Goal: Task Accomplishment & Management: Manage account settings

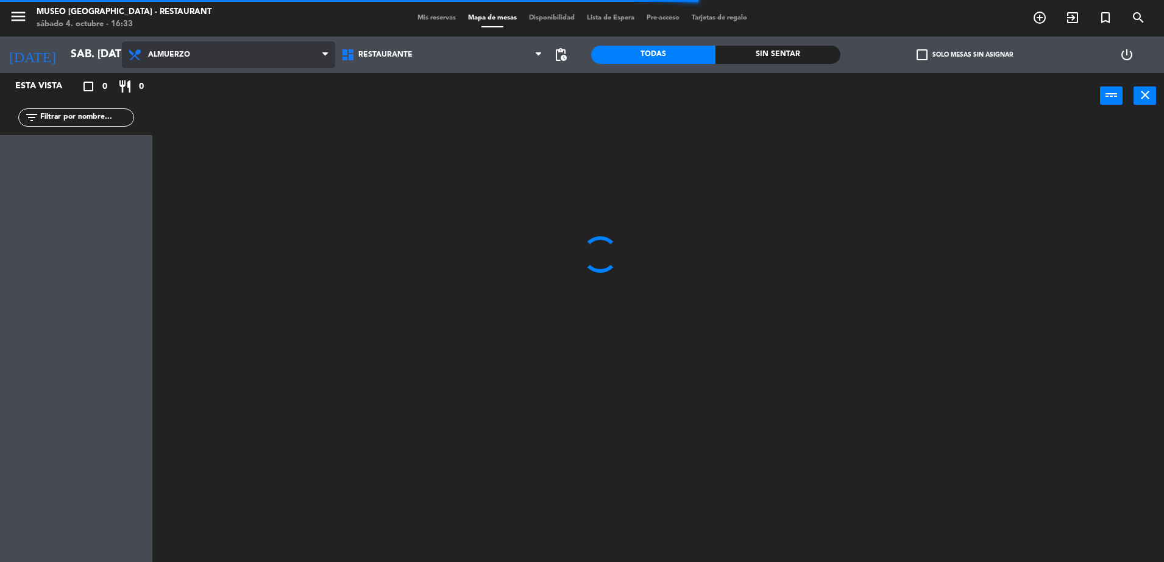
click at [274, 51] on span "Almuerzo" at bounding box center [228, 54] width 213 height 27
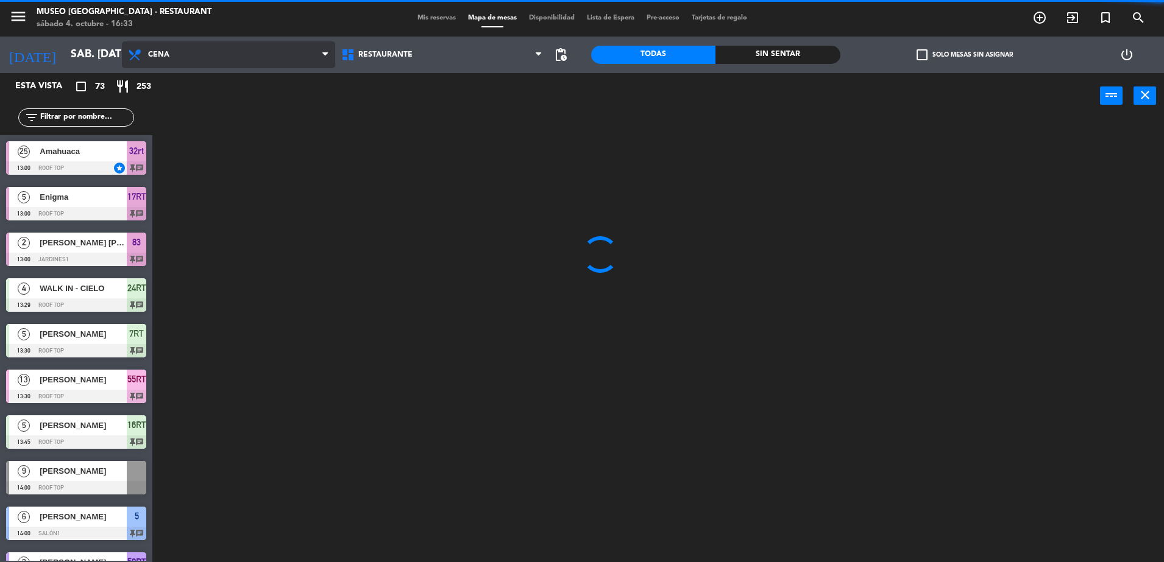
click at [277, 140] on ng-component "menu [GEOGRAPHIC_DATA] - Restaurant sábado 4. octubre - 16:33 Mis reservas Mapa…" at bounding box center [582, 283] width 1164 height 566
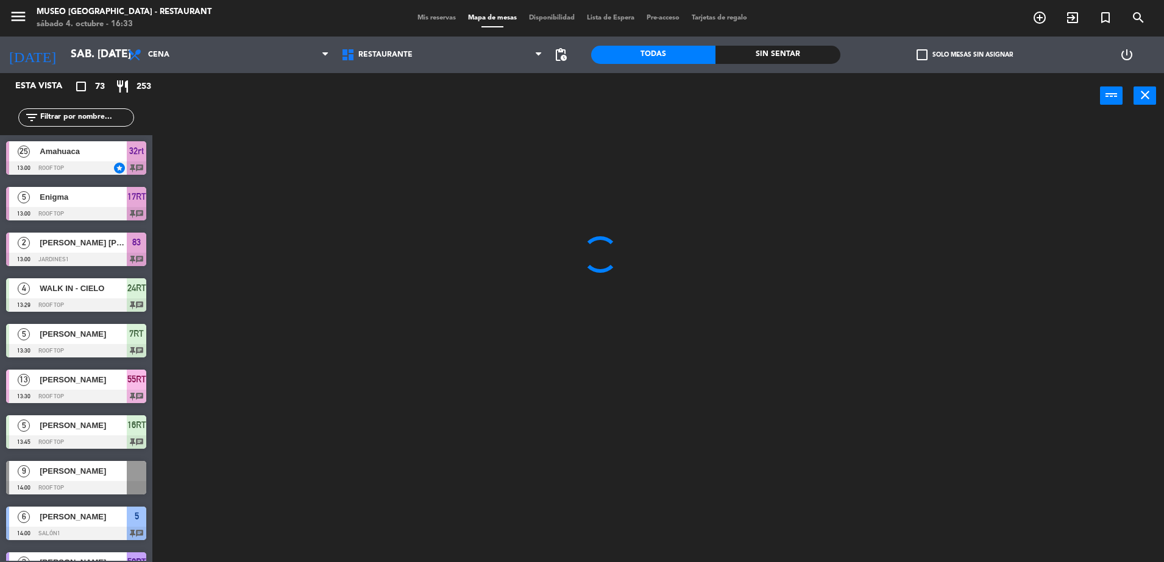
click at [92, 120] on input "text" at bounding box center [86, 117] width 94 height 13
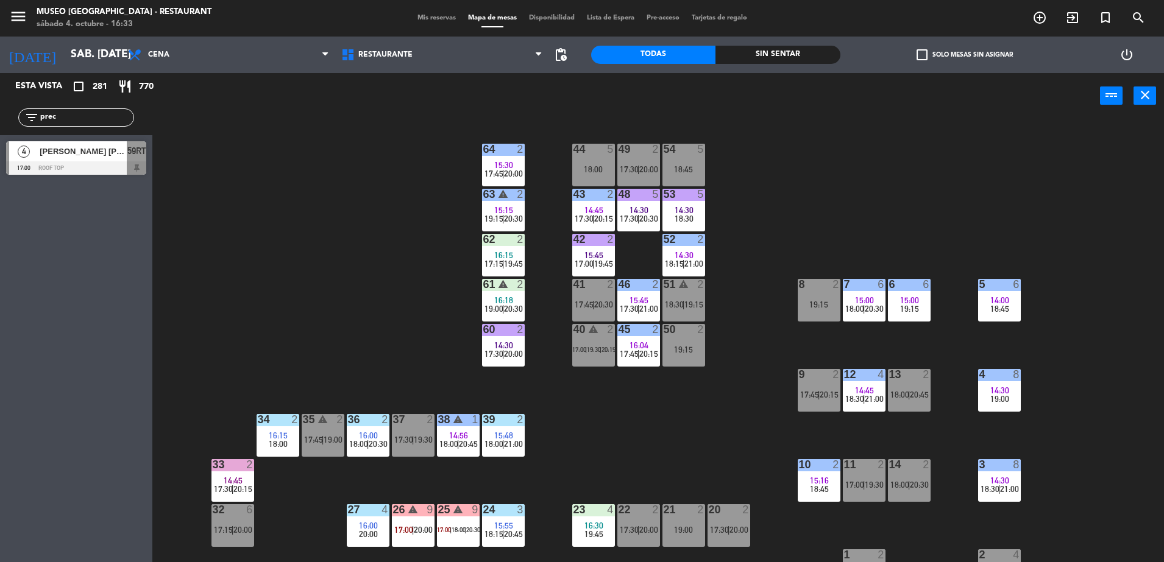
type input "prec"
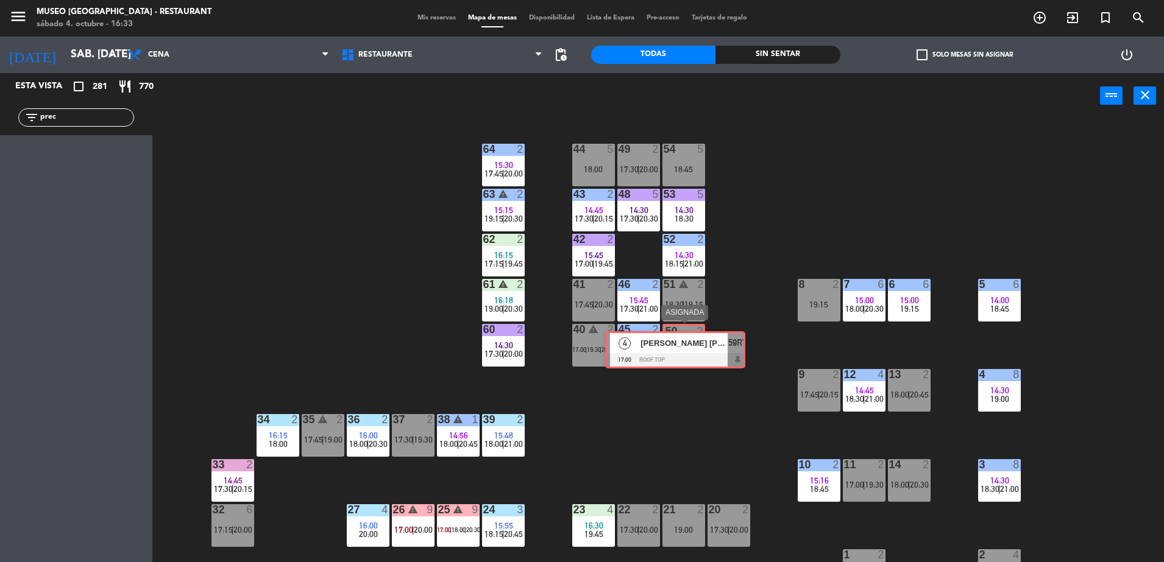
drag, startPoint x: 96, startPoint y: 153, endPoint x: 695, endPoint y: 342, distance: 628.1
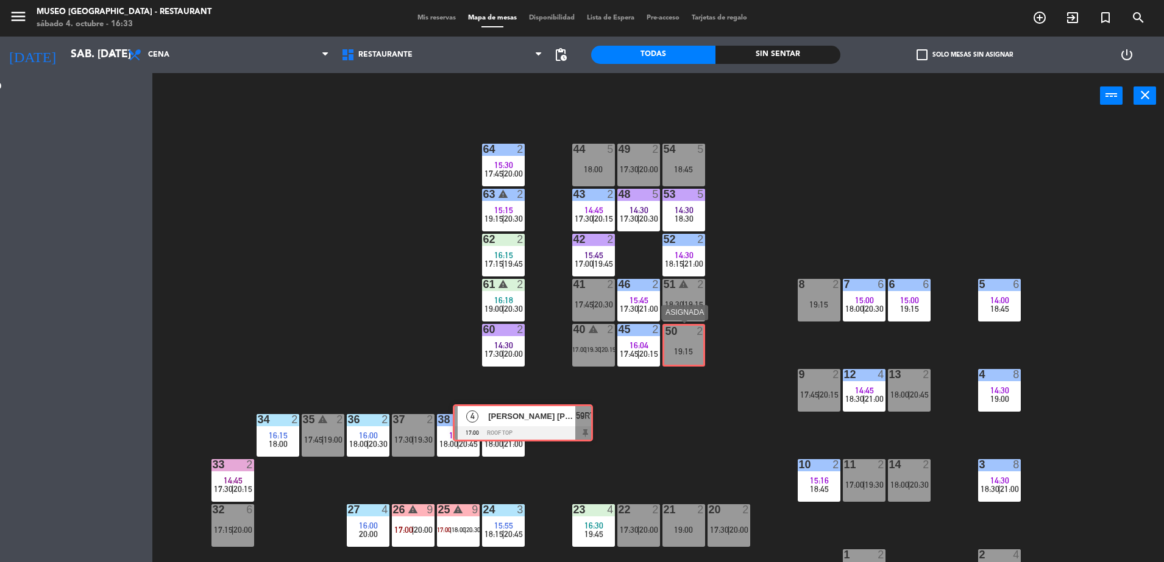
click at [695, 342] on div "Esta vista crop_square 281 restaurant 770 filter_list prec 4 [PERSON_NAME] [PER…" at bounding box center [582, 319] width 1164 height 492
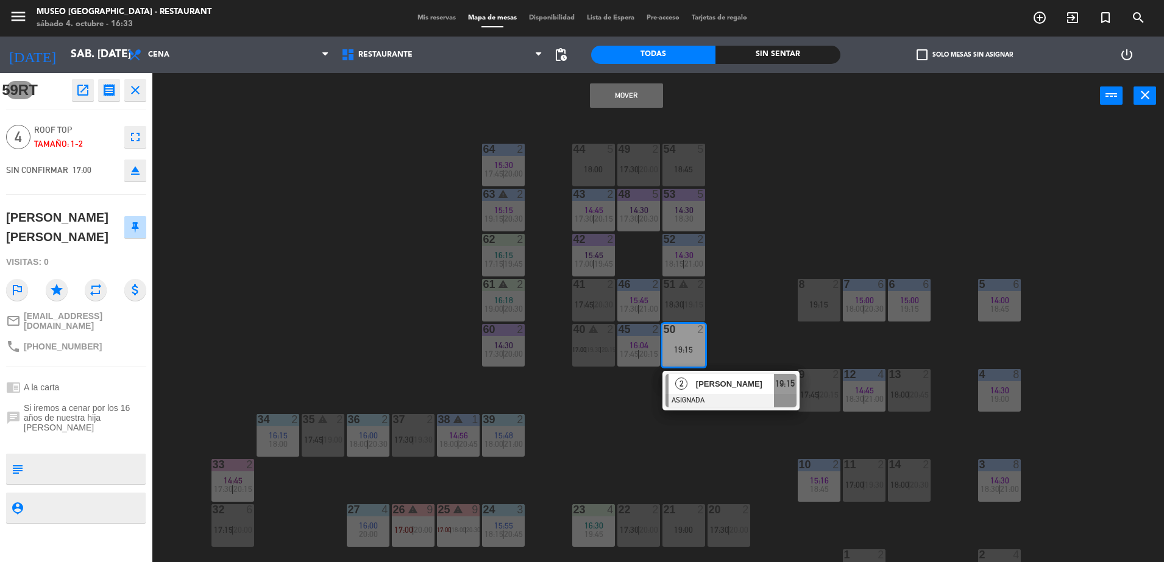
click at [650, 91] on button "Mover" at bounding box center [626, 95] width 73 height 24
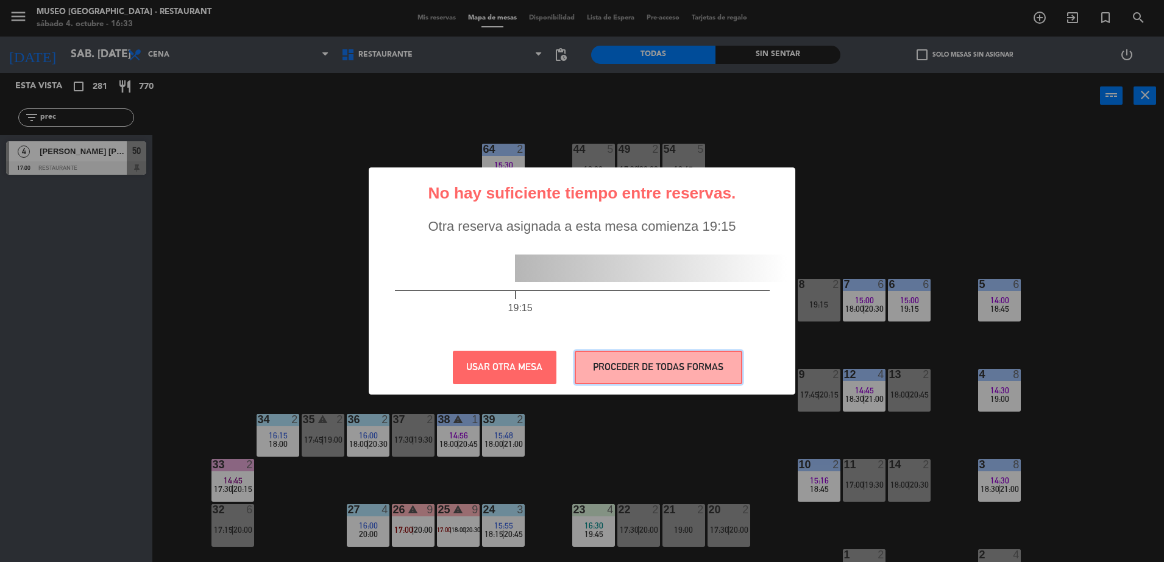
click at [695, 365] on button "PROCEDER DE TODAS FORMAS" at bounding box center [659, 368] width 168 height 34
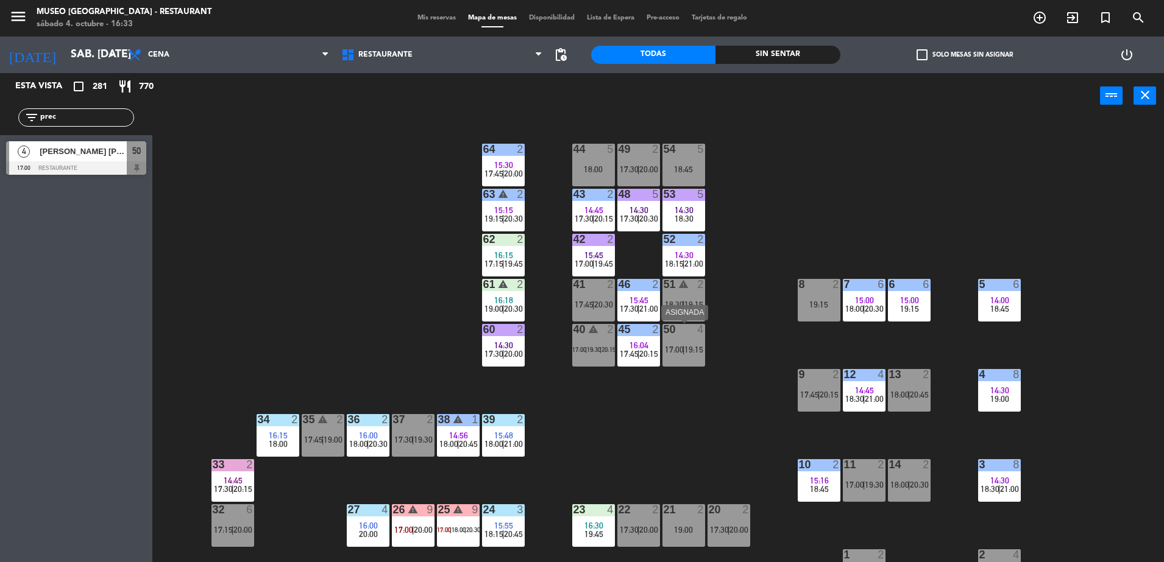
click at [692, 355] on div "50 4 17:00 | 19:15" at bounding box center [683, 345] width 43 height 43
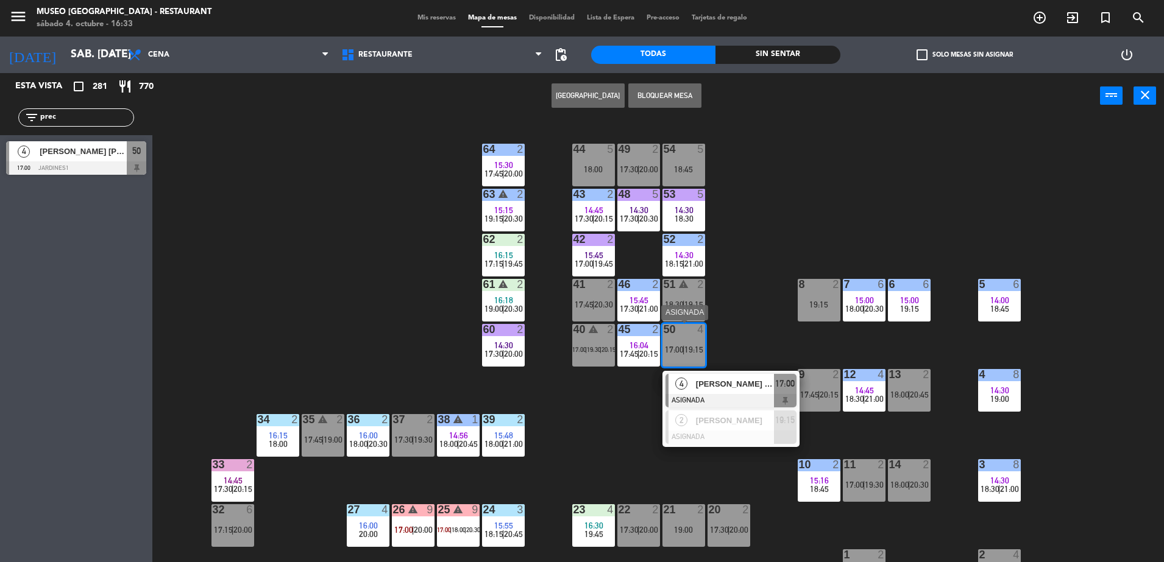
click at [721, 388] on span "[PERSON_NAME] [PERSON_NAME]" at bounding box center [735, 384] width 78 height 13
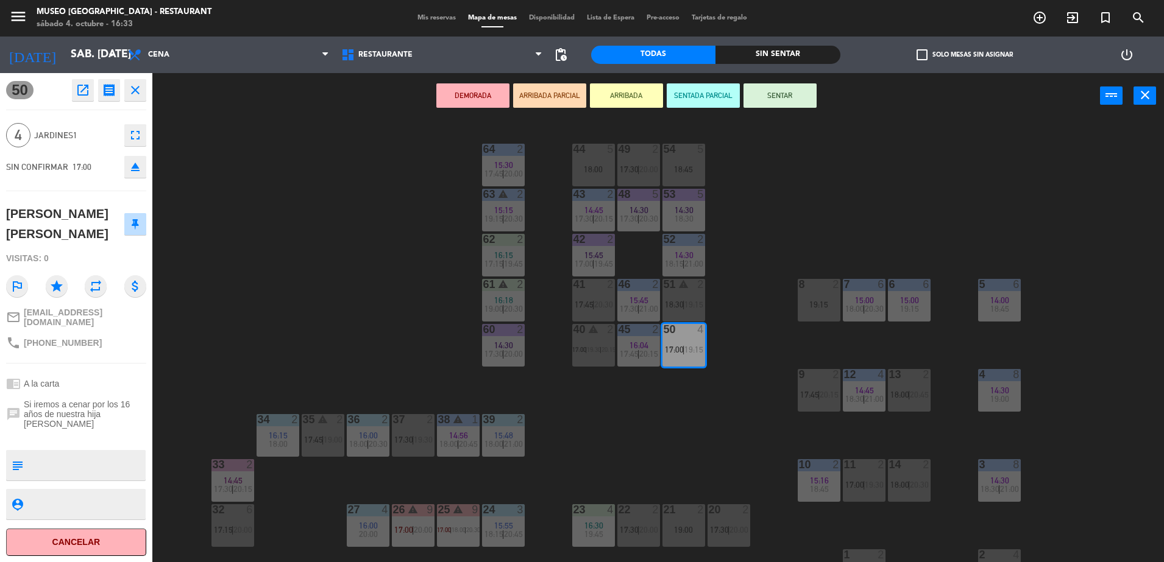
click at [105, 463] on textarea at bounding box center [86, 466] width 116 height 26
type textarea "cumpleaños"
click at [93, 364] on div "50 open_in_new receipt 5:00 PM sáb., [DATE] 4 personas [PERSON_NAME] [PERSON_NA…" at bounding box center [76, 317] width 152 height 489
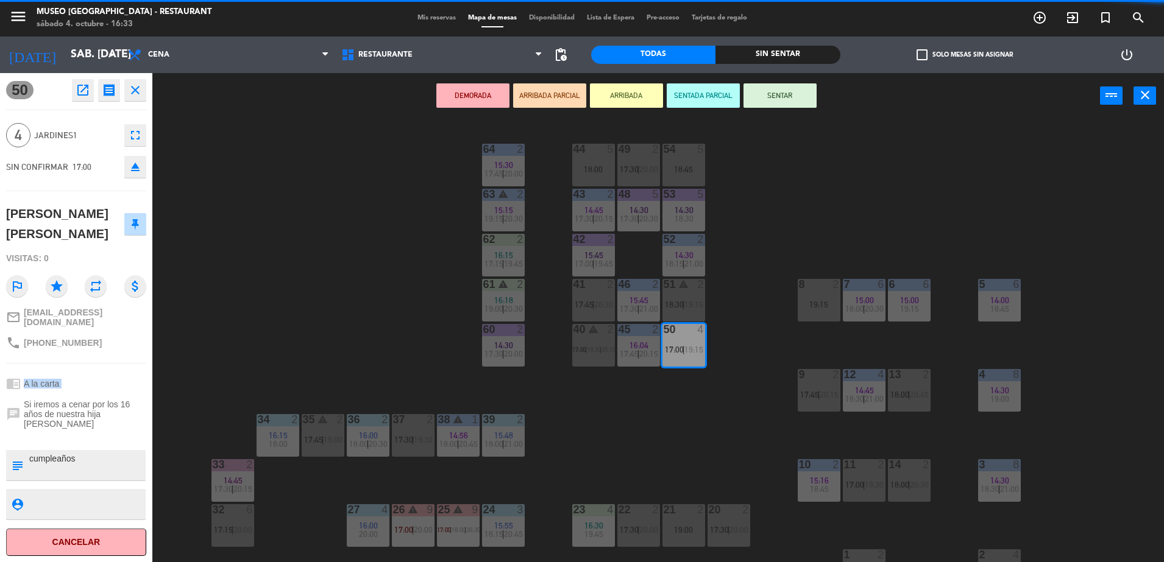
click at [93, 364] on div "50 open_in_new receipt 5:00 PM sáb., [DATE] 4 personas [PERSON_NAME] [PERSON_NA…" at bounding box center [76, 317] width 152 height 489
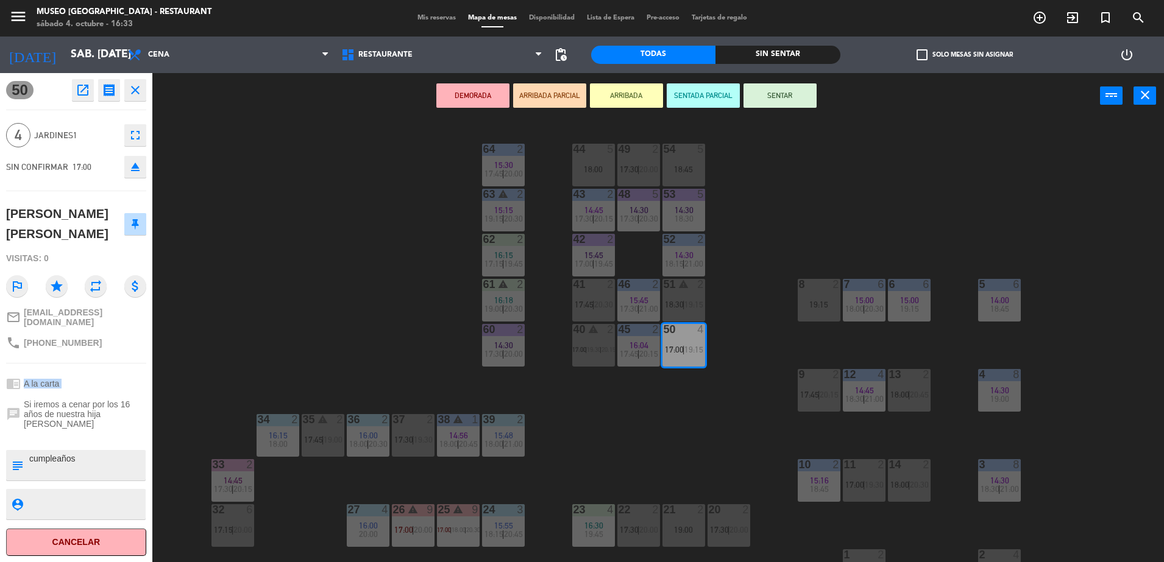
click at [93, 364] on div "50 open_in_new receipt 5:00 PM sáb., [DATE] 4 personas [PERSON_NAME] [PERSON_NA…" at bounding box center [76, 317] width 152 height 489
click at [548, 90] on button "ARRIBADA PARCIAL" at bounding box center [549, 95] width 73 height 24
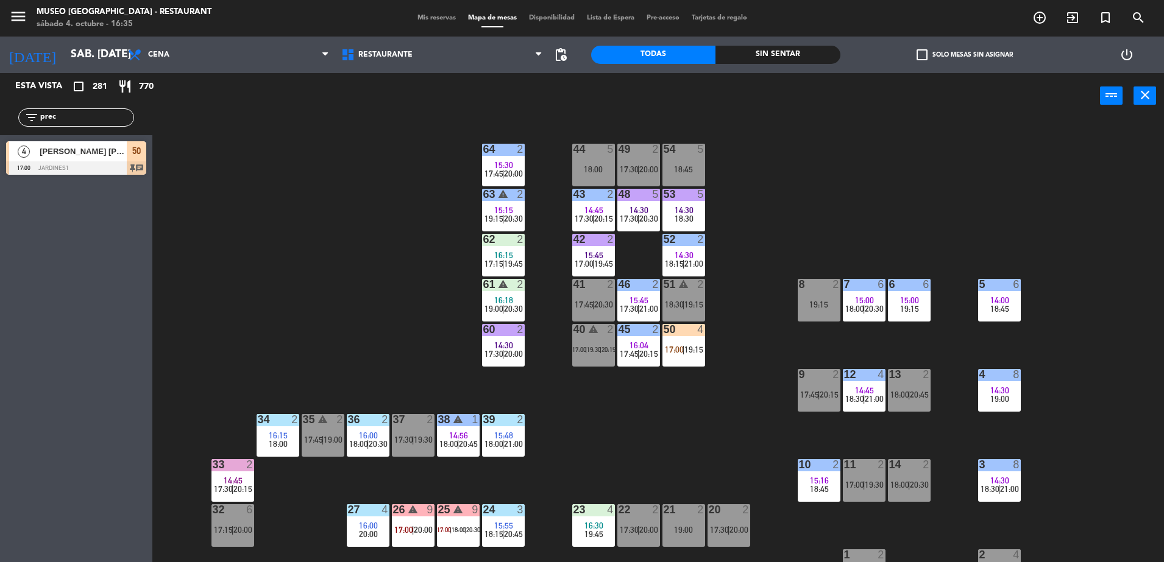
click at [80, 118] on input "prec" at bounding box center [86, 117] width 94 height 13
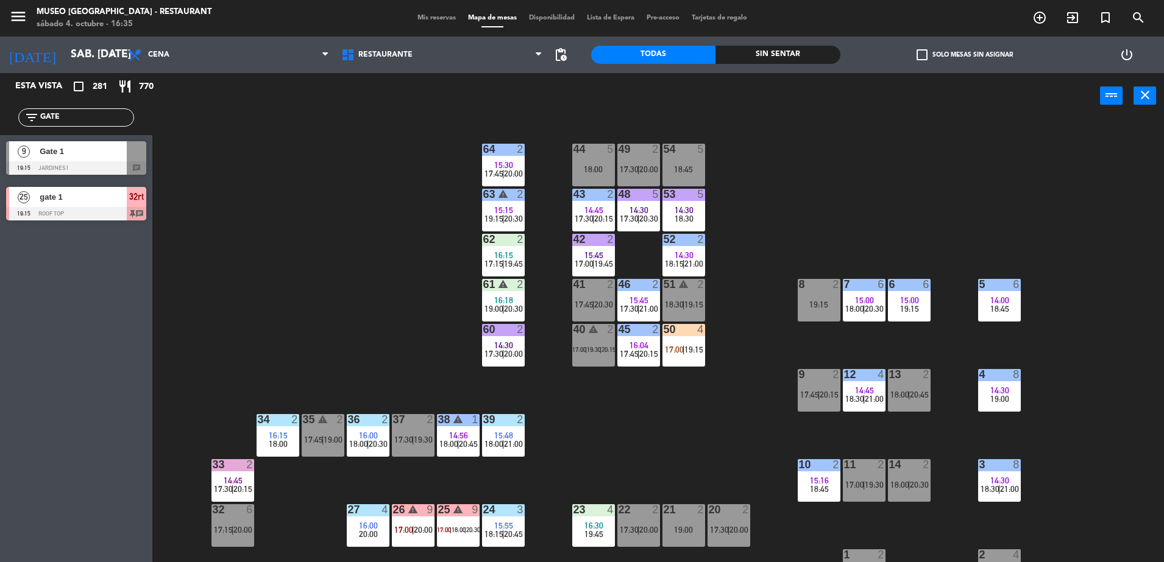
type input "GATE"
click at [114, 207] on div at bounding box center [76, 213] width 140 height 13
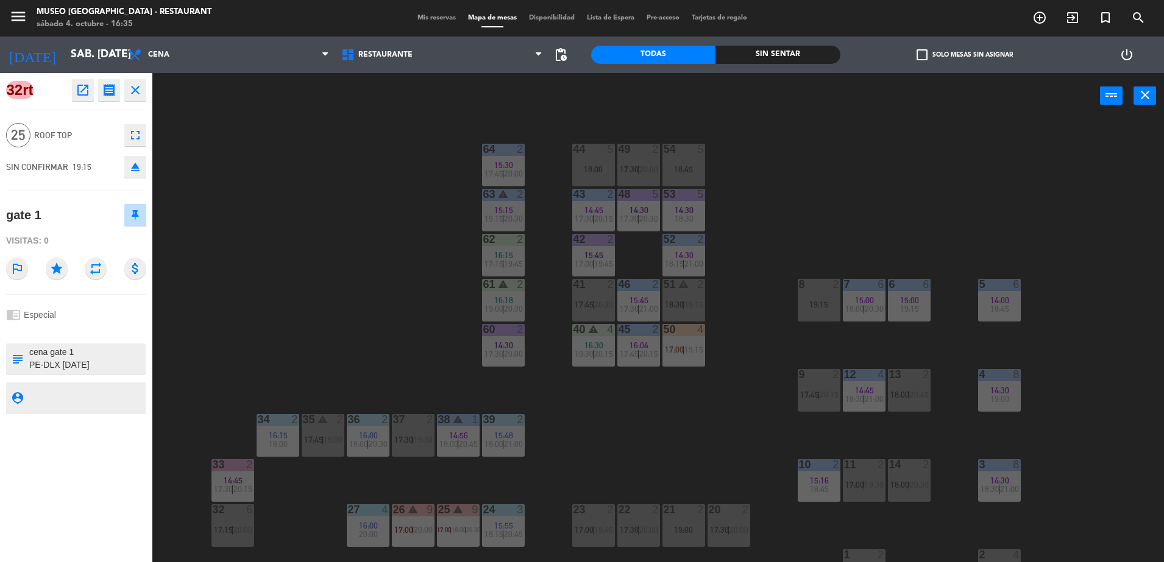
click at [92, 97] on button "open_in_new" at bounding box center [83, 90] width 22 height 22
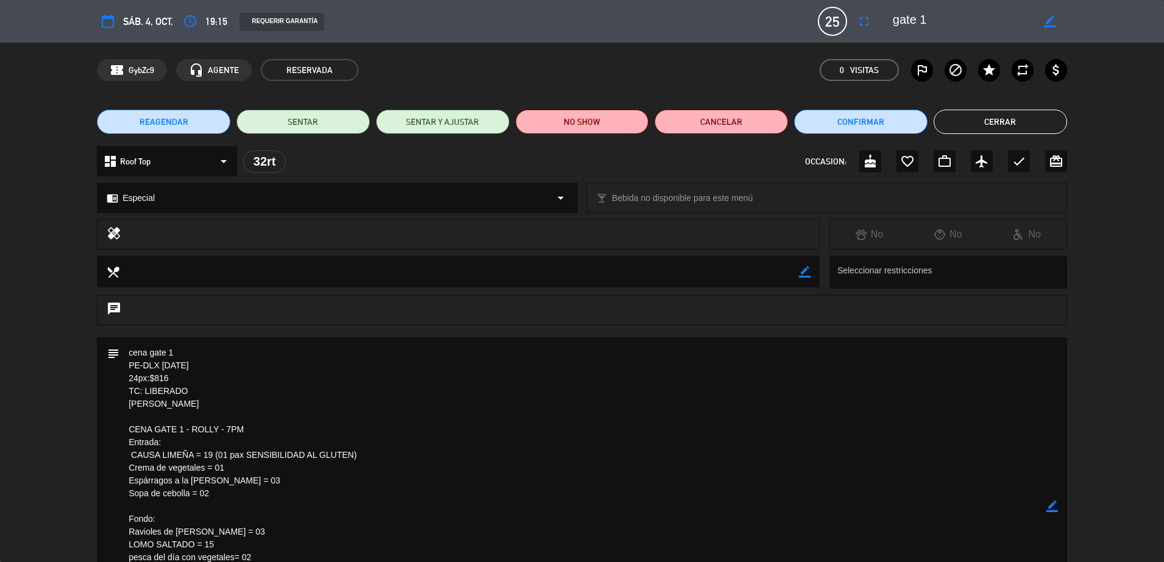
click at [1015, 119] on button "Cerrar" at bounding box center [1000, 122] width 133 height 24
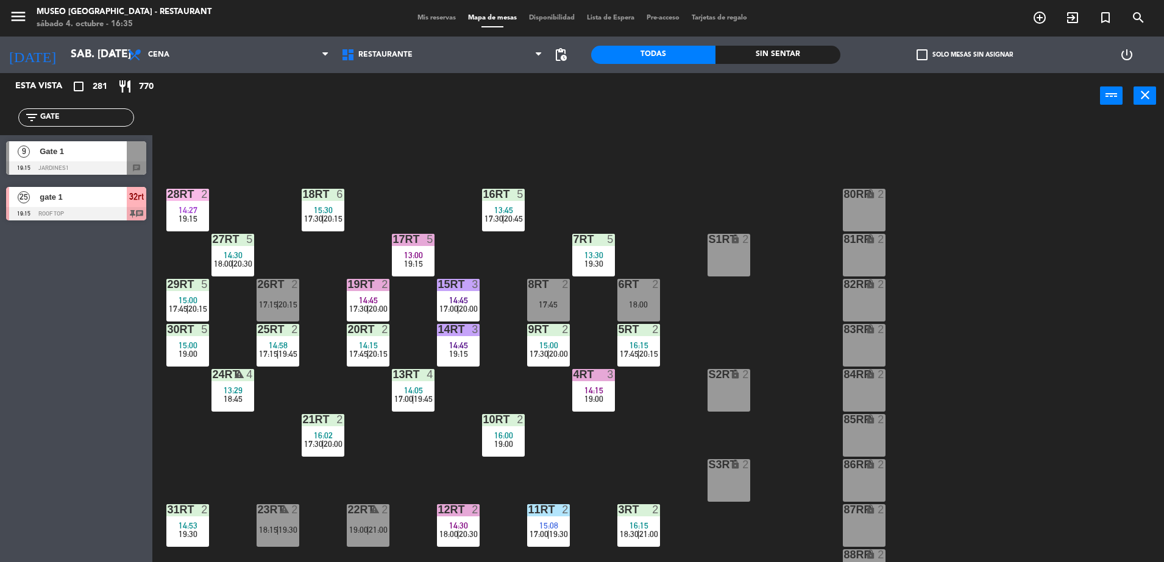
click at [117, 155] on div "9 Gate 1 19:15 Jardines1 chat" at bounding box center [76, 158] width 152 height 46
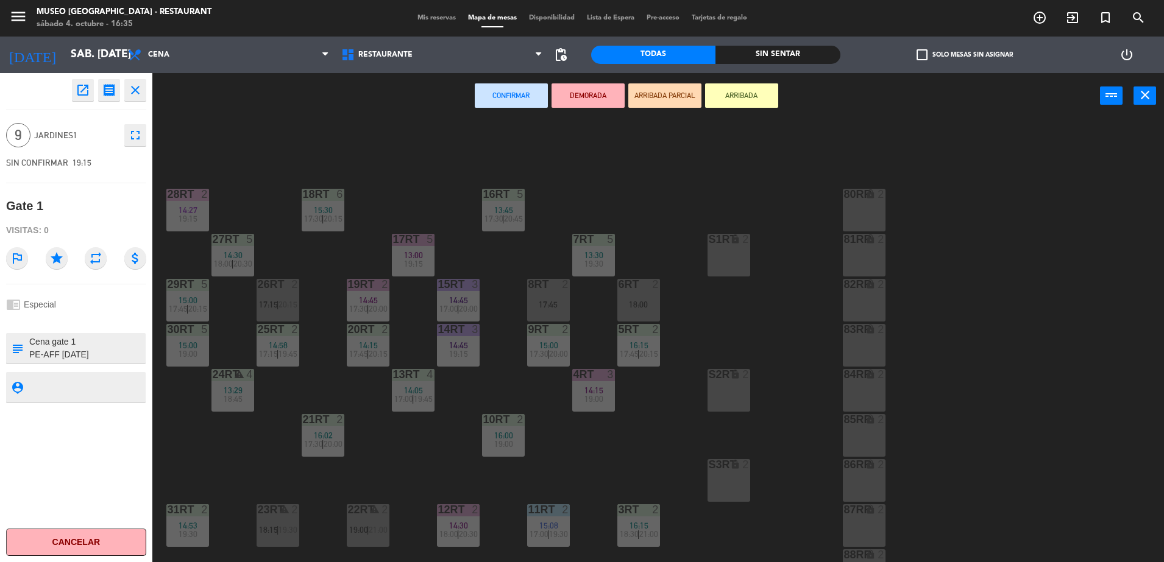
click at [87, 97] on icon "open_in_new" at bounding box center [83, 90] width 15 height 15
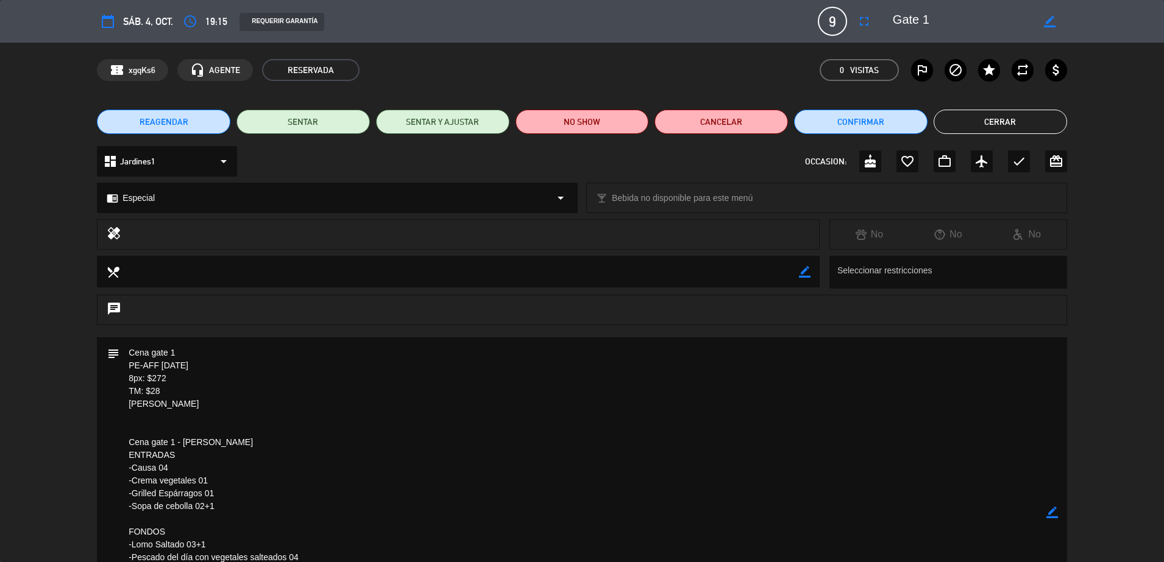
click at [965, 121] on button "Cerrar" at bounding box center [1000, 122] width 133 height 24
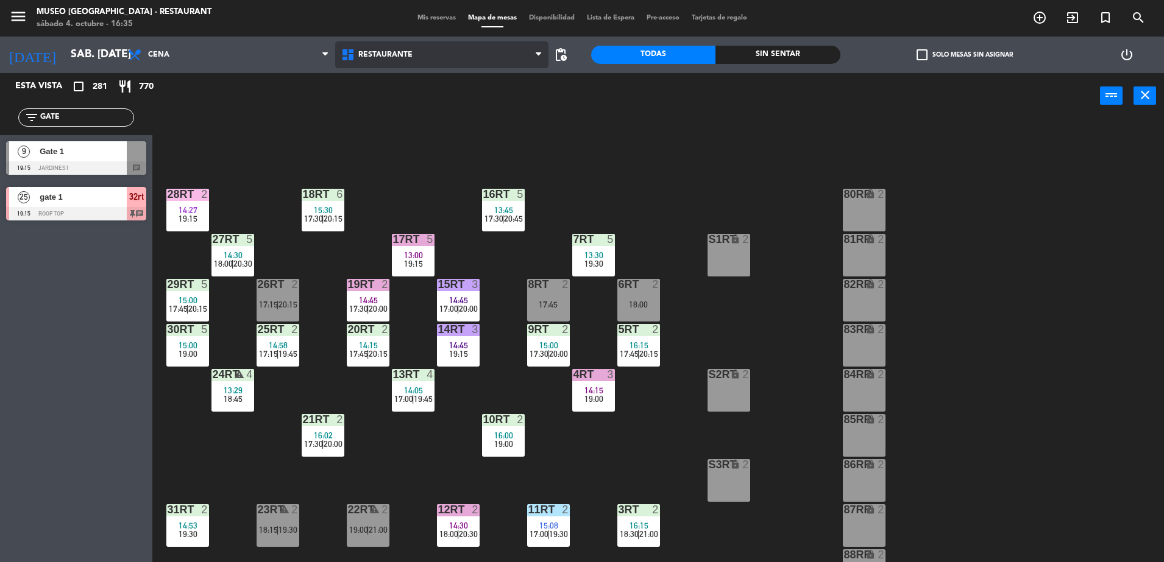
click at [473, 54] on span "Restaurante" at bounding box center [441, 54] width 213 height 27
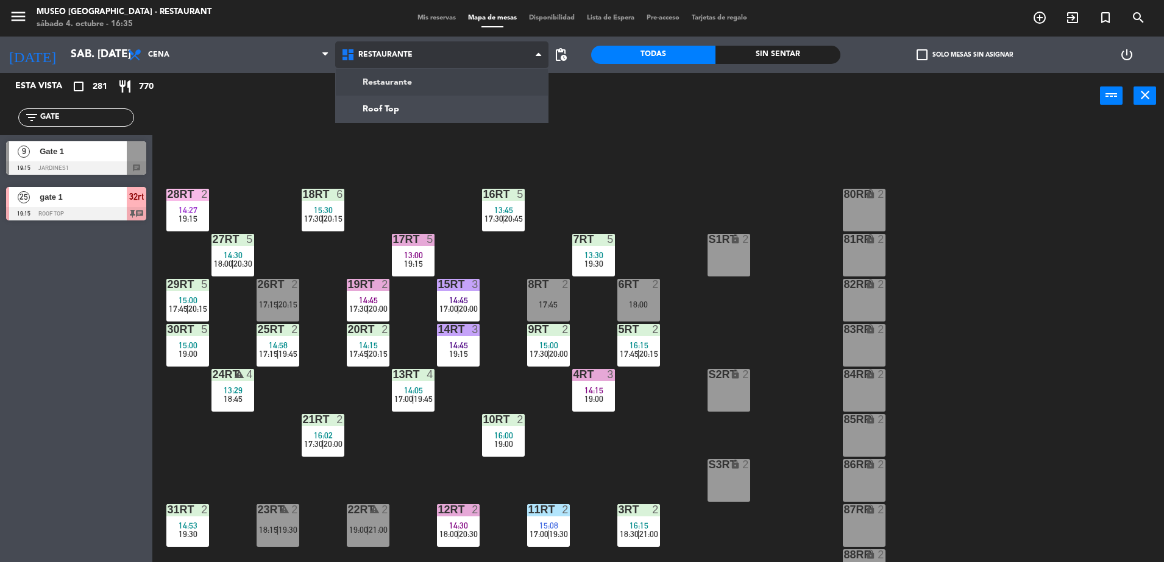
click at [488, 80] on ng-component "menu [GEOGRAPHIC_DATA] - Restaurant sábado 4. octubre - 16:35 Mis reservas Mapa…" at bounding box center [582, 283] width 1164 height 566
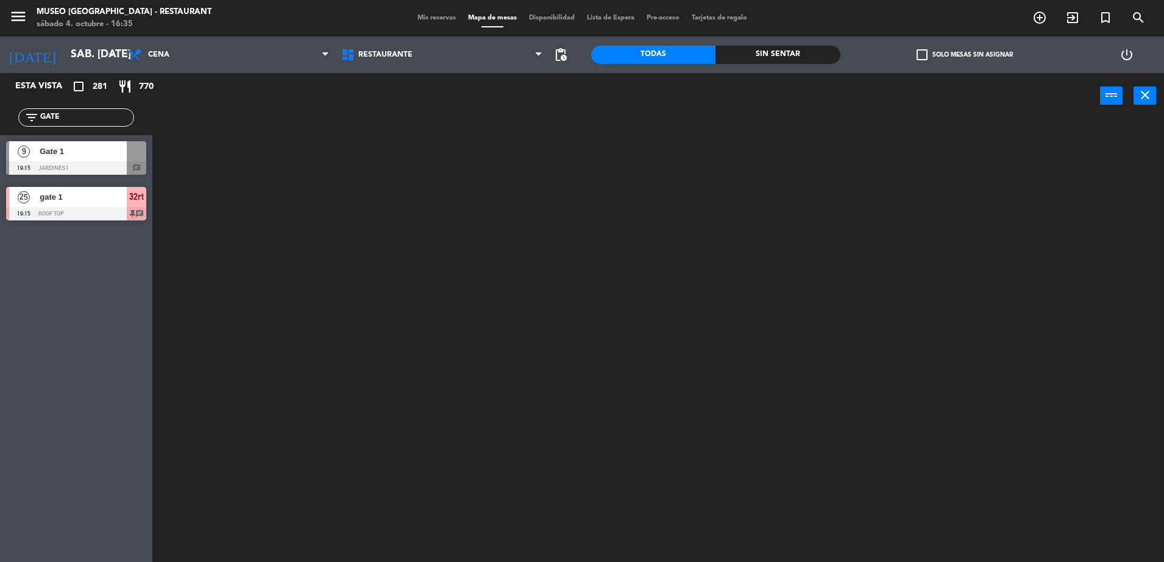
click at [77, 147] on span "Gate 1" at bounding box center [83, 151] width 87 height 13
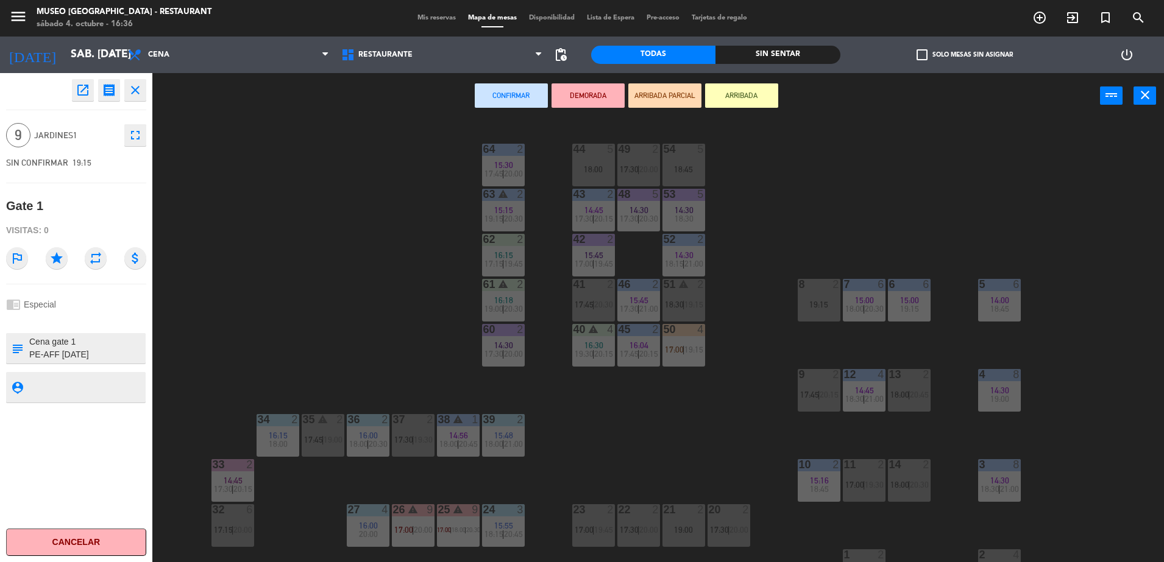
scroll to position [259, 0]
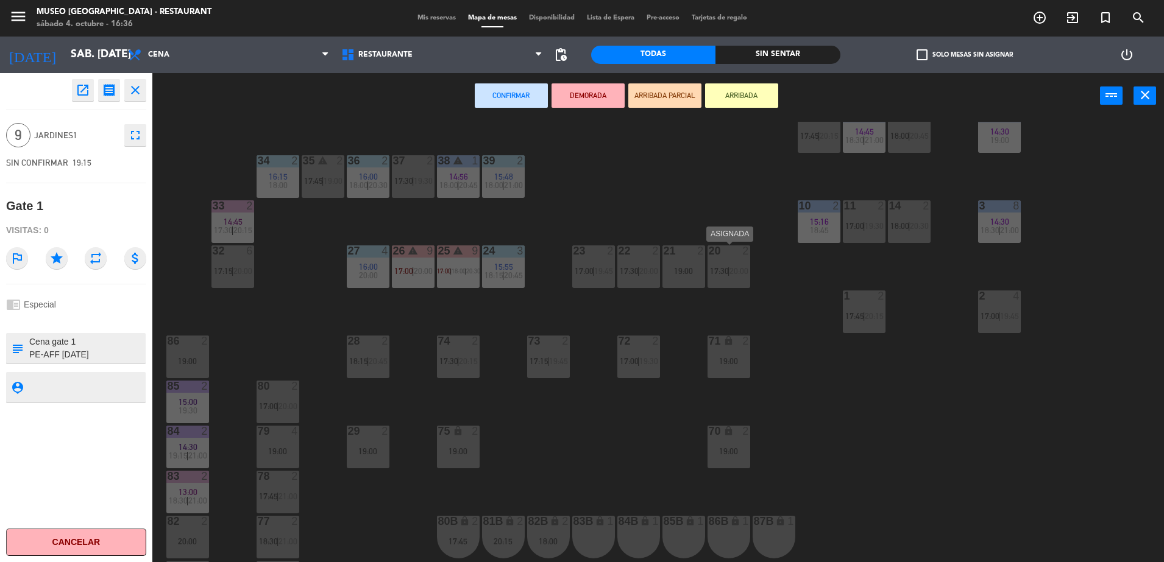
click at [725, 284] on div "20 2 17:30 | 20:00" at bounding box center [729, 267] width 43 height 43
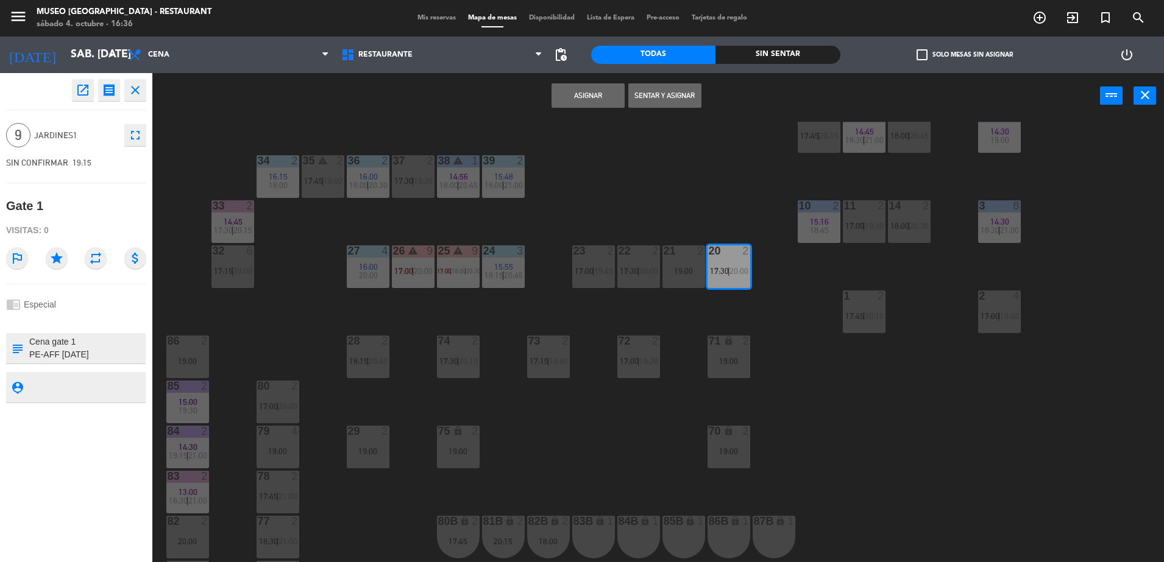
click at [750, 321] on div "44 5 18:00 49 2 17:30 | 20:00 54 5 18:45 64 2 15:30 17:45 | 20:00 48 5 14:30 17…" at bounding box center [664, 344] width 1000 height 444
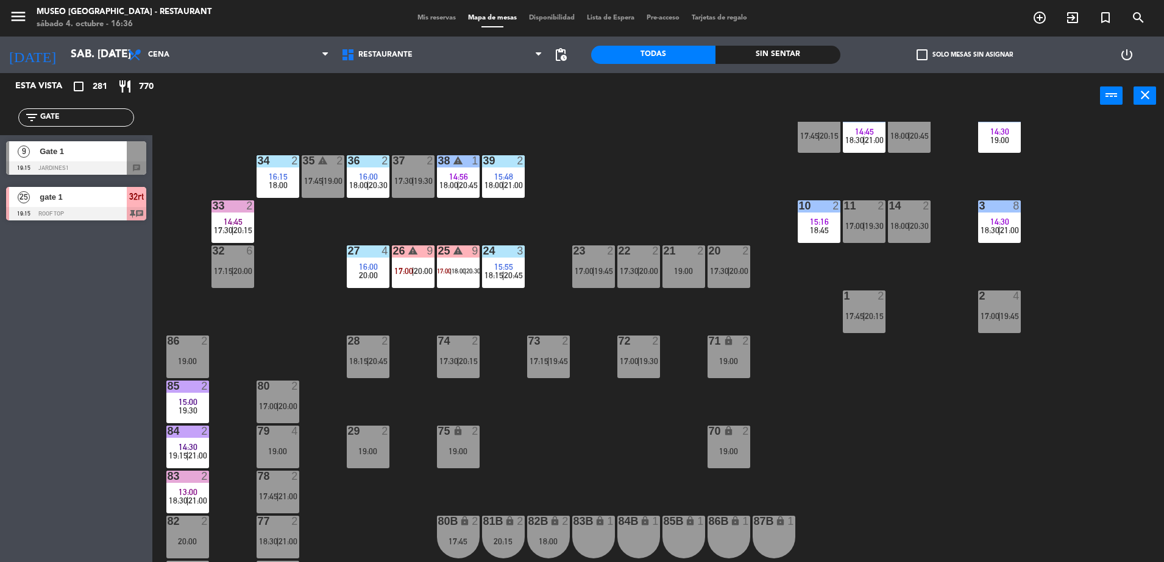
click at [731, 272] on span "20:00" at bounding box center [738, 271] width 19 height 10
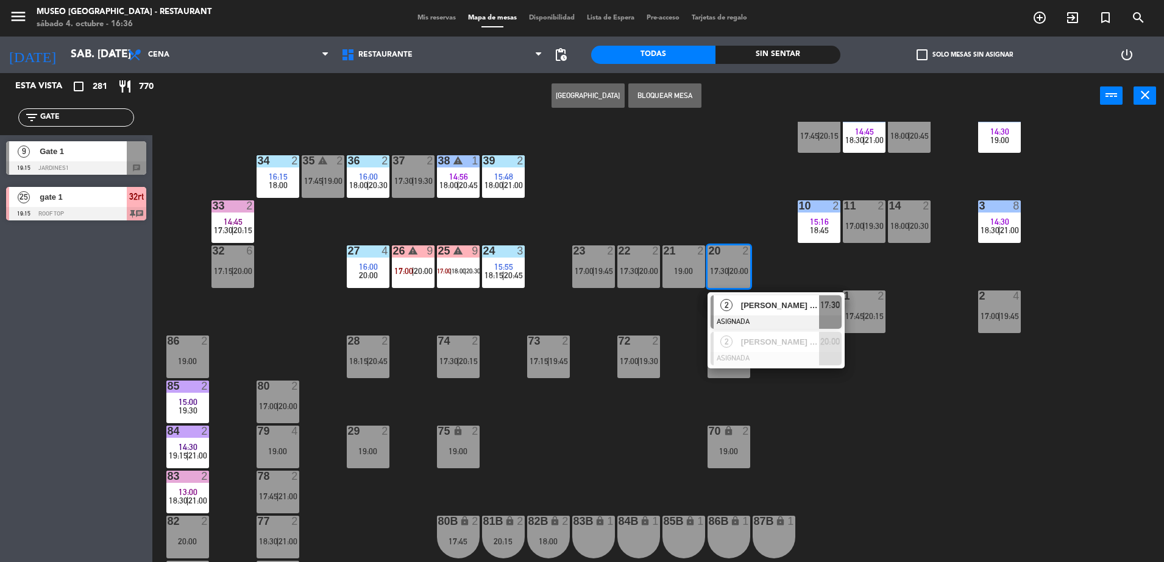
click at [754, 301] on span "[PERSON_NAME] [PERSON_NAME] [PERSON_NAME]" at bounding box center [780, 305] width 78 height 13
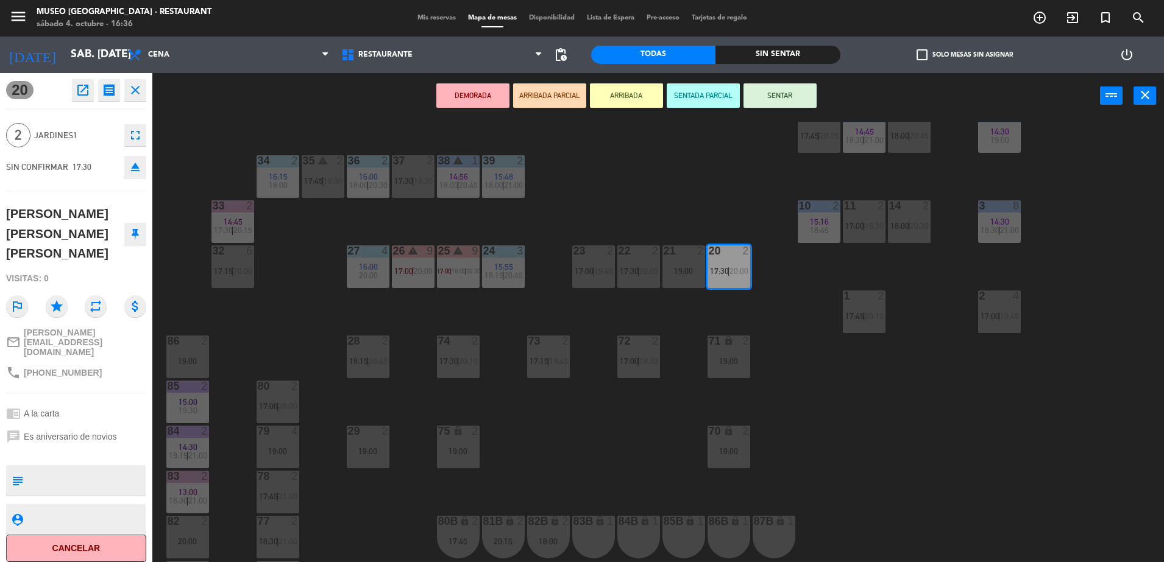
click at [754, 538] on div "87B lock 1" at bounding box center [774, 537] width 43 height 43
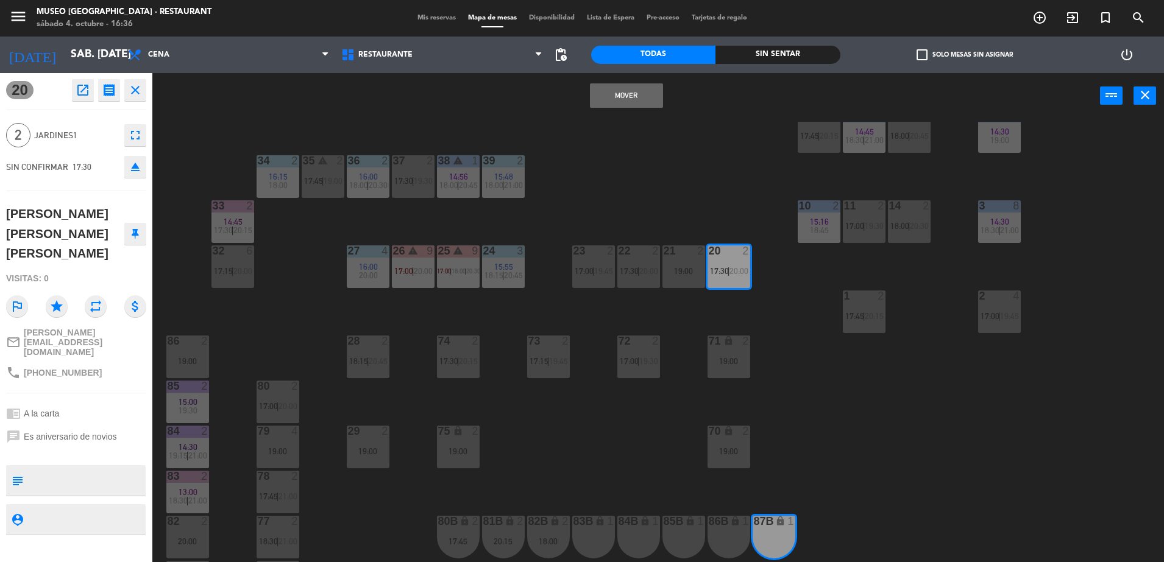
click at [622, 91] on button "Mover" at bounding box center [626, 95] width 73 height 24
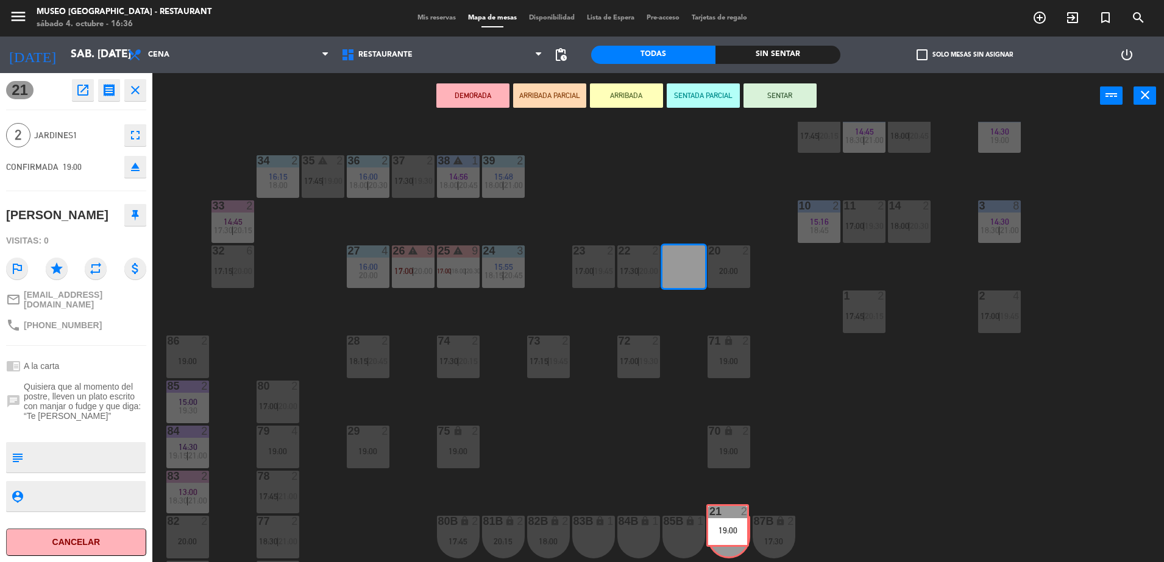
drag, startPoint x: 674, startPoint y: 263, endPoint x: 718, endPoint y: 524, distance: 265.2
click at [718, 524] on div "44 5 18:00 49 2 17:30 | 20:00 54 5 18:45 64 2 15:30 17:45 | 20:00 48 5 14:30 17…" at bounding box center [664, 344] width 1000 height 444
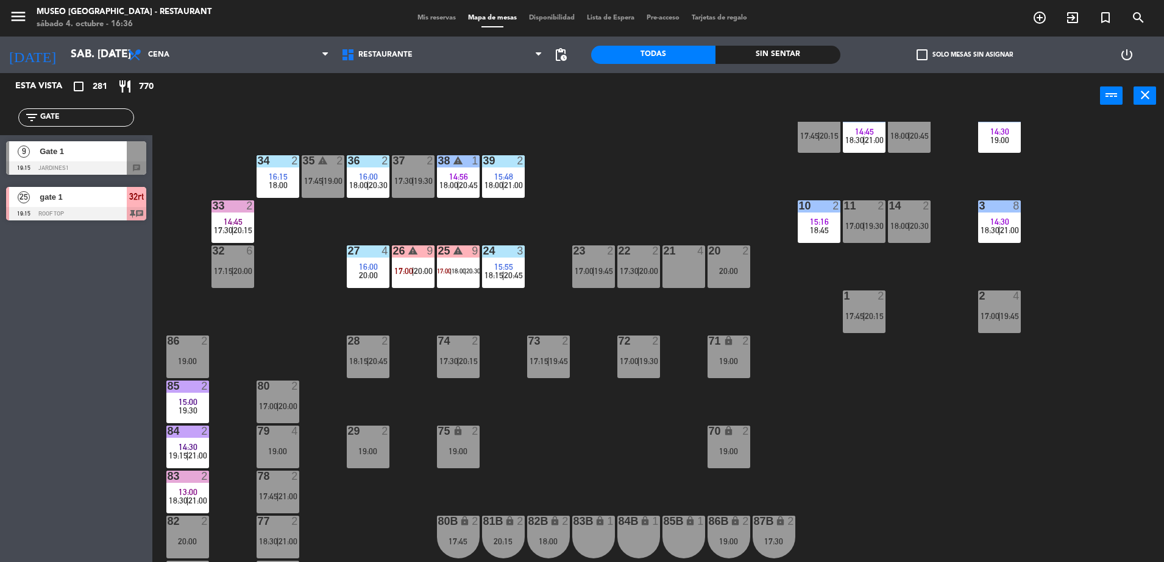
click at [636, 263] on div "22 2 17:30 | 20:00" at bounding box center [638, 267] width 43 height 43
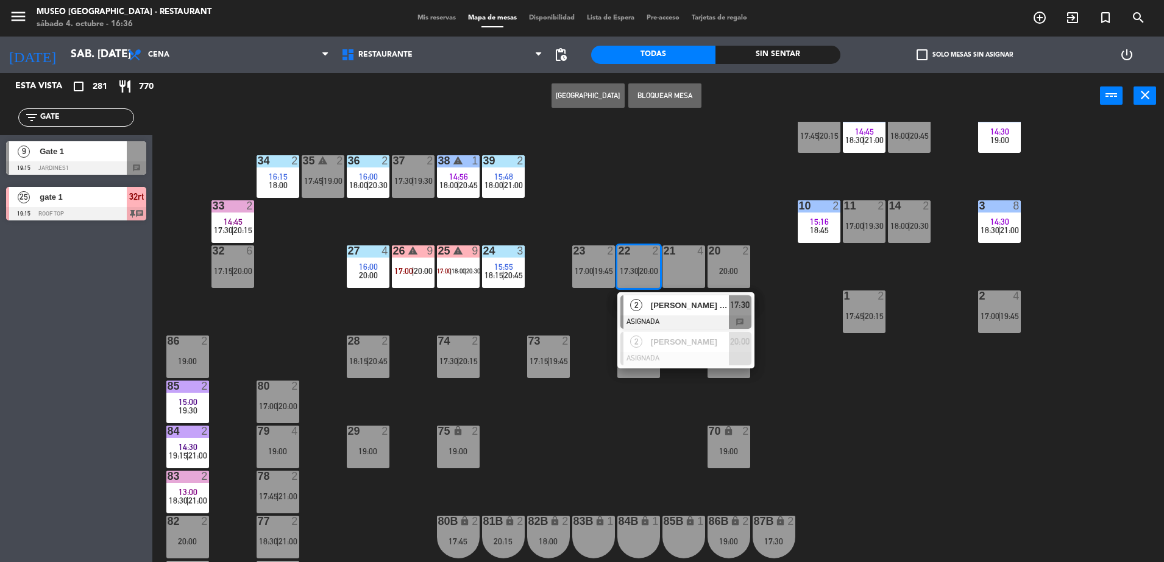
click at [662, 307] on span "[PERSON_NAME] [PERSON_NAME]" at bounding box center [690, 305] width 78 height 13
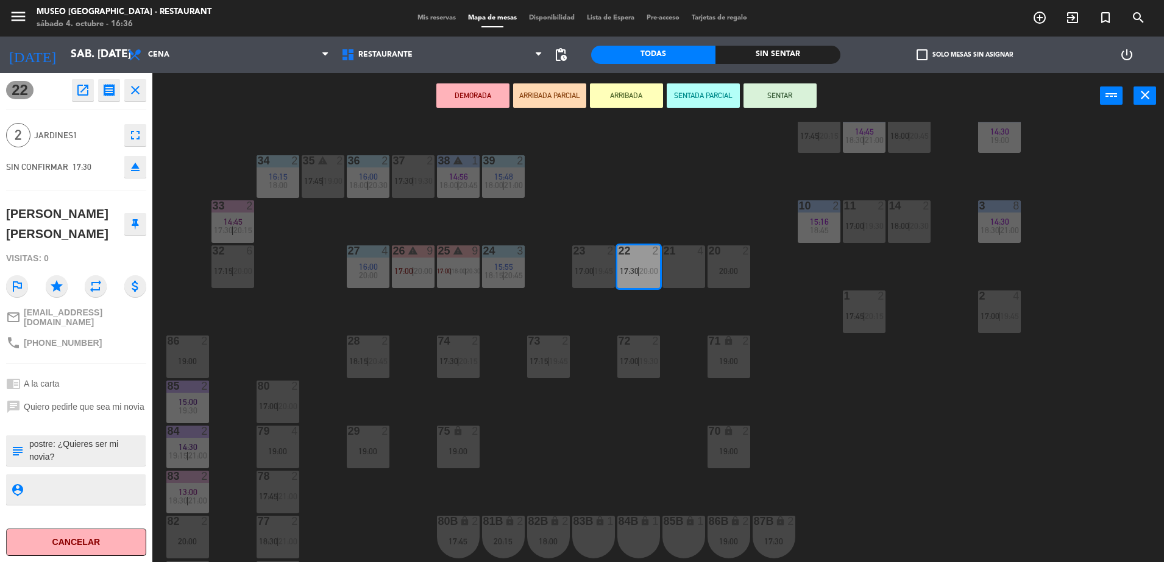
click at [690, 533] on div "85B lock 1" at bounding box center [683, 537] width 43 height 43
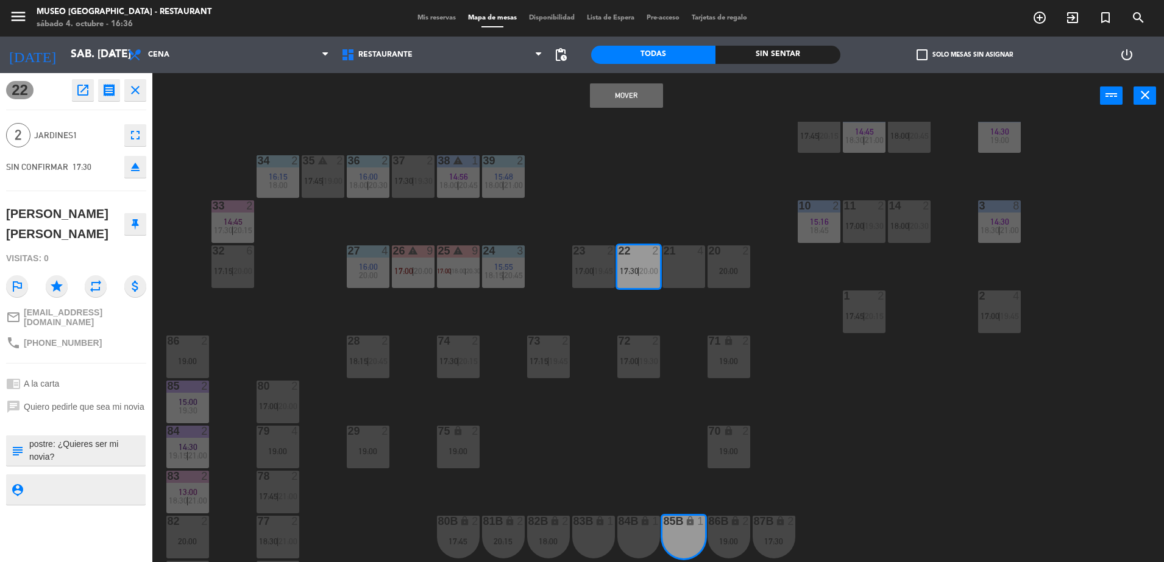
click at [646, 91] on button "Mover" at bounding box center [626, 95] width 73 height 24
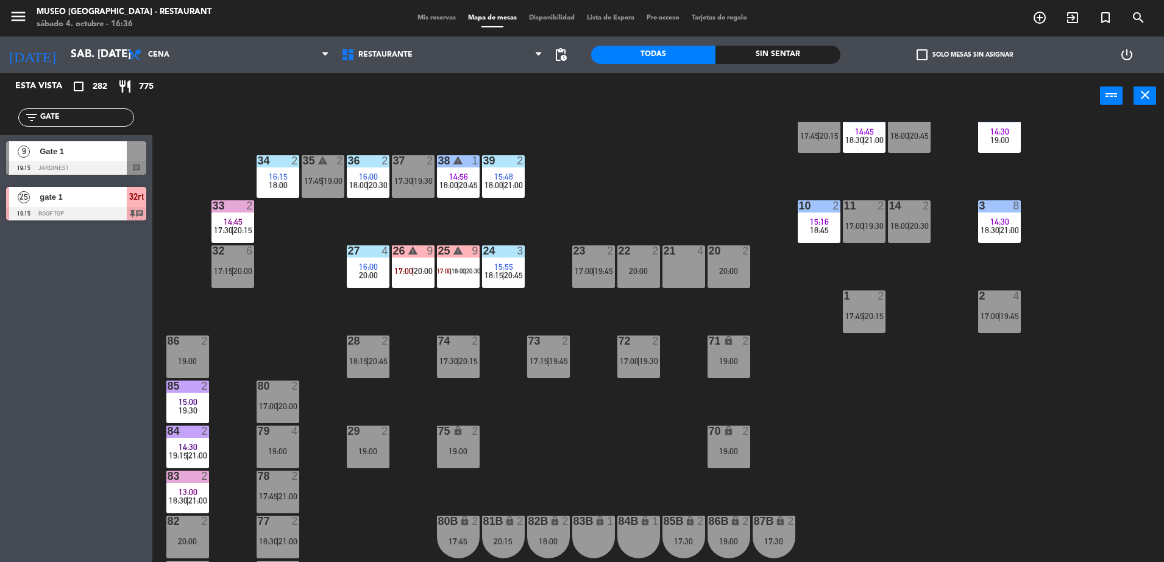
click at [573, 221] on div "44 5 18:00 49 2 17:30 | 20:00 54 5 18:45 64 2 15:30 17:45 | 20:00 48 5 14:30 17…" at bounding box center [664, 344] width 1000 height 444
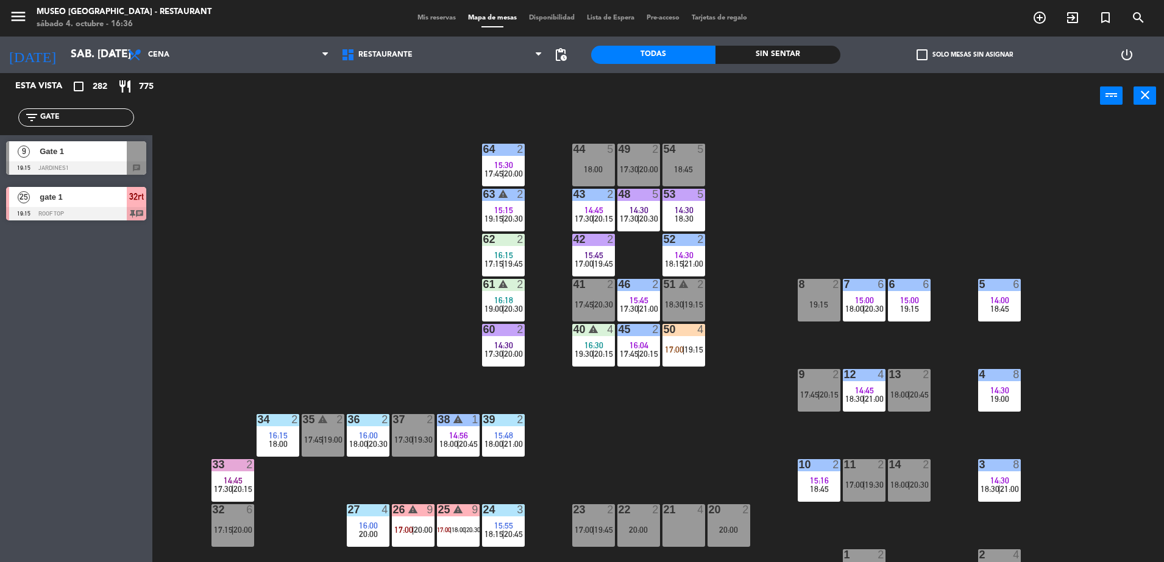
scroll to position [286, 0]
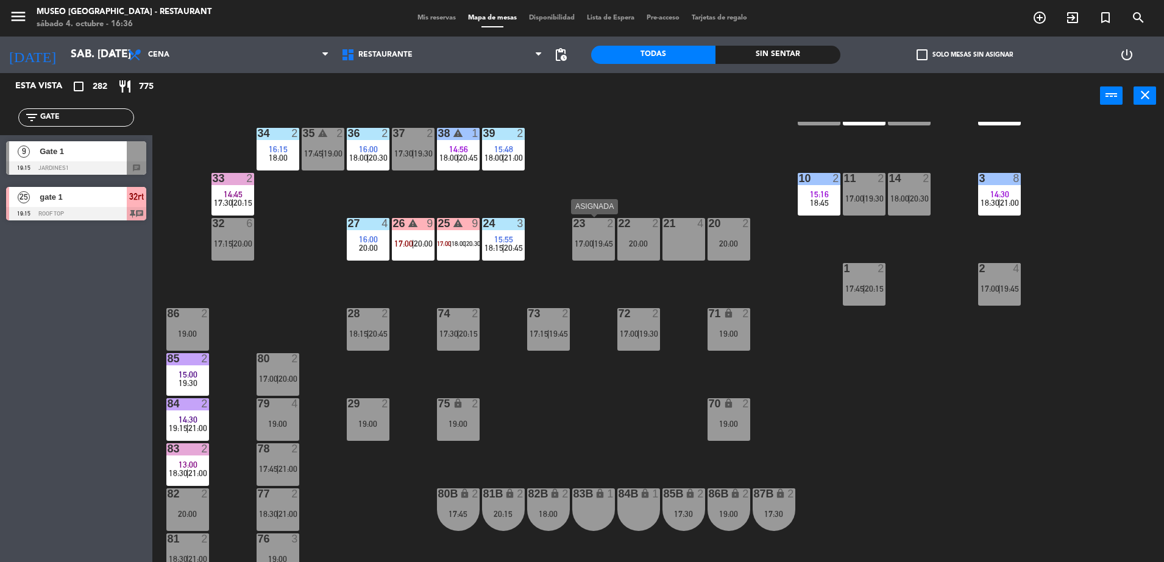
click at [610, 233] on div "23 2 17:00 | 19:45" at bounding box center [593, 239] width 43 height 43
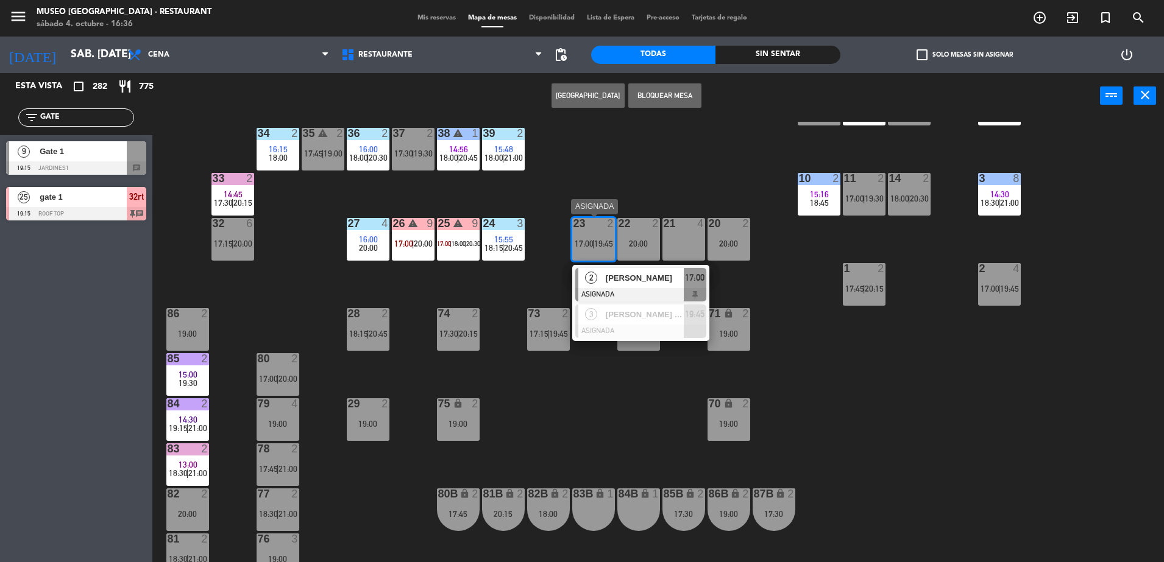
click at [639, 288] on div at bounding box center [640, 294] width 131 height 13
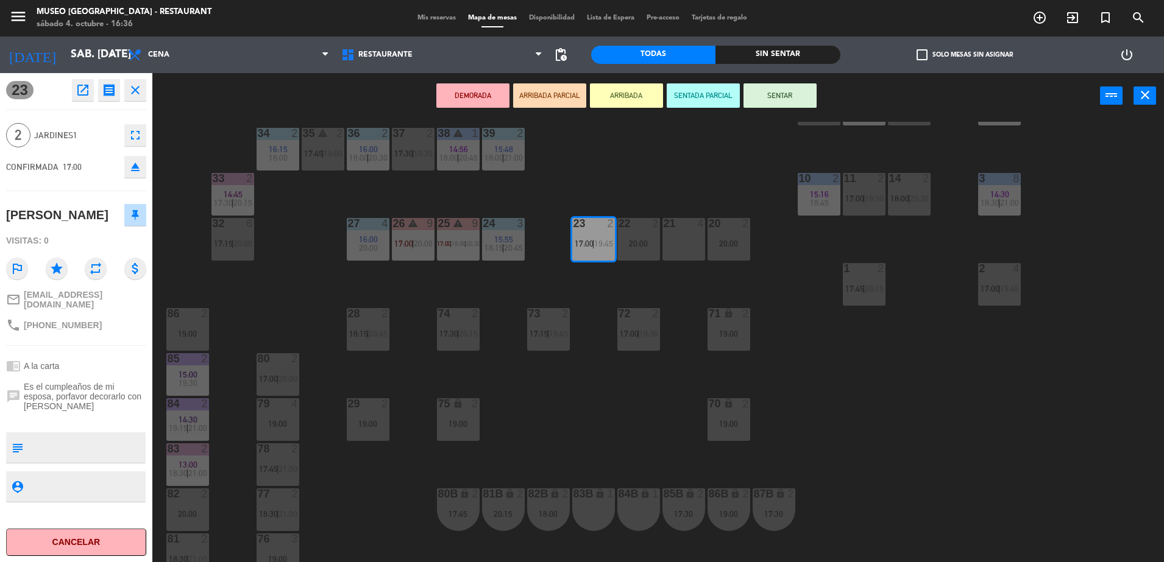
click at [684, 245] on div "21 4" at bounding box center [683, 239] width 43 height 43
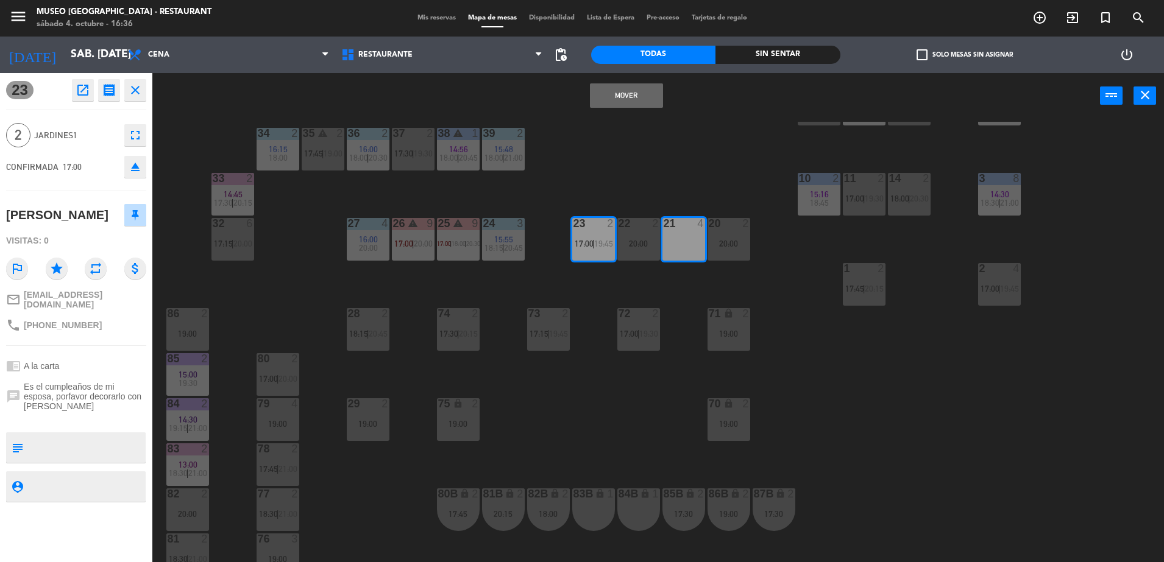
click at [644, 506] on div "84B lock 1" at bounding box center [638, 510] width 43 height 43
click at [650, 90] on button "Mover" at bounding box center [626, 95] width 73 height 24
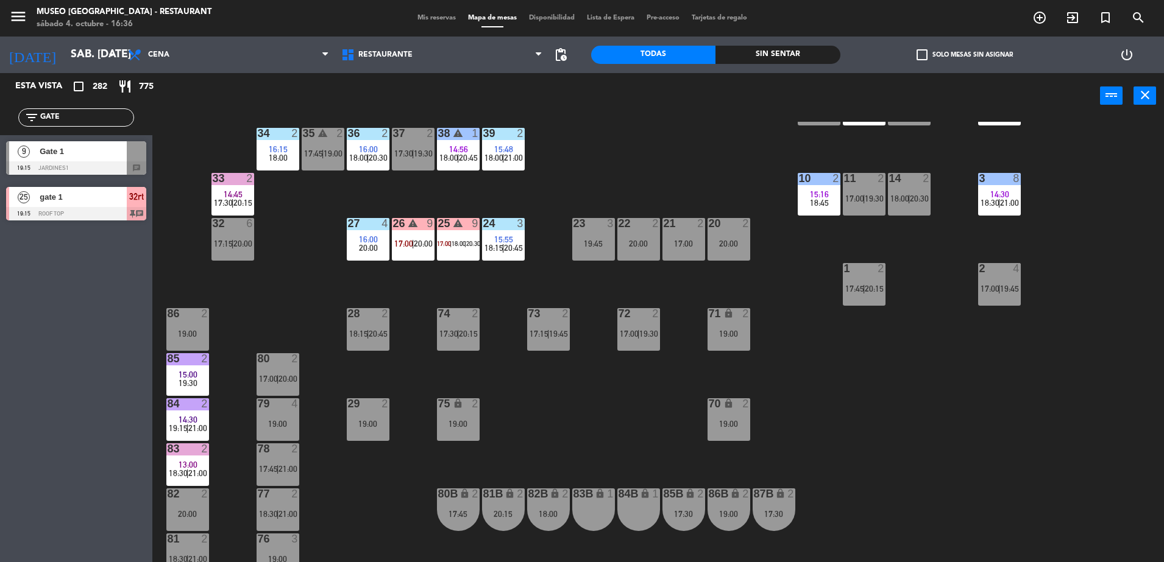
click at [75, 168] on div at bounding box center [76, 167] width 140 height 13
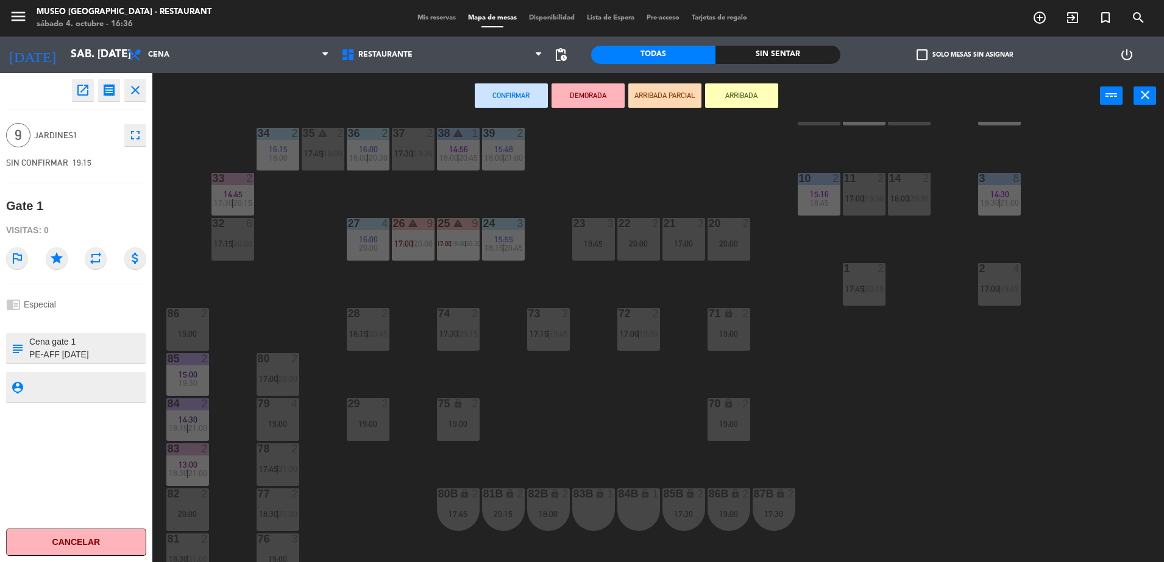
click at [608, 250] on div "23 3 19:45" at bounding box center [593, 239] width 43 height 43
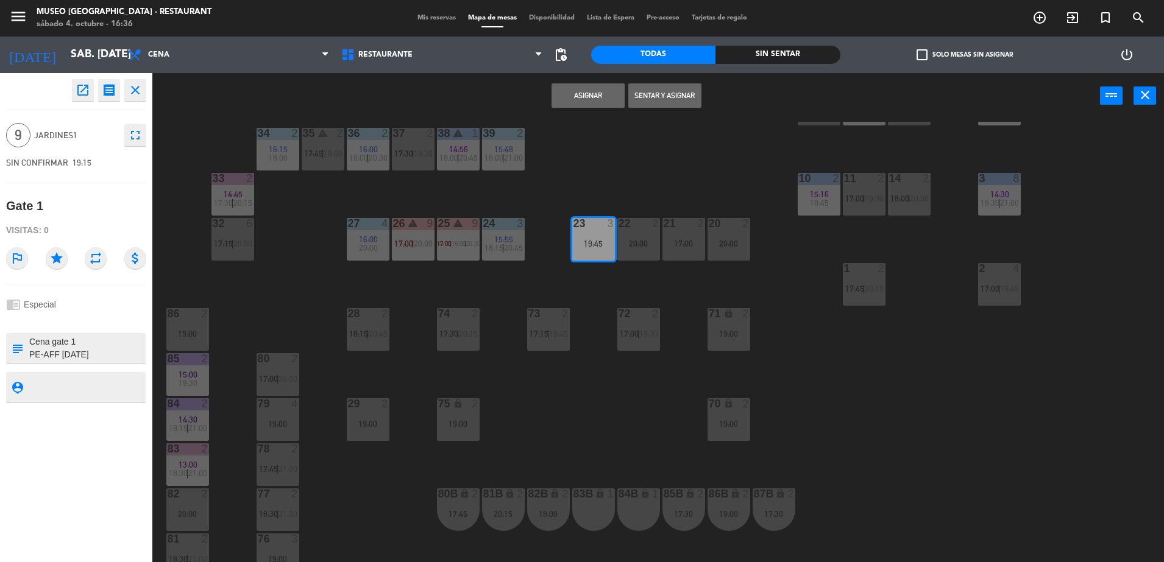
click at [625, 250] on div "22 2 20:00" at bounding box center [638, 239] width 43 height 43
click at [656, 103] on button "Unir y asignar" at bounding box center [664, 95] width 73 height 24
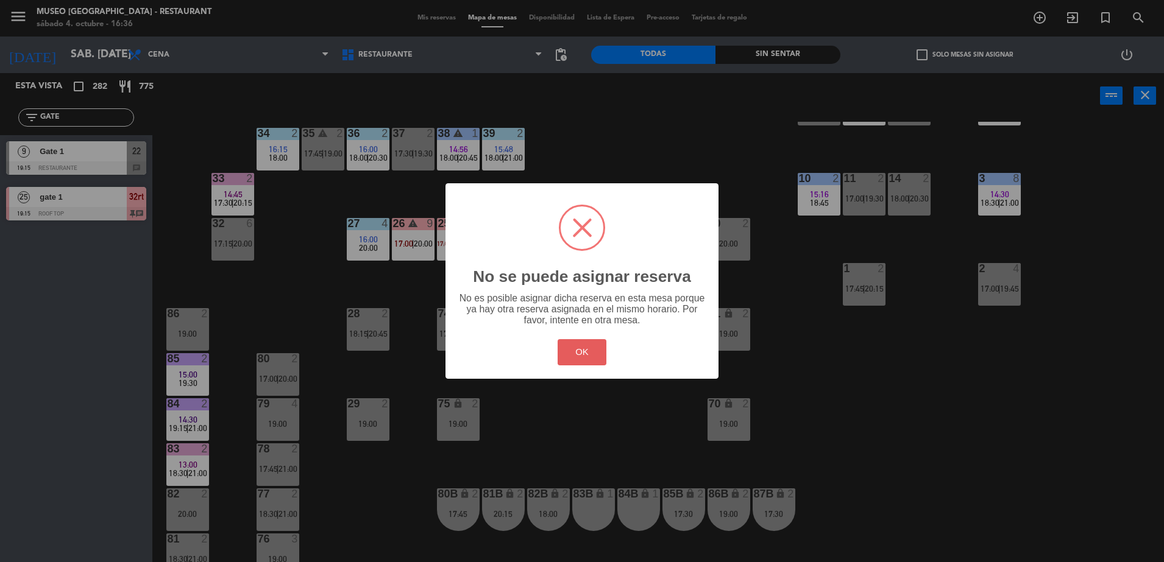
click at [569, 363] on button "OK" at bounding box center [582, 352] width 49 height 26
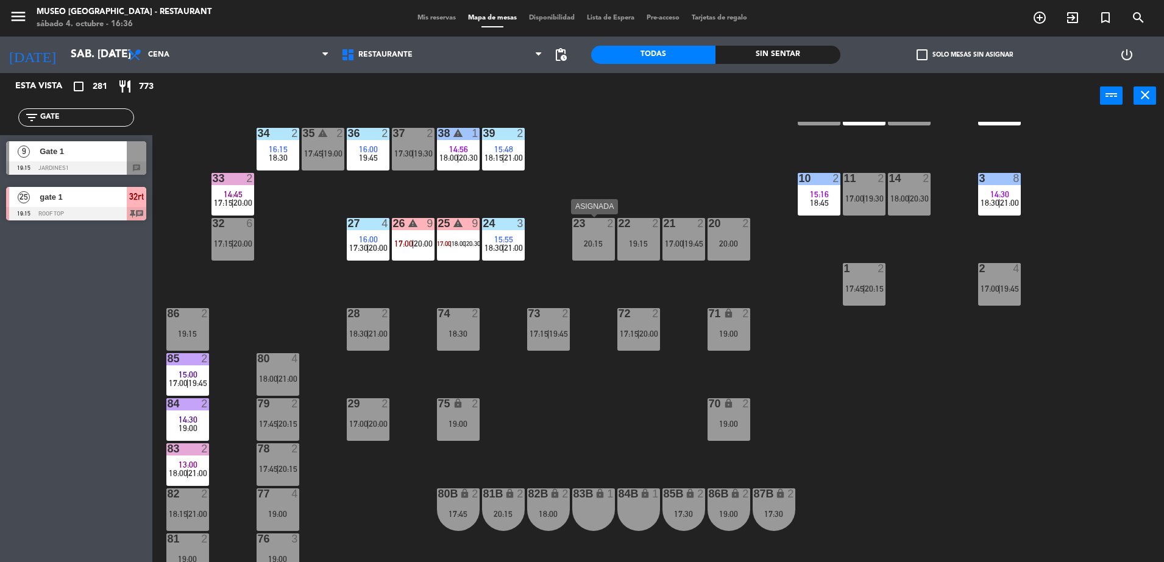
click at [576, 241] on div "20:15" at bounding box center [593, 243] width 43 height 9
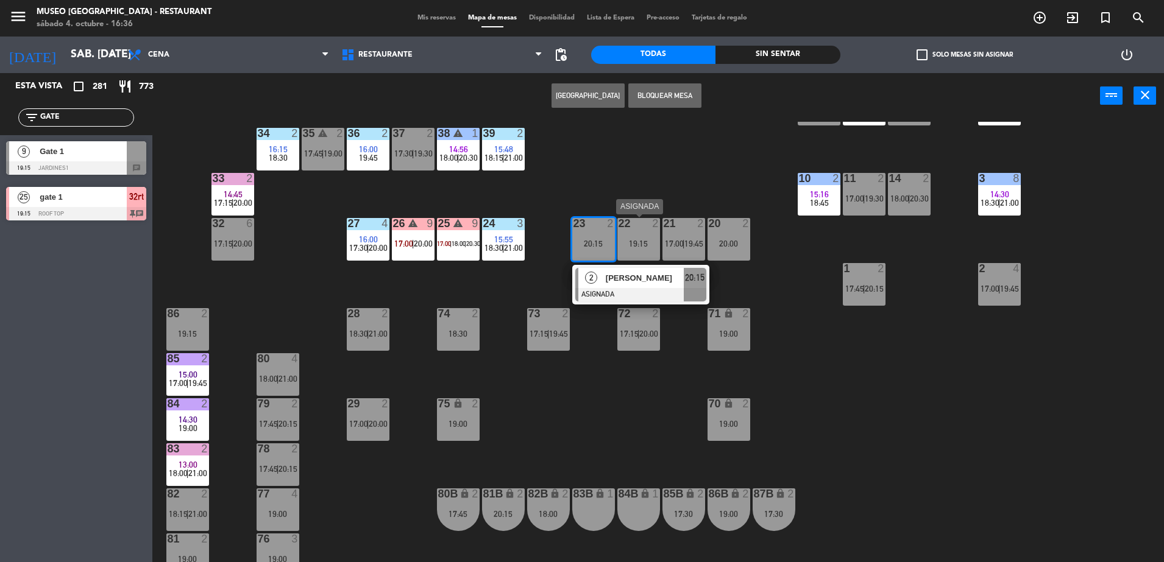
click at [633, 246] on div "19:15" at bounding box center [638, 243] width 43 height 9
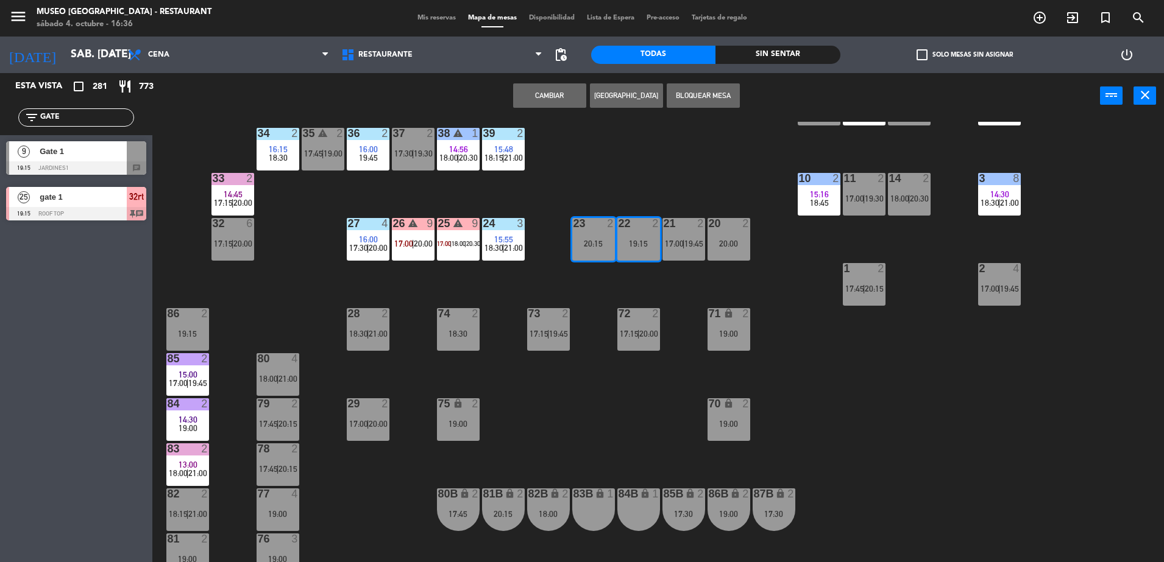
click at [661, 285] on div "44 5 18:00 | 20:30 49 2 17:30 | 20:15 54 5 17:30 | 20:00 64 2 15:30 17:45 | 20:…" at bounding box center [664, 344] width 1000 height 444
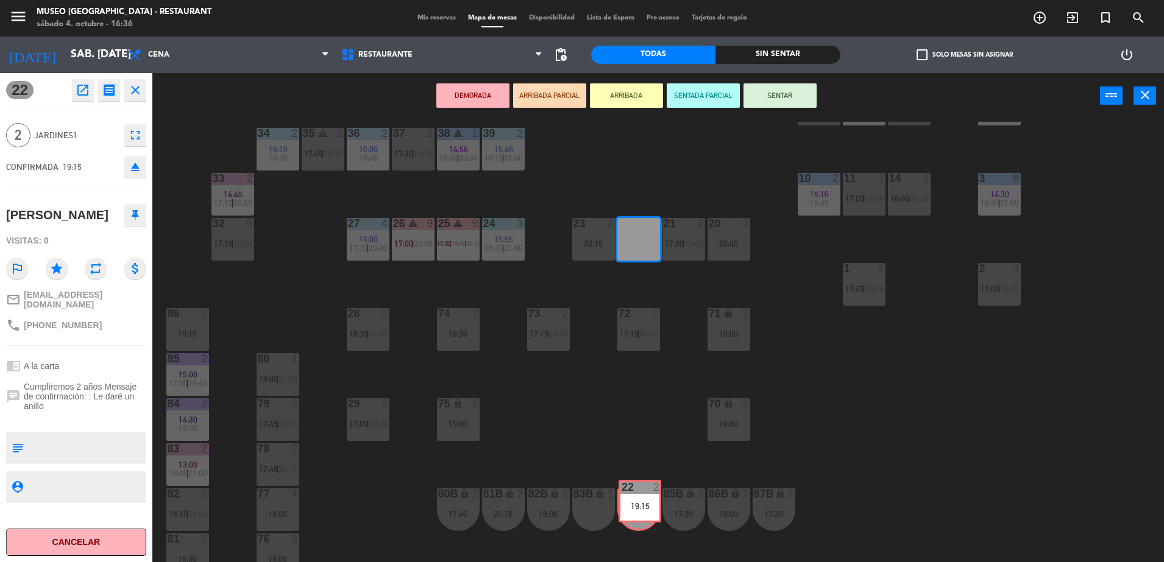
drag, startPoint x: 642, startPoint y: 249, endPoint x: 644, endPoint y: 511, distance: 262.0
click at [644, 511] on div "44 5 18:00 | 20:30 49 2 17:30 | 20:15 54 5 17:30 | 20:00 64 2 15:30 17:45 | 20:…" at bounding box center [664, 344] width 1000 height 444
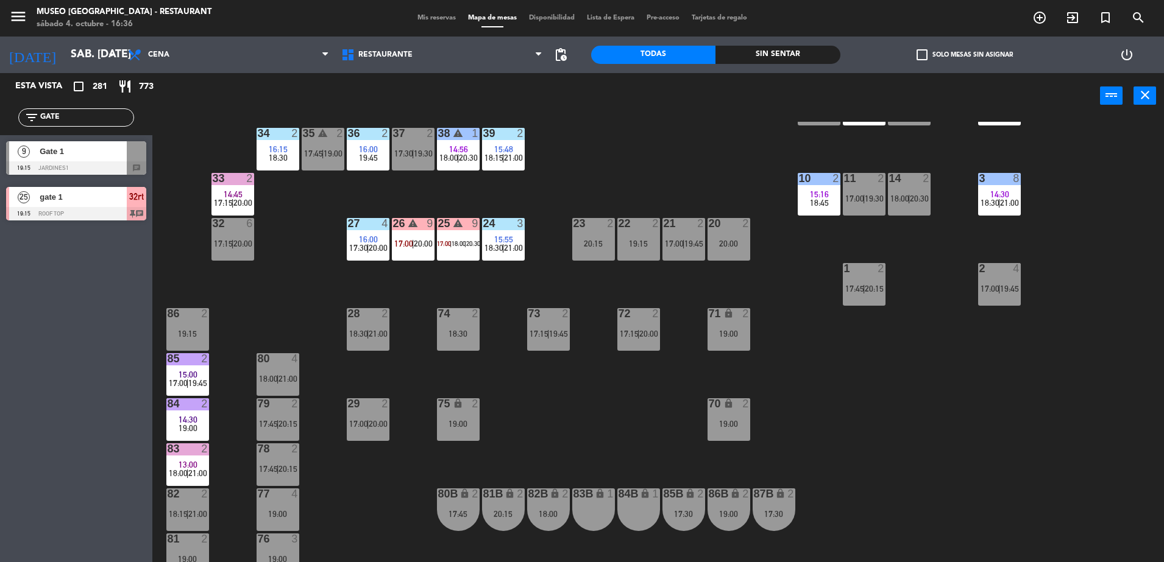
click at [107, 150] on span "Gate 1" at bounding box center [83, 151] width 87 height 13
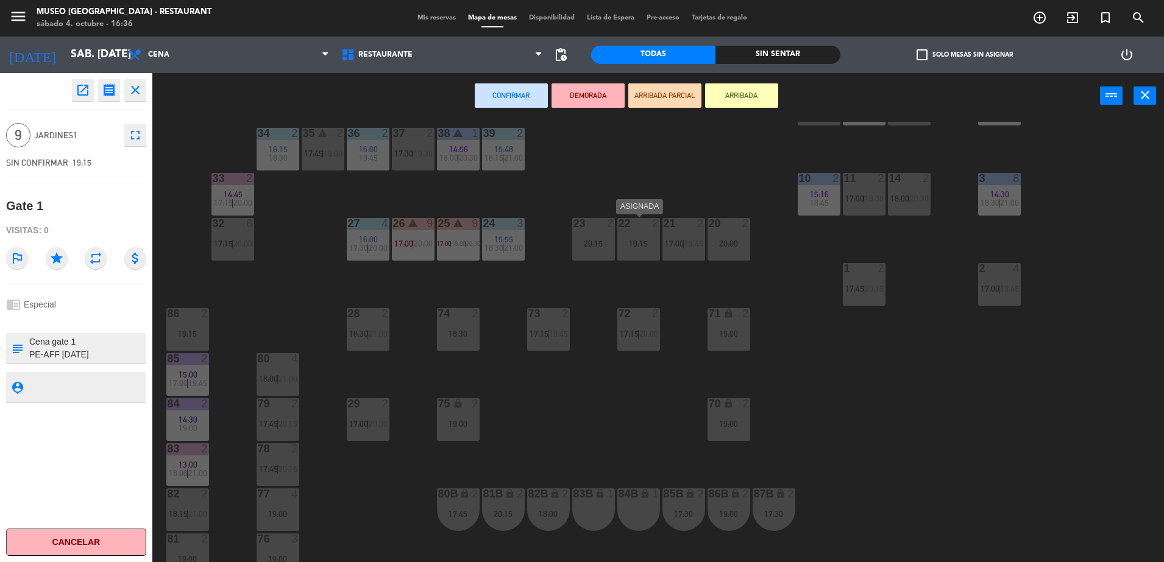
click at [630, 232] on div "22 2 19:15" at bounding box center [638, 239] width 43 height 43
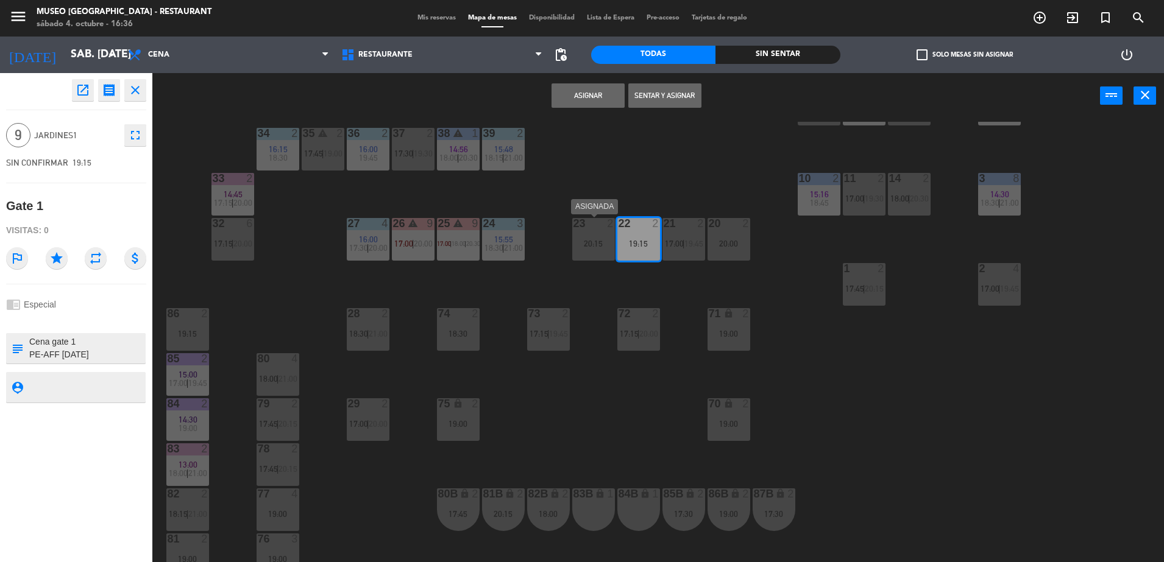
click at [604, 232] on div "23 2 20:15" at bounding box center [593, 239] width 43 height 43
click at [602, 92] on button "Asignar" at bounding box center [588, 95] width 73 height 24
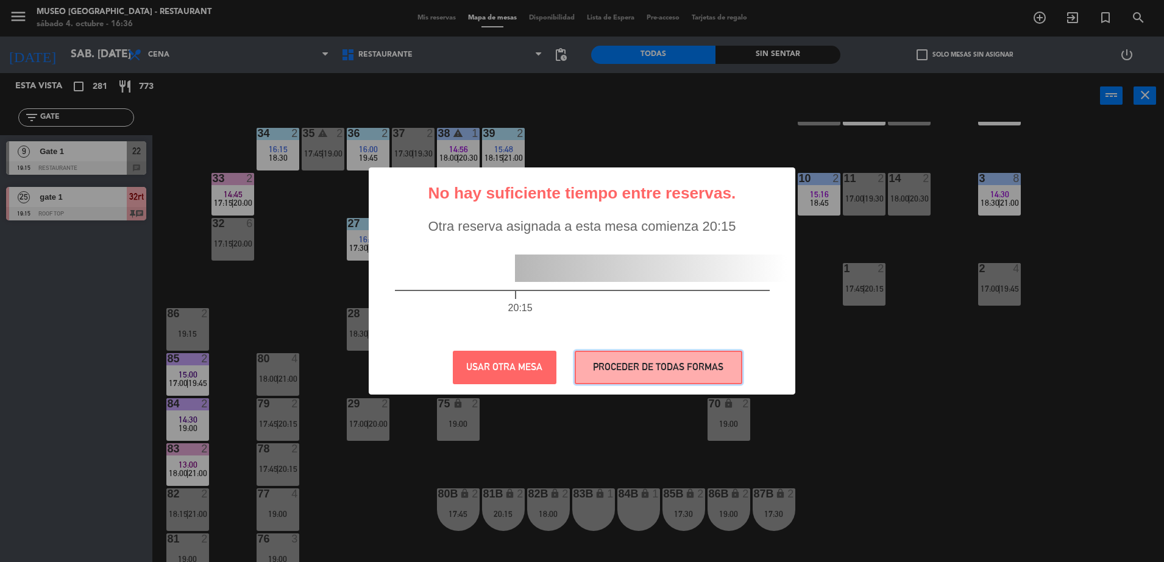
click at [666, 357] on button "PROCEDER DE TODAS FORMAS" at bounding box center [659, 368] width 168 height 34
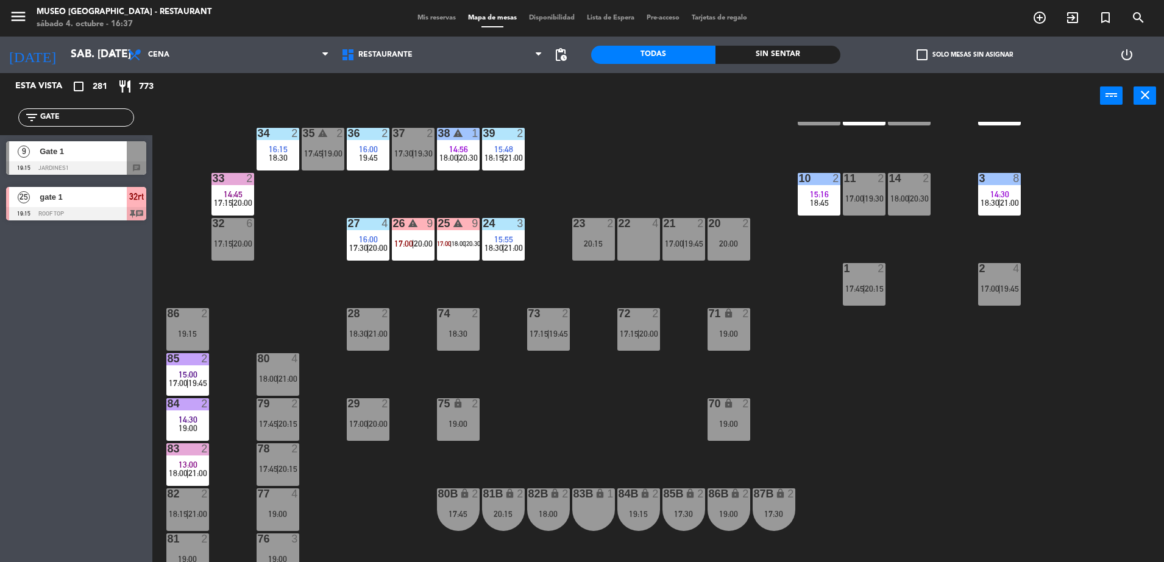
click at [122, 163] on div at bounding box center [76, 167] width 140 height 13
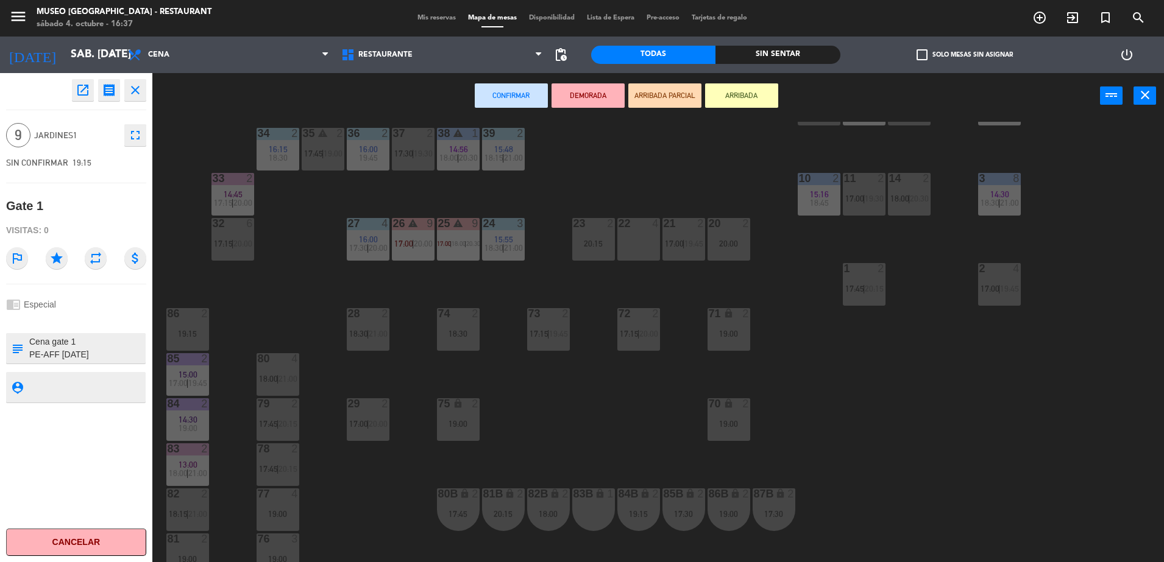
click at [568, 99] on button "DEMORADA" at bounding box center [588, 95] width 73 height 24
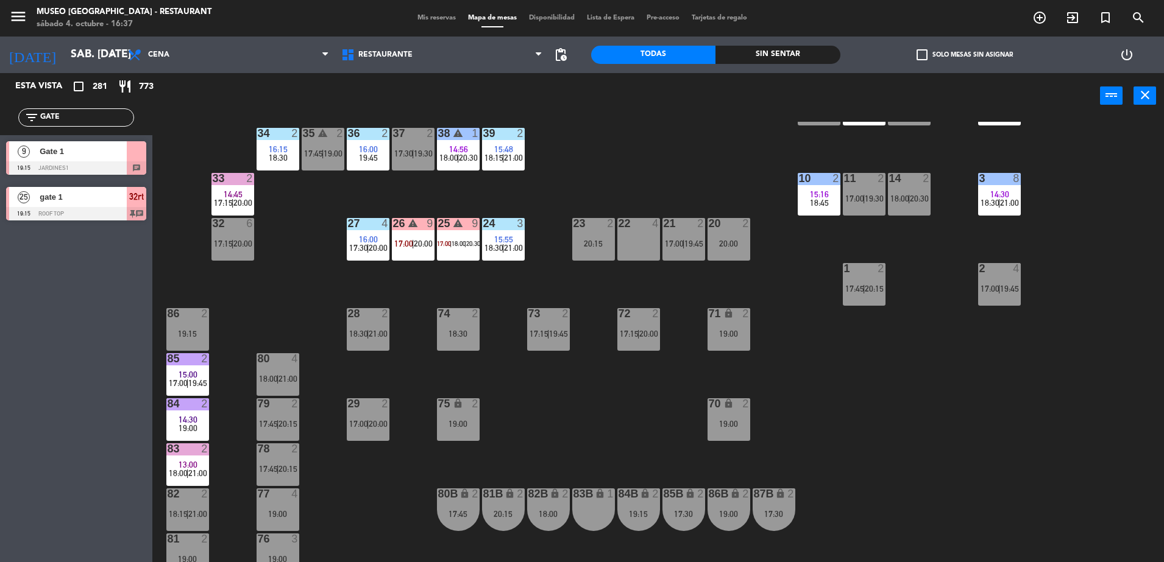
click at [96, 157] on span "Gate 1" at bounding box center [83, 151] width 87 height 13
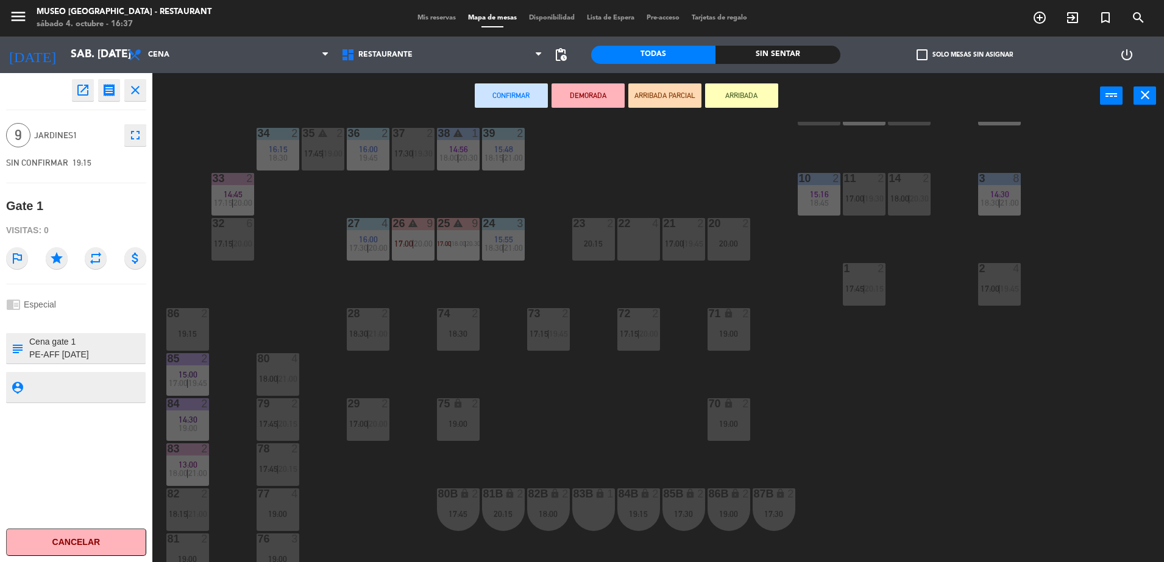
click at [644, 244] on div "22 4" at bounding box center [638, 239] width 43 height 43
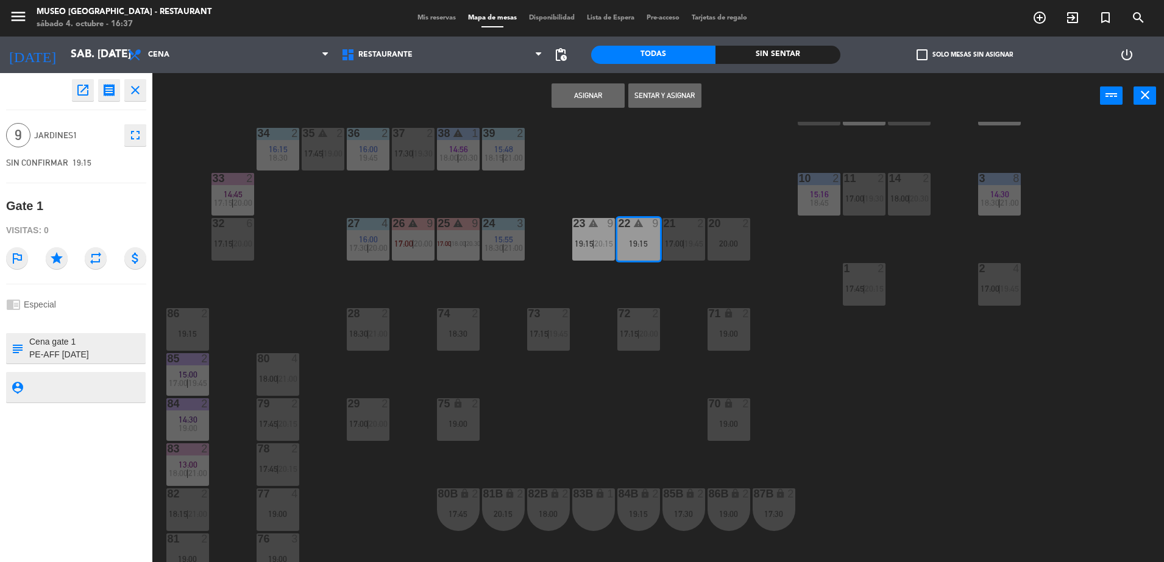
click at [613, 172] on div "44 5 18:00 | 20:30 49 2 17:30 | 20:15 54 5 17:30 | 20:00 64 2 15:30 17:45 | 20:…" at bounding box center [664, 344] width 1000 height 444
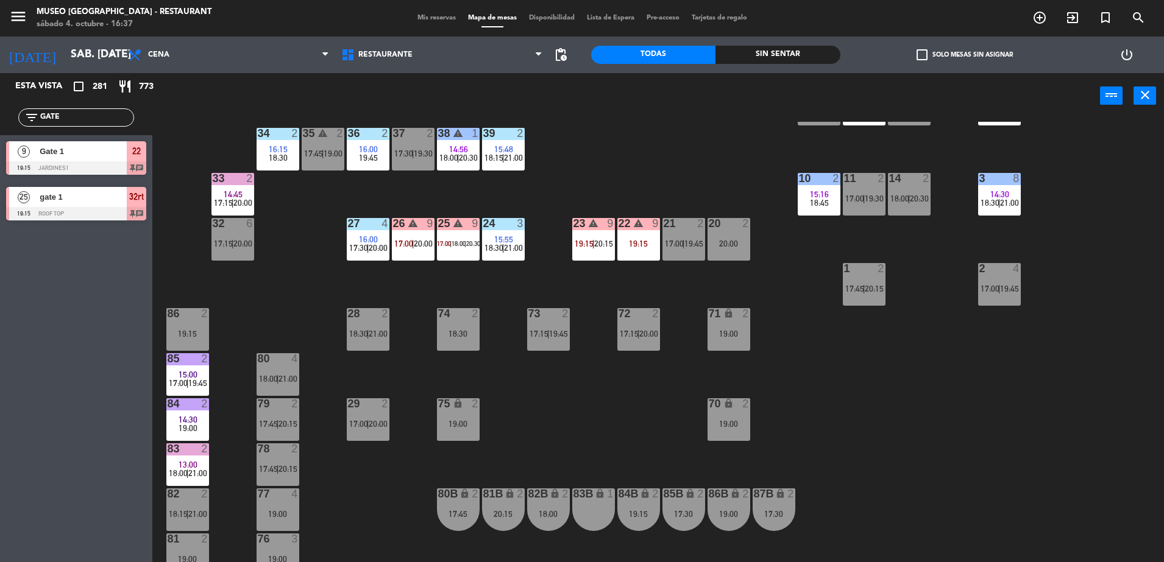
scroll to position [266, 0]
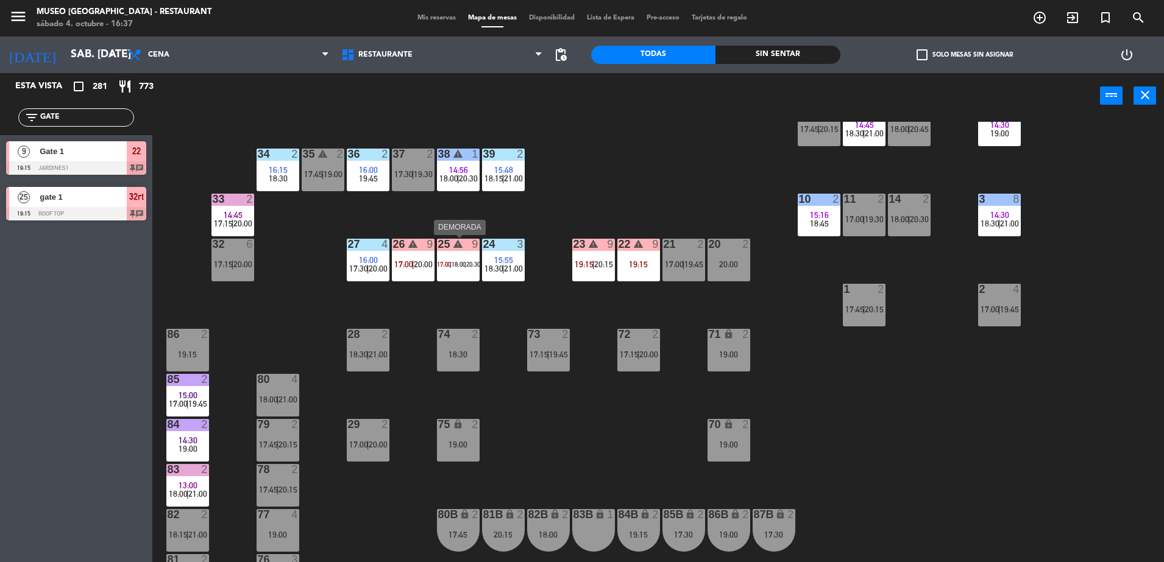
click at [452, 277] on div "25 warning 9 17:00 | 18:00 | 20:30" at bounding box center [458, 260] width 43 height 43
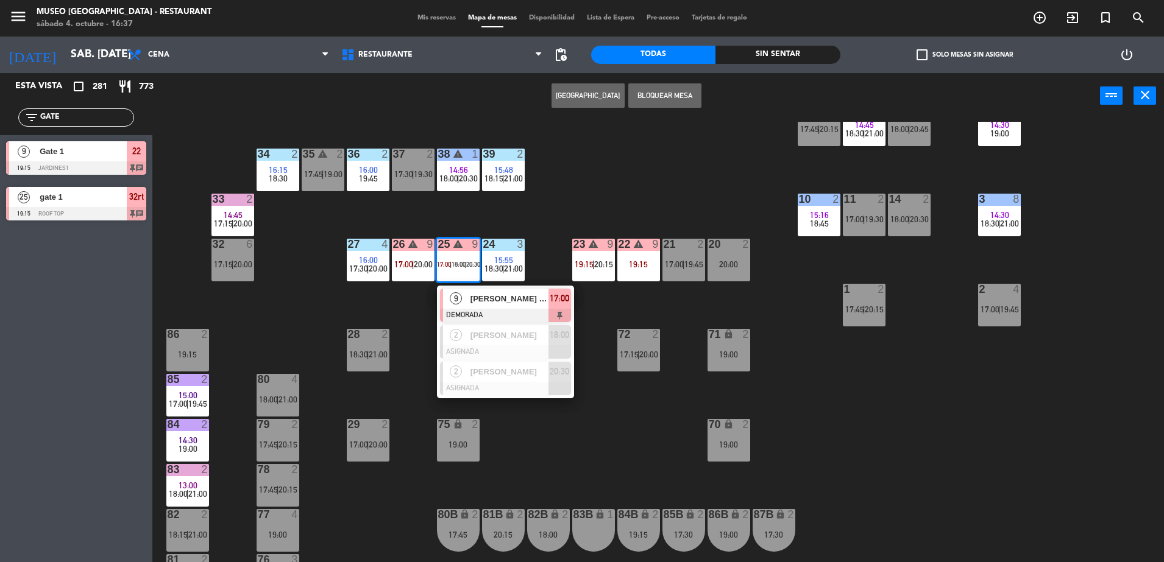
click at [489, 315] on div at bounding box center [505, 315] width 131 height 13
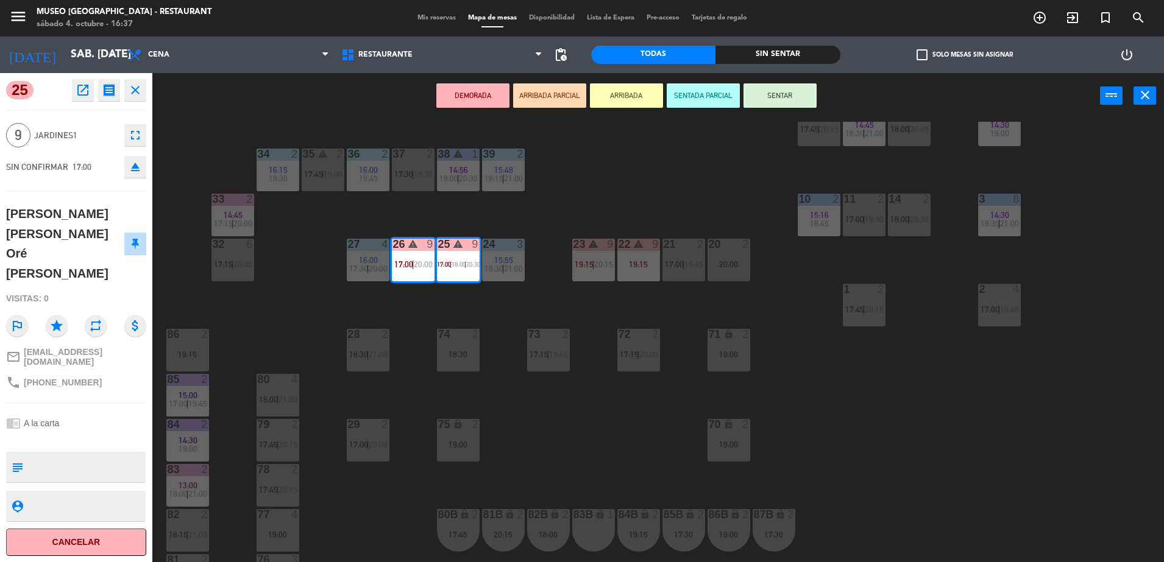
click at [630, 205] on div "44 5 18:00 | 20:30 49 2 17:30 | 20:15 54 5 17:30 | 20:00 64 2 15:30 17:45 | 20:…" at bounding box center [664, 344] width 1000 height 444
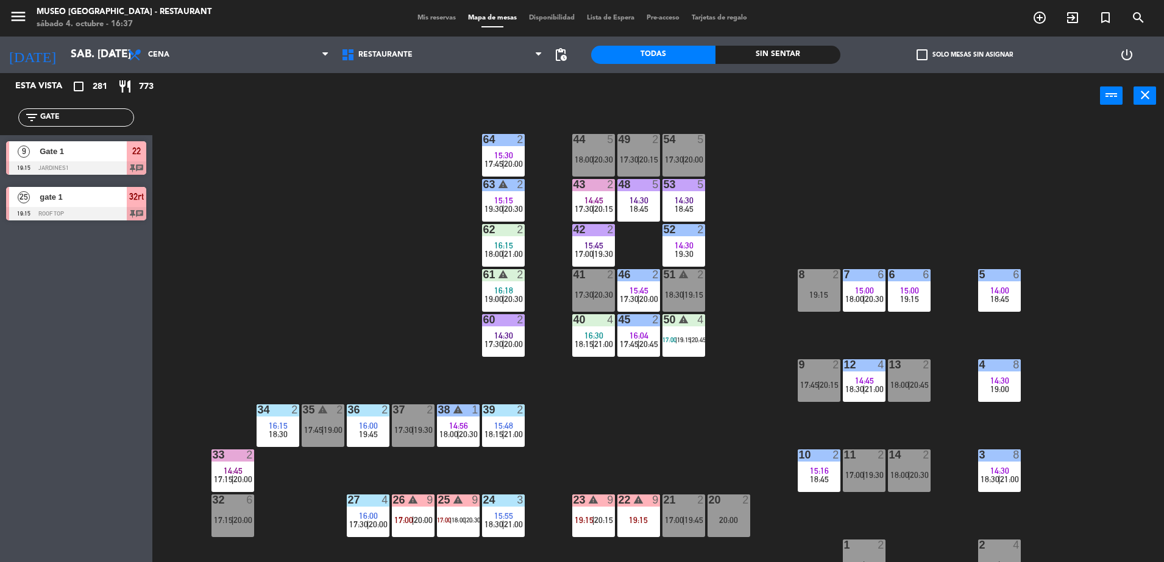
scroll to position [0, 0]
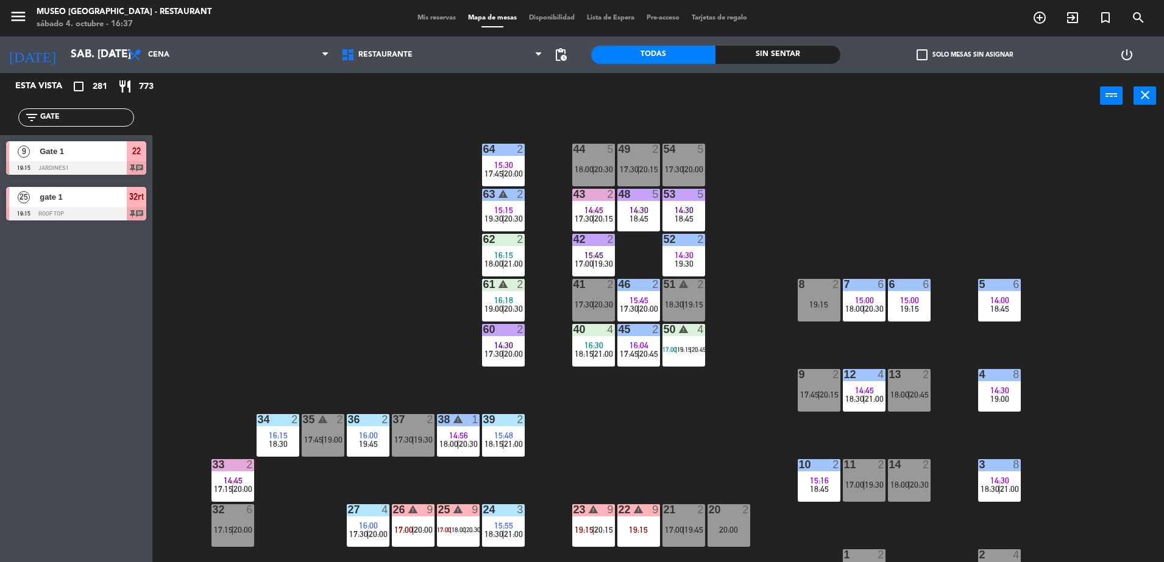
click at [87, 112] on input "GATE" at bounding box center [86, 117] width 94 height 13
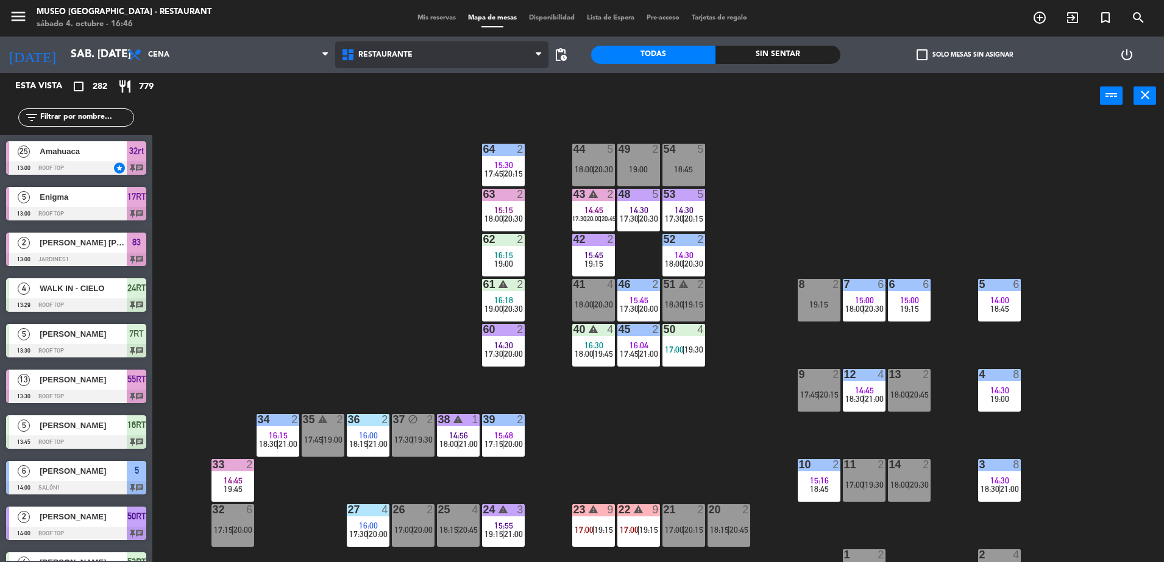
click at [389, 54] on span "Restaurante" at bounding box center [385, 55] width 54 height 9
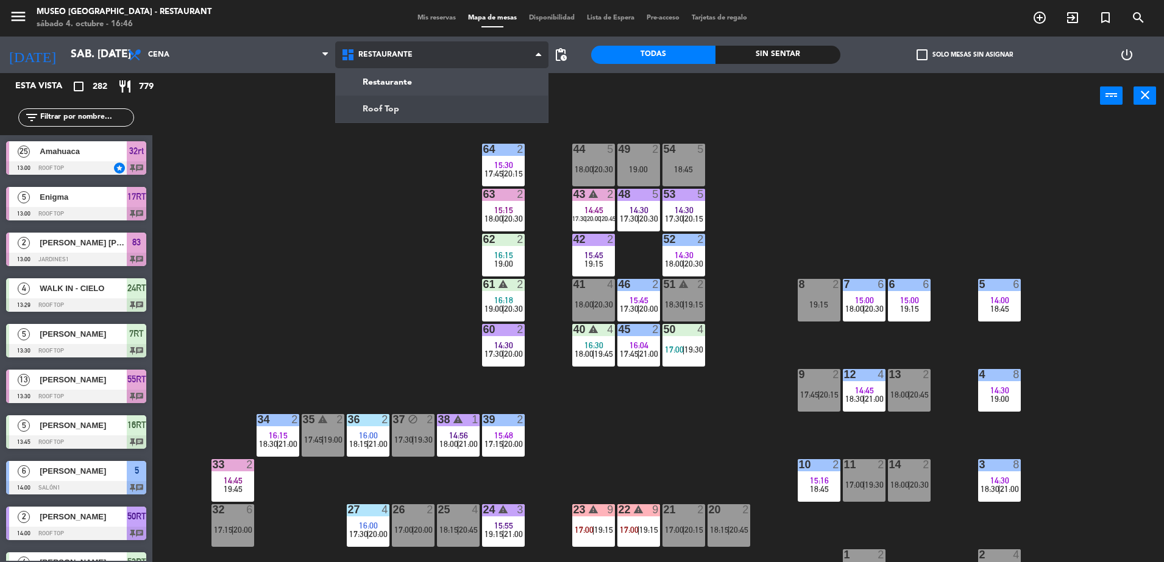
click at [411, 96] on ng-component "menu [GEOGRAPHIC_DATA] - Restaurant sábado 4. octubre - 16:46 Mis reservas Mapa…" at bounding box center [582, 283] width 1164 height 566
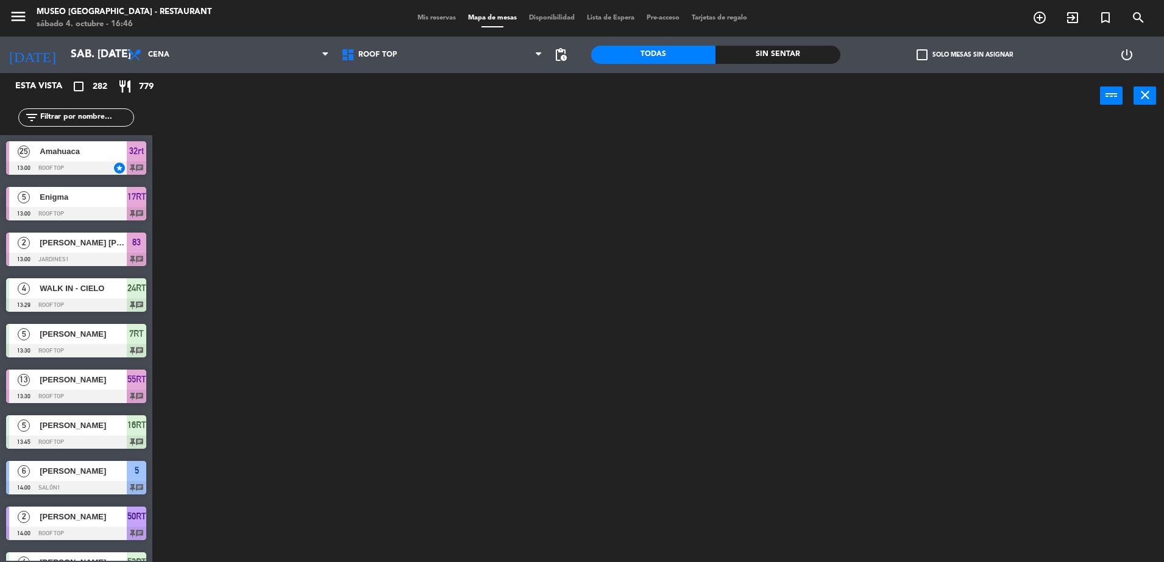
click at [67, 122] on input "text" at bounding box center [86, 117] width 94 height 13
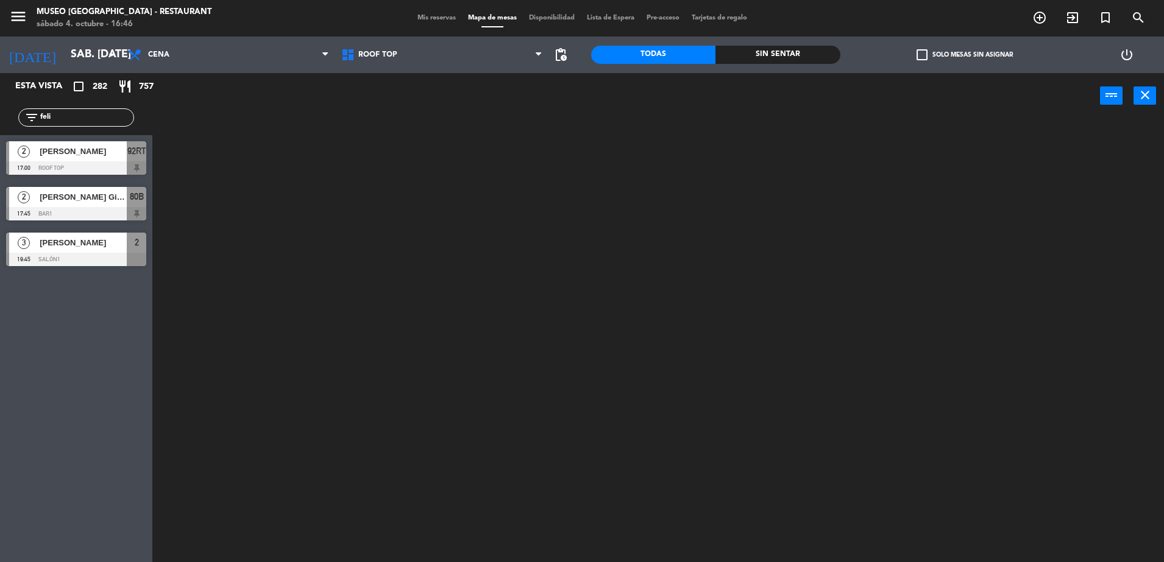
type input "feli"
click at [93, 158] on div "[PERSON_NAME]" at bounding box center [82, 151] width 88 height 20
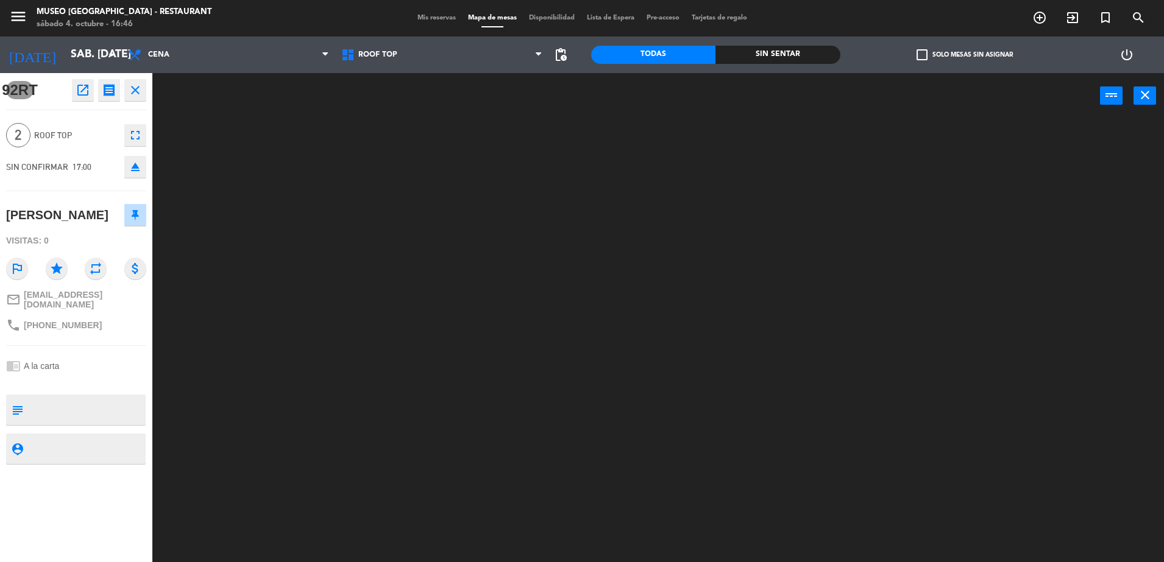
click at [128, 410] on textarea at bounding box center [86, 410] width 116 height 26
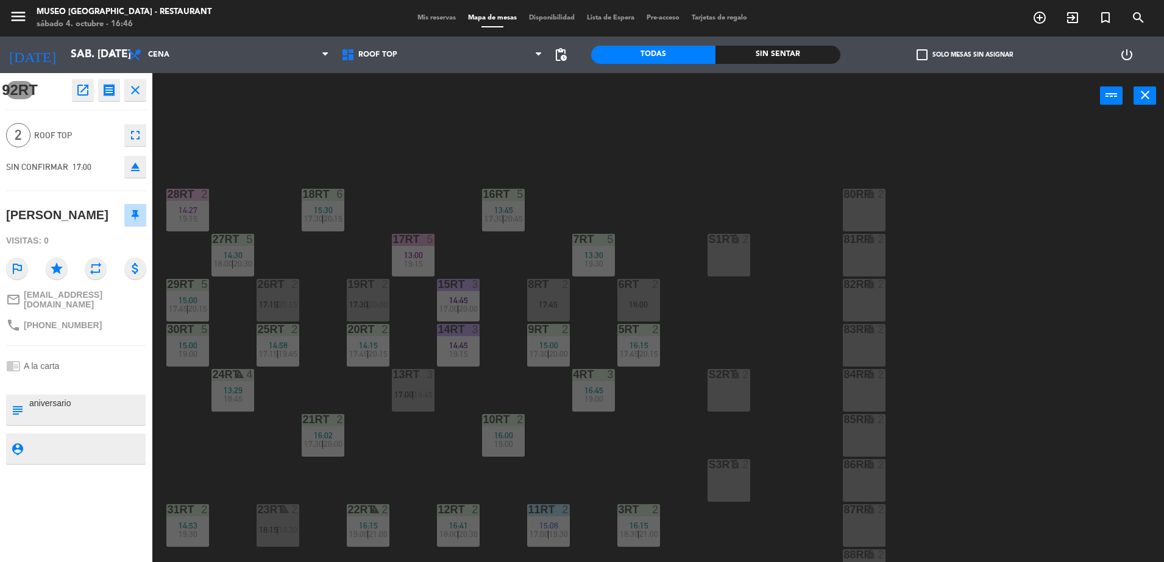
type textarea "aniversario"
click at [99, 356] on div "chrome_reader_mode A la carta" at bounding box center [76, 366] width 140 height 23
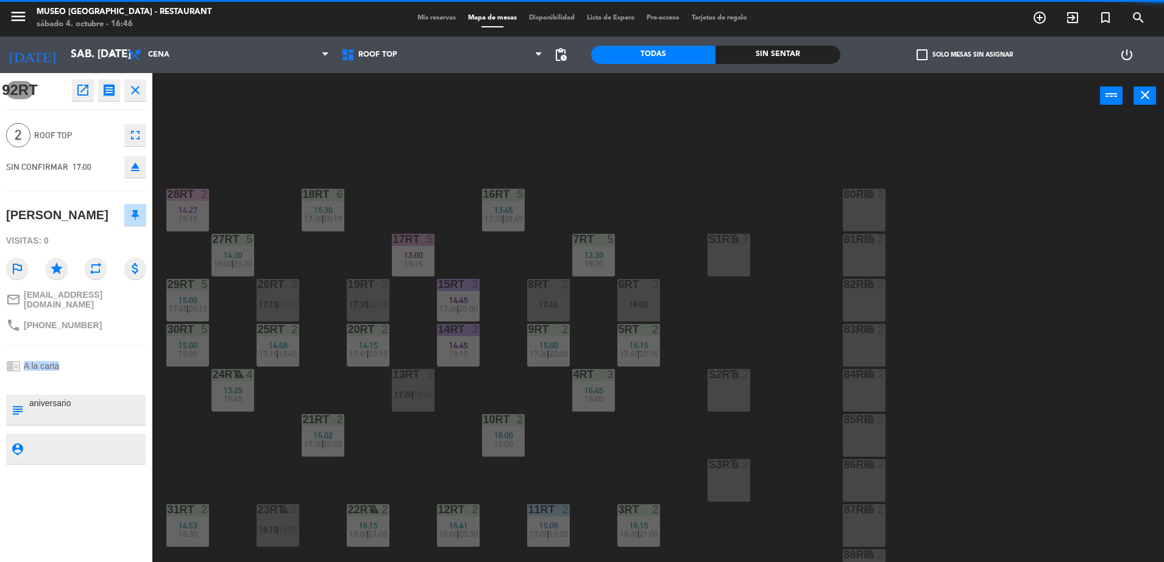
click at [99, 356] on div "chrome_reader_mode A la carta" at bounding box center [76, 366] width 140 height 23
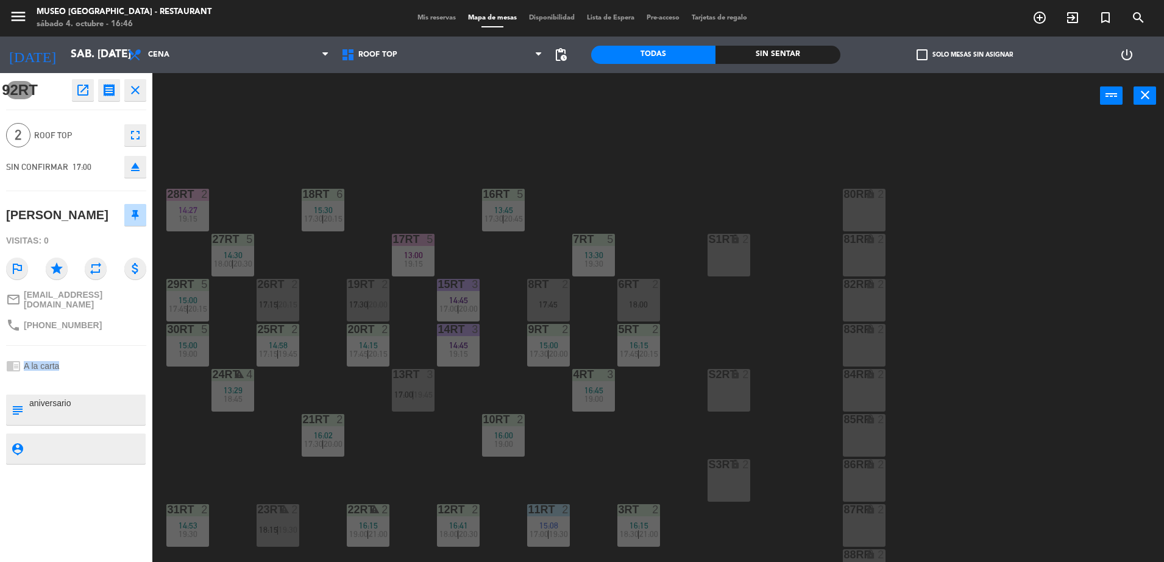
click at [99, 356] on div "chrome_reader_mode A la carta" at bounding box center [76, 366] width 140 height 23
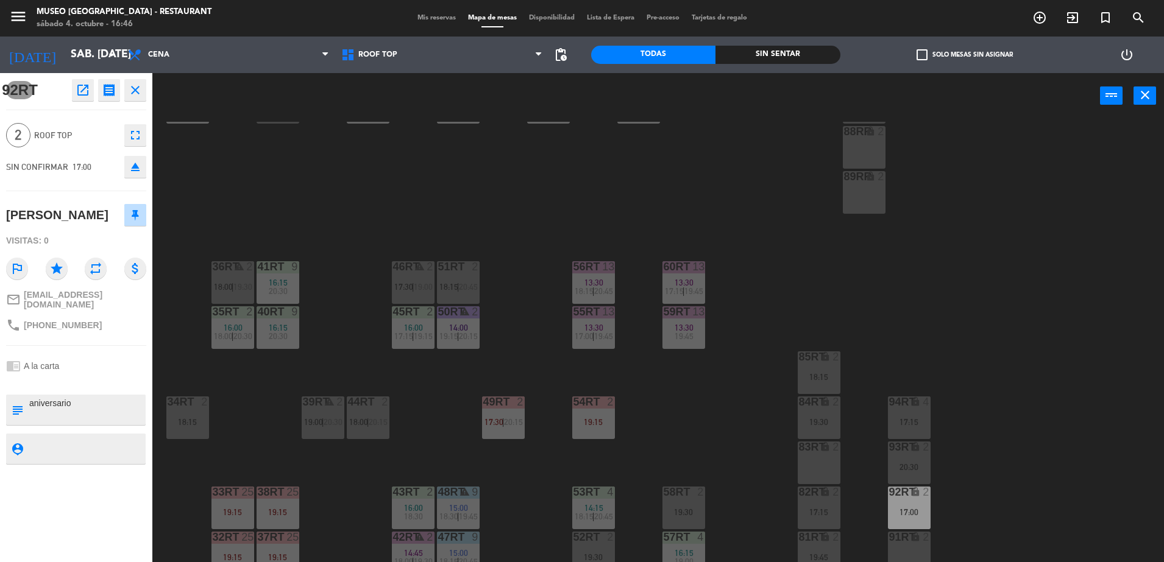
scroll to position [478, 0]
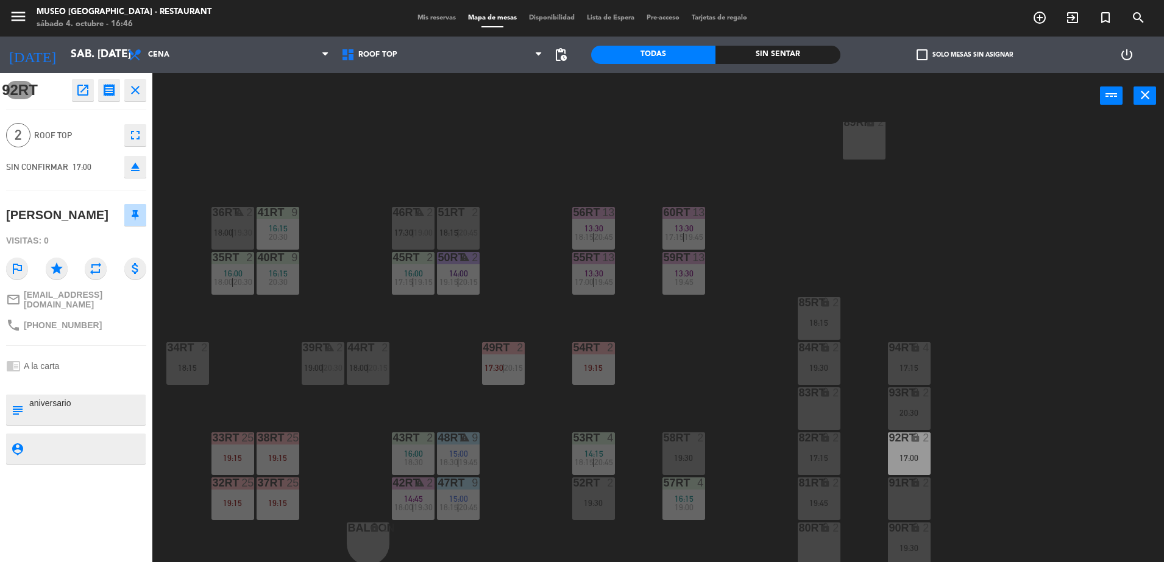
click at [131, 332] on div "phone [PHONE_NUMBER]" at bounding box center [76, 325] width 140 height 23
click at [385, 300] on div "18RT 6 15:30 17:30 | 20:15 16RT 5 13:45 17:30 | 20:45 28RT 2 14:27 19:15 80RR l…" at bounding box center [664, 344] width 1000 height 444
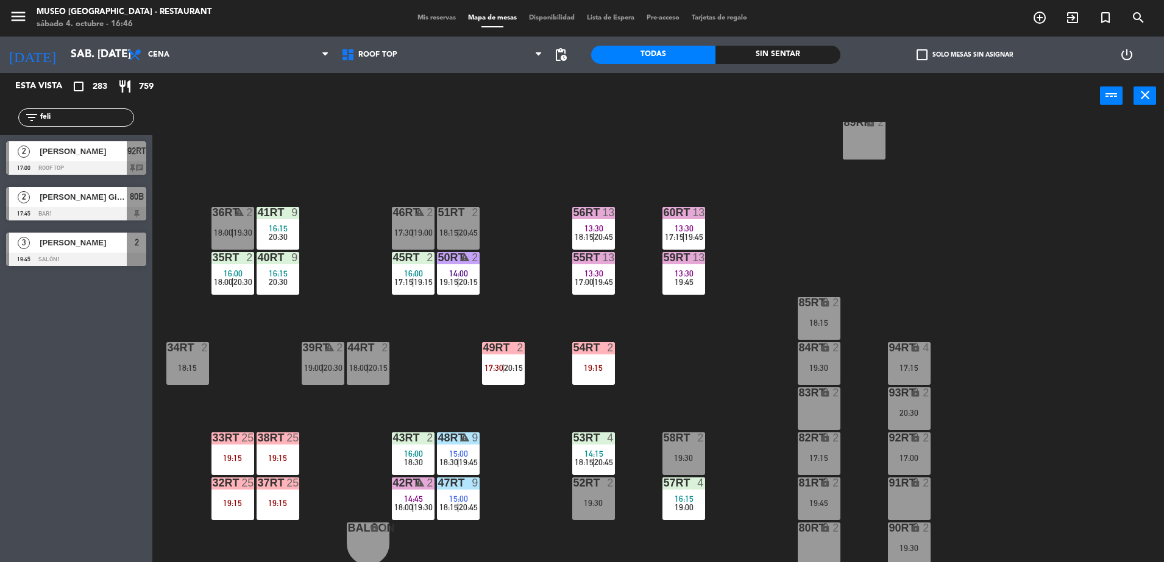
click at [98, 161] on div at bounding box center [76, 167] width 140 height 13
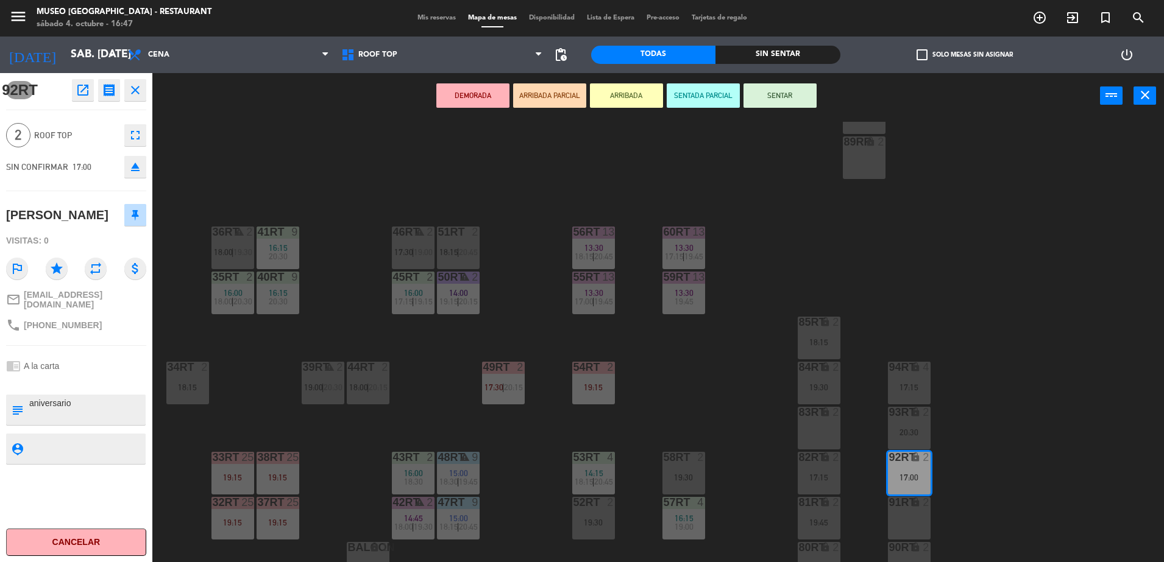
scroll to position [456, 0]
click at [469, 249] on span "20:45" at bounding box center [468, 254] width 19 height 10
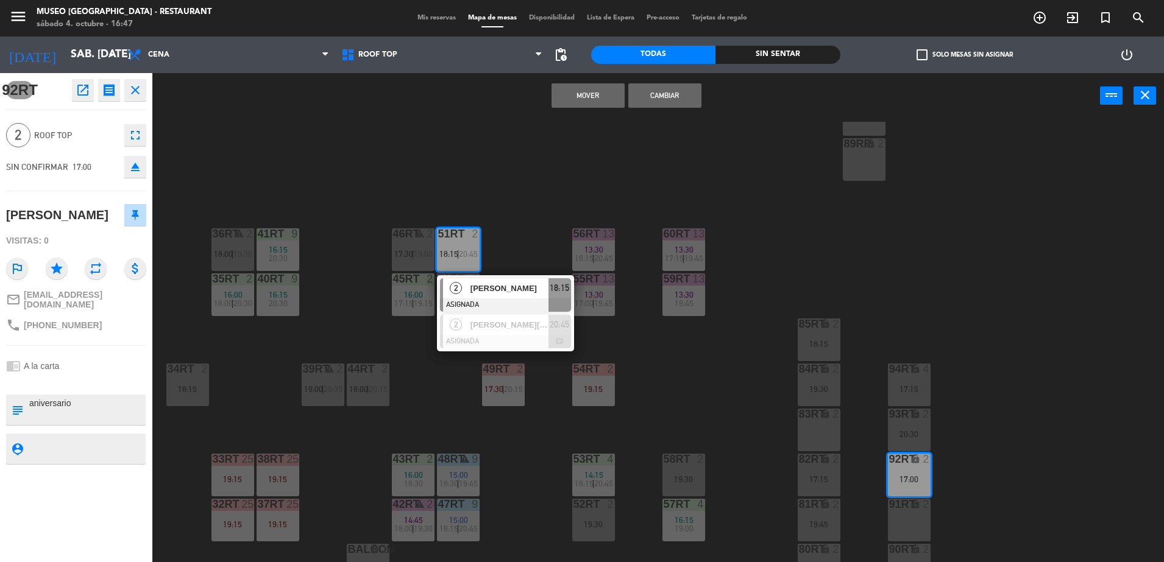
click at [661, 91] on button "Cambiar" at bounding box center [664, 95] width 73 height 24
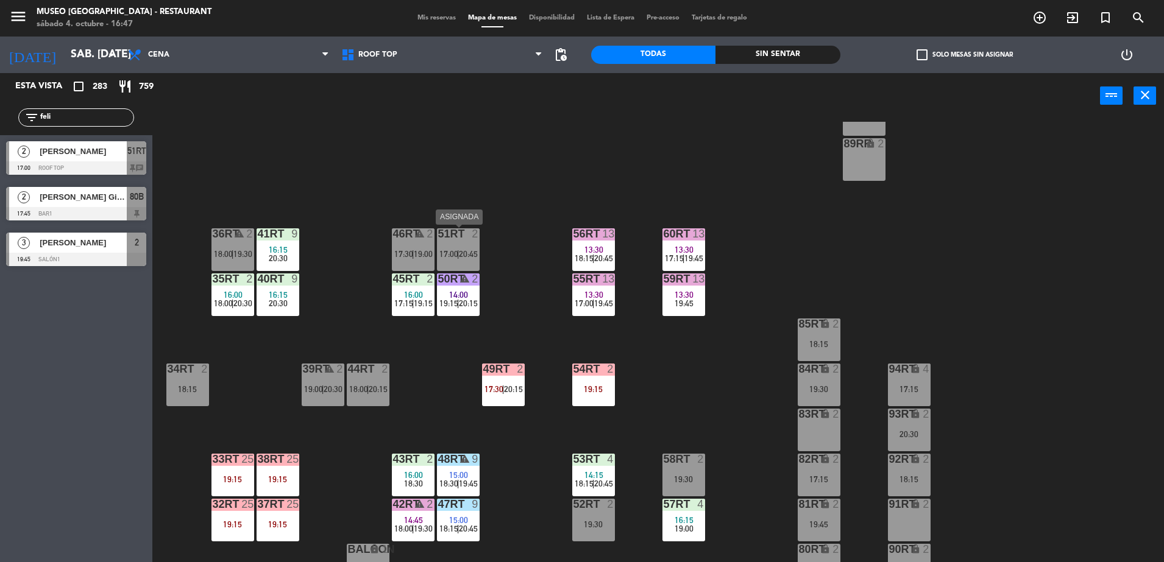
click at [457, 254] on span "17:00" at bounding box center [448, 254] width 19 height 10
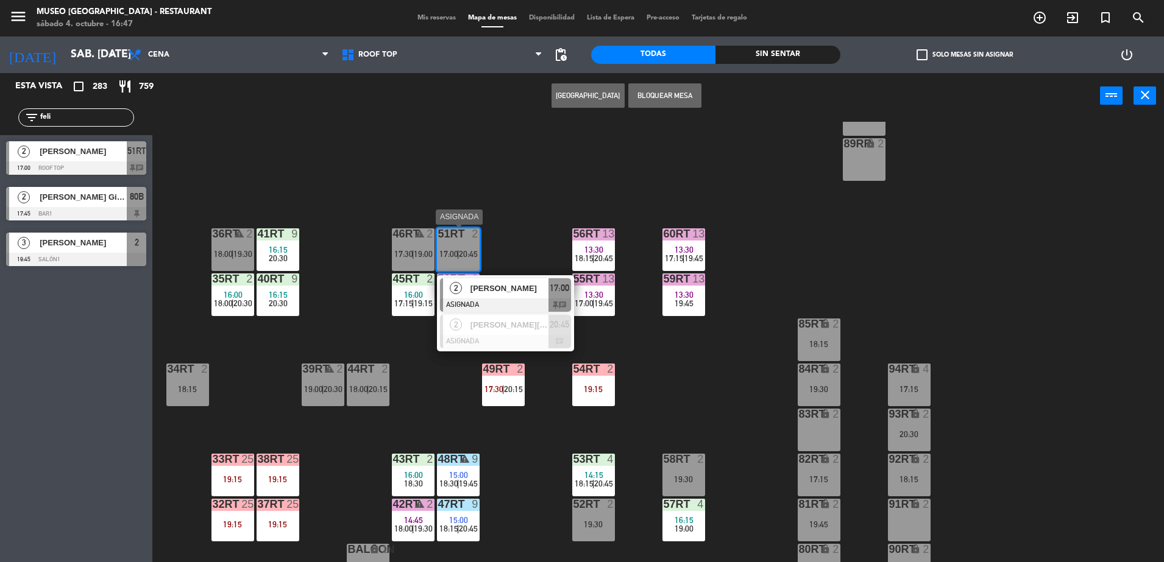
click at [499, 288] on span "[PERSON_NAME]" at bounding box center [509, 288] width 78 height 13
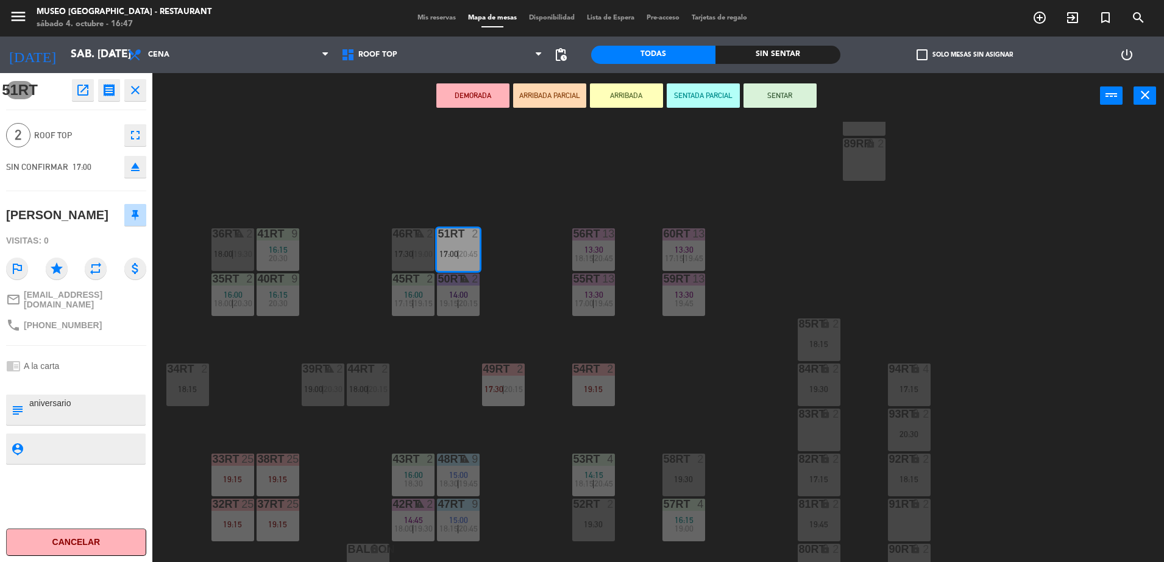
click at [566, 96] on button "ARRIBADA PARCIAL" at bounding box center [549, 95] width 73 height 24
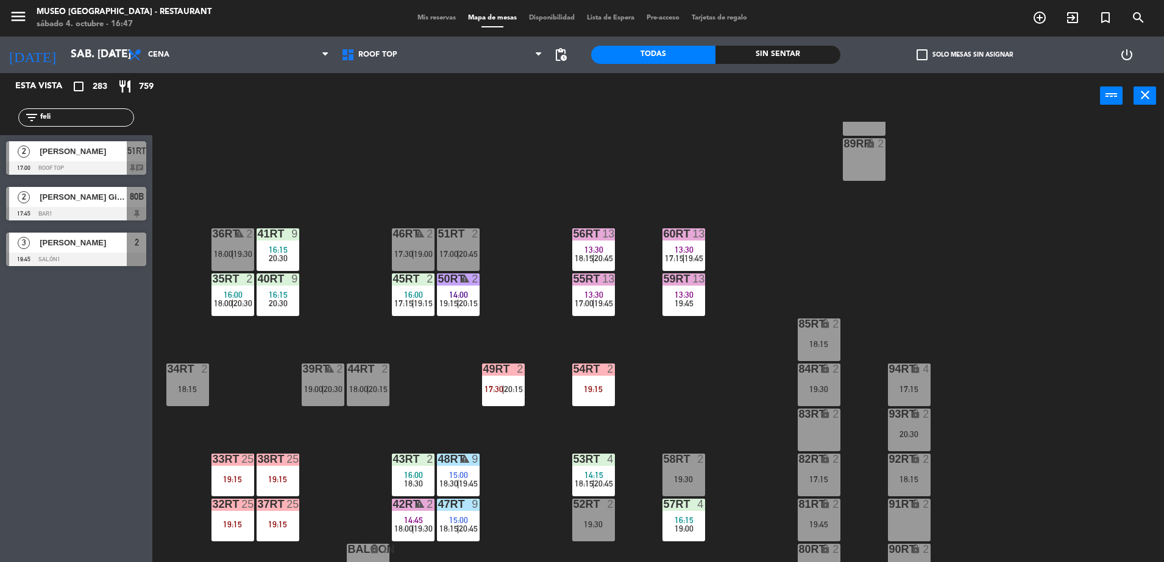
click at [598, 172] on div "18RT 6 15:30 17:30 | 20:15 16RT 5 13:45 17:30 | 20:45 28RT 2 14:27 19:15 80RR l…" at bounding box center [664, 344] width 1000 height 444
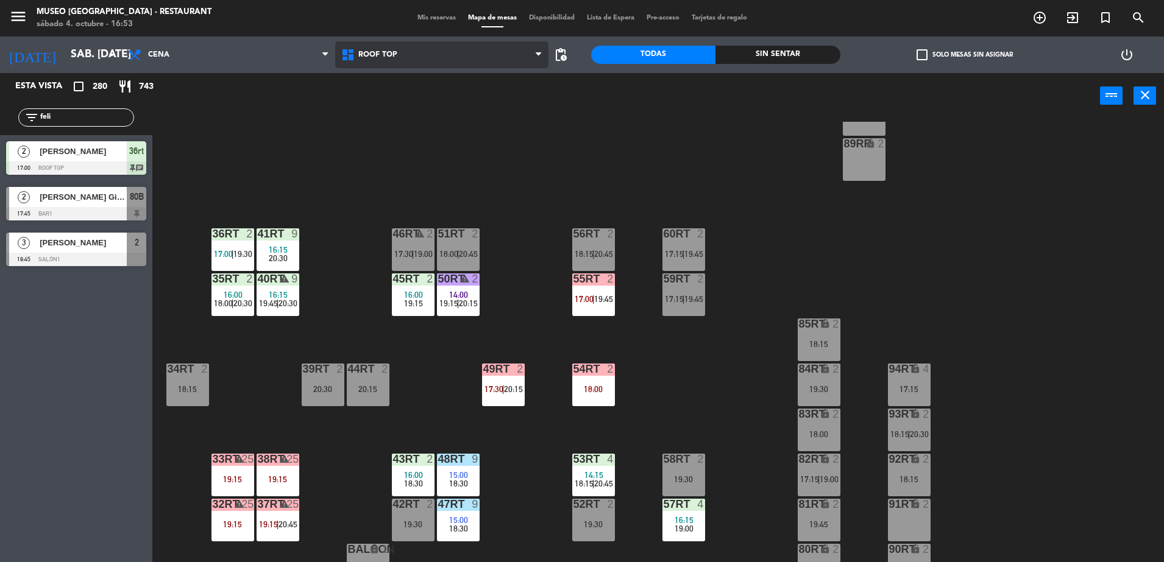
click at [485, 48] on span "Roof Top" at bounding box center [441, 54] width 213 height 27
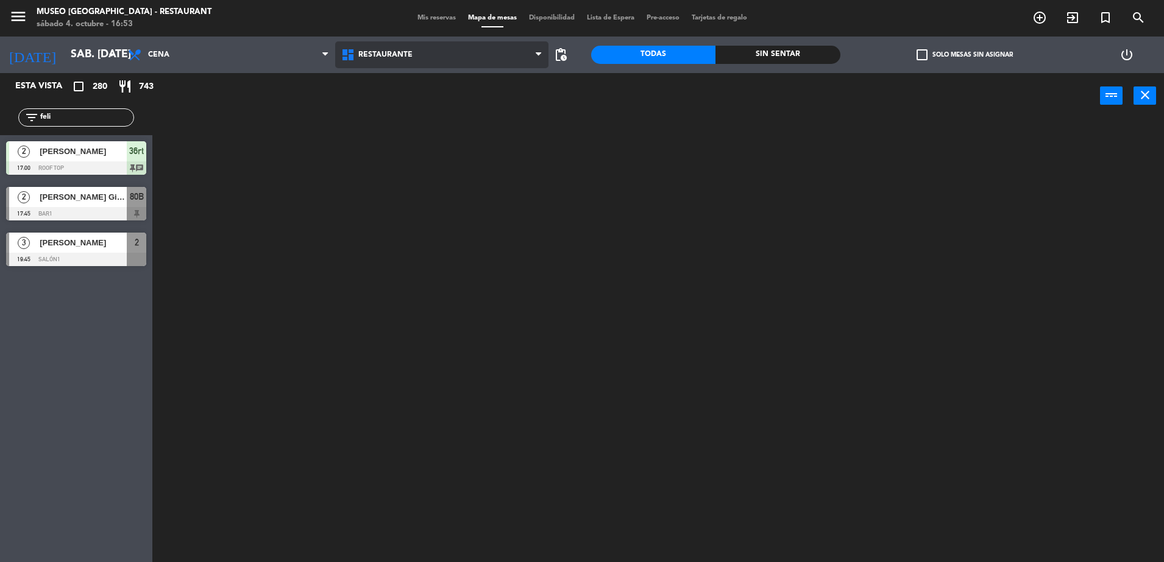
click at [498, 80] on ng-component "menu [GEOGRAPHIC_DATA] - Restaurant sábado 4. octubre - 16:53 Mis reservas Mapa…" at bounding box center [582, 283] width 1164 height 566
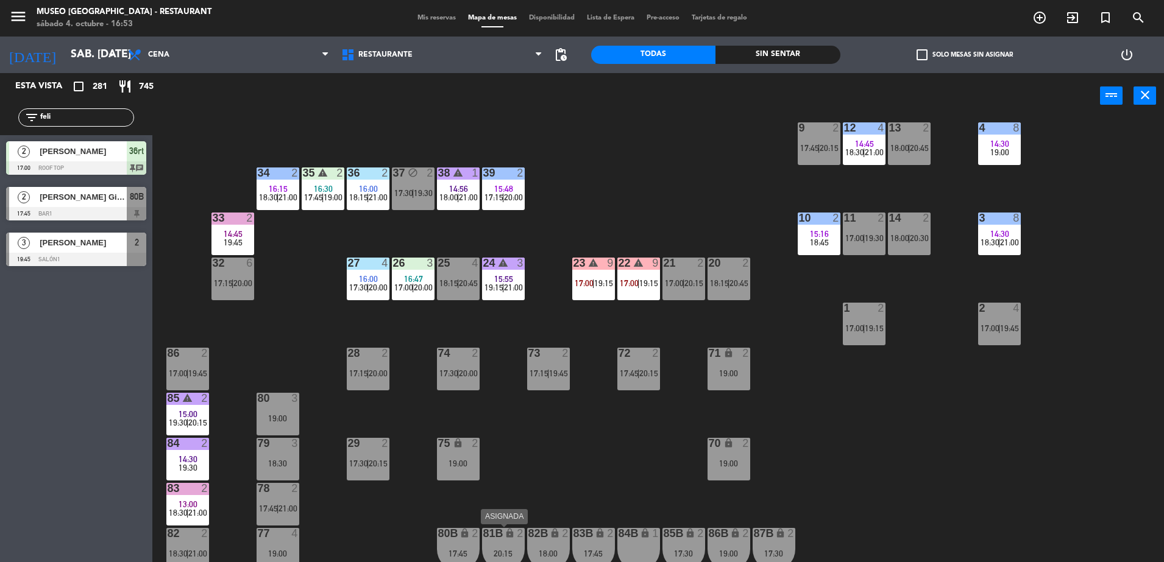
scroll to position [246, 0]
click at [531, 238] on div "44 5 18:00 | 20:30 49 2 19:00 54 5 18:45 64 2 15:30 17:45 | 20:15 48 5 14:30 17…" at bounding box center [664, 344] width 1000 height 444
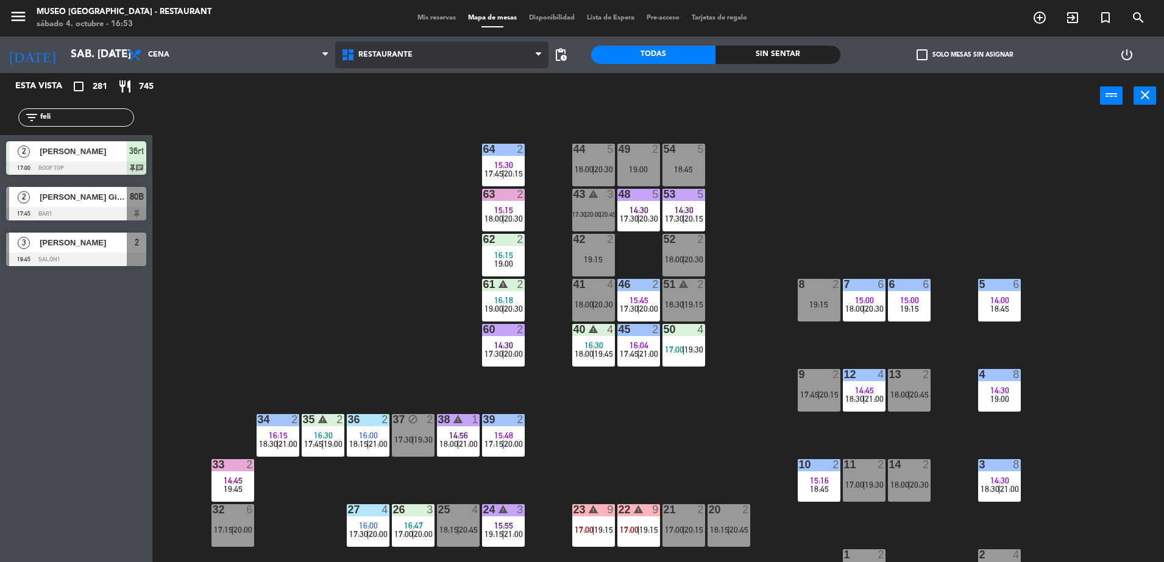
click at [449, 64] on span "Restaurante" at bounding box center [441, 54] width 213 height 27
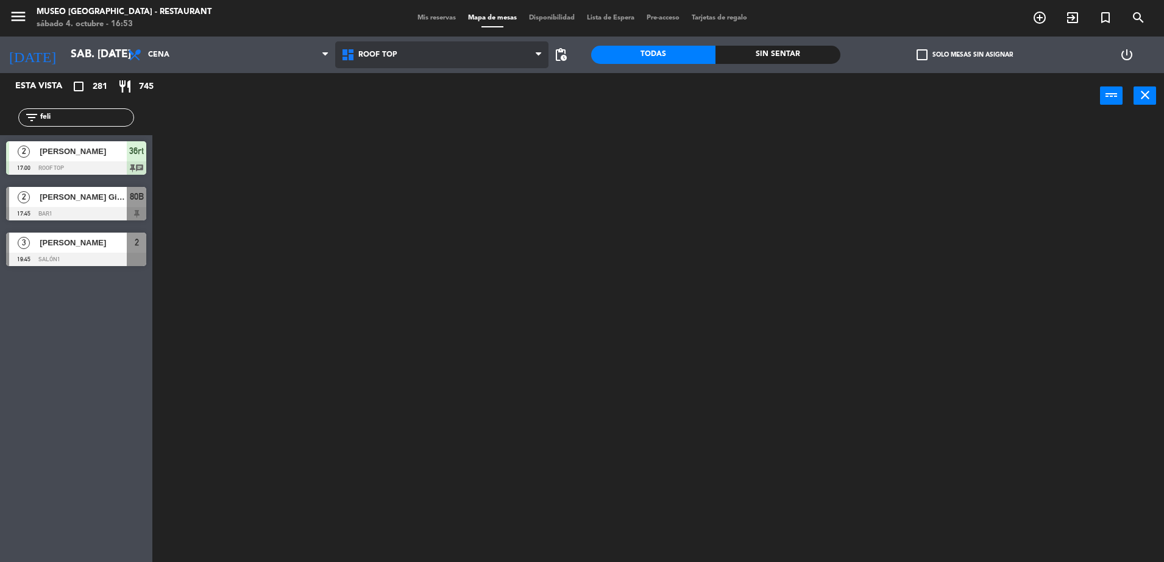
click at [470, 105] on ng-component "menu [GEOGRAPHIC_DATA] - Restaurant sábado 4. octubre - 16:53 Mis reservas Mapa…" at bounding box center [582, 283] width 1164 height 566
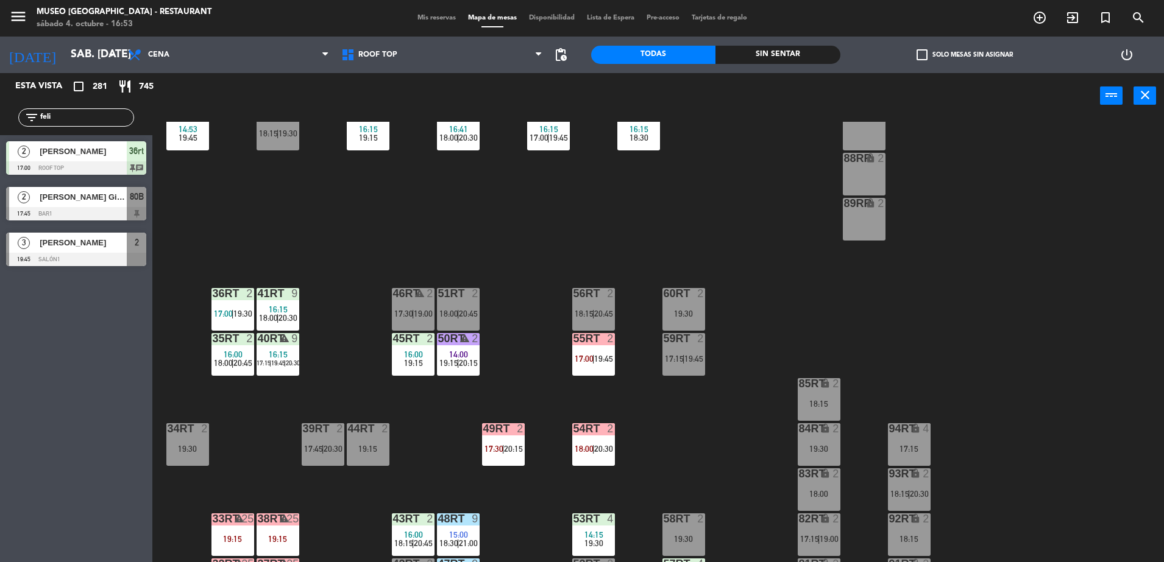
scroll to position [478, 0]
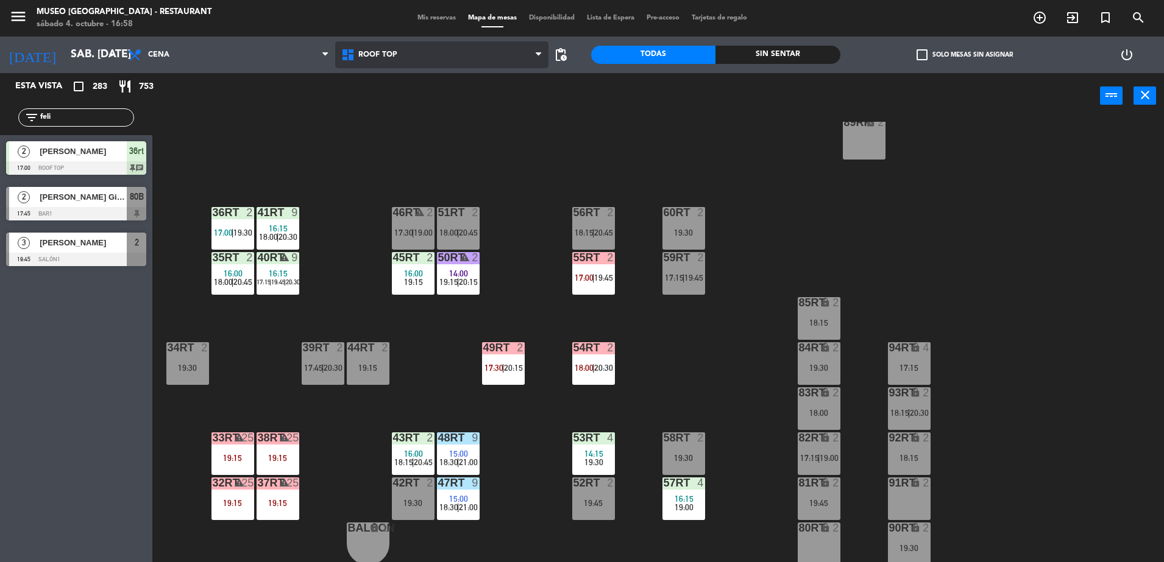
click at [417, 59] on span "Roof Top" at bounding box center [441, 54] width 213 height 27
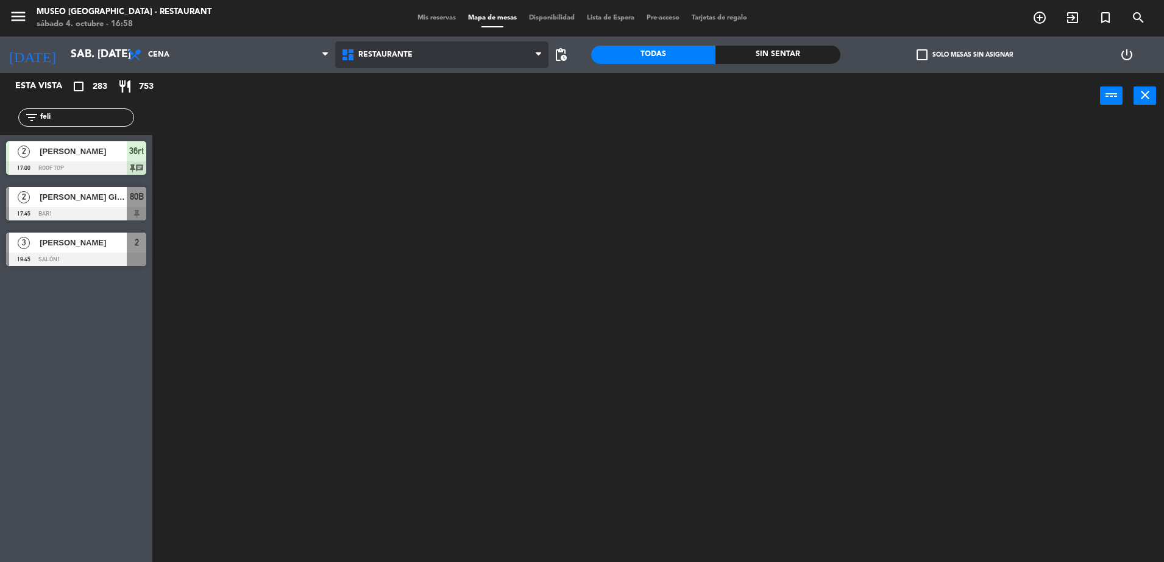
click at [433, 87] on ng-component "menu [GEOGRAPHIC_DATA] - Restaurant sábado 4. octubre - 16:58 Mis reservas Mapa…" at bounding box center [582, 283] width 1164 height 566
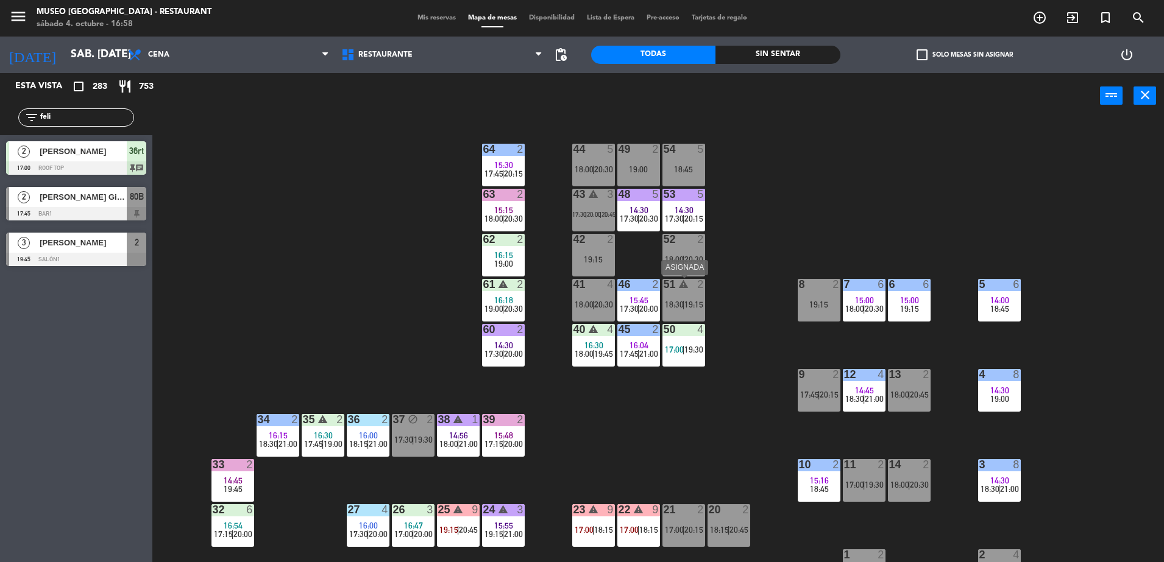
click at [685, 293] on div "51 warning 2 18:30 | 19:15" at bounding box center [683, 300] width 43 height 43
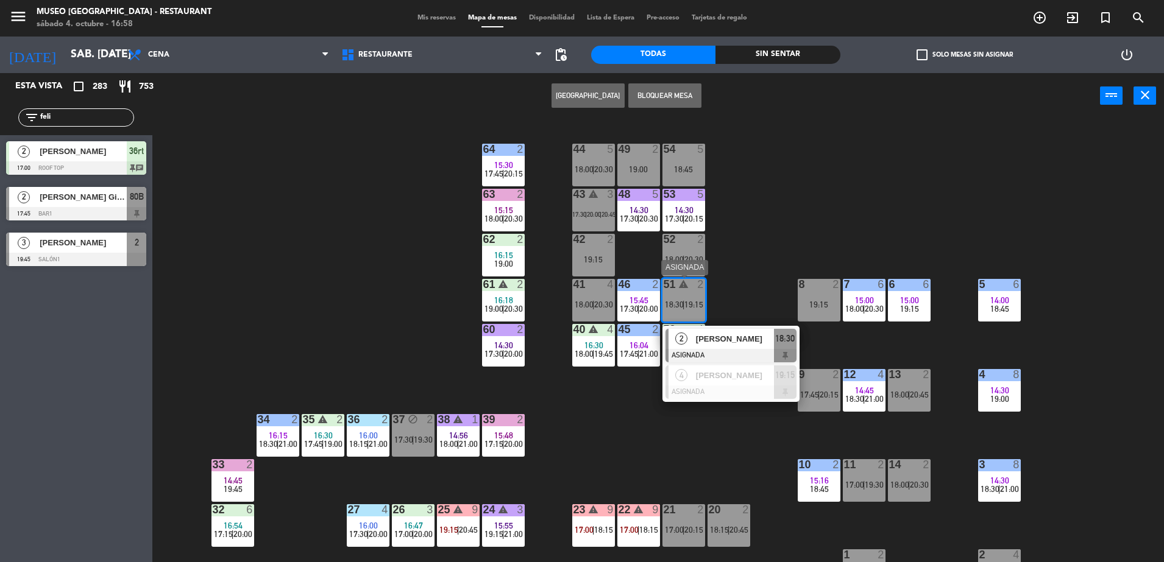
click at [732, 343] on span "[PERSON_NAME]" at bounding box center [735, 339] width 78 height 13
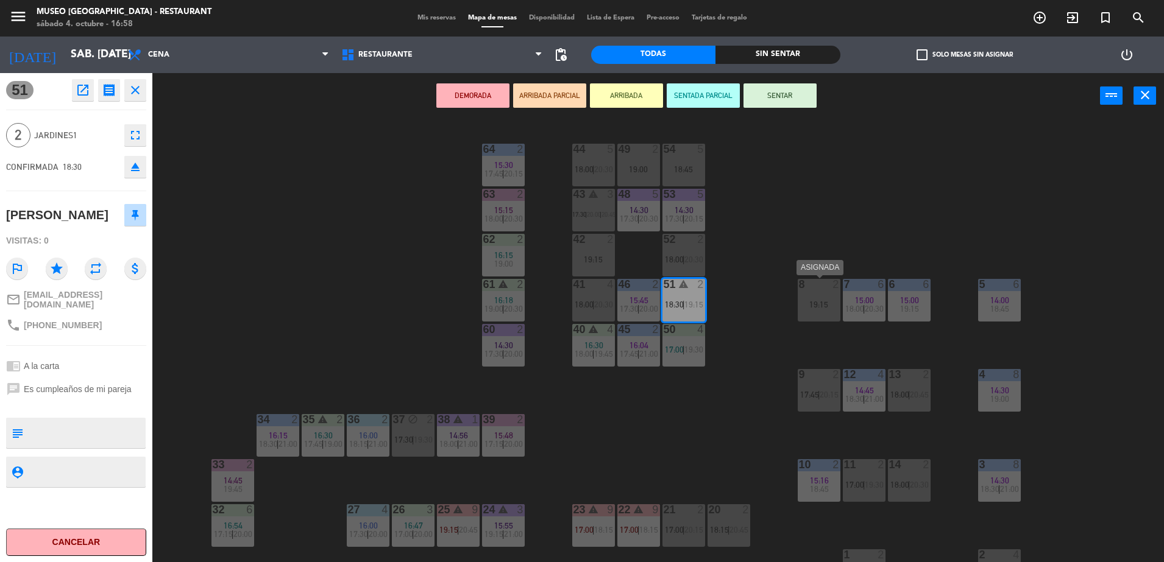
click at [829, 289] on div "2" at bounding box center [839, 284] width 20 height 11
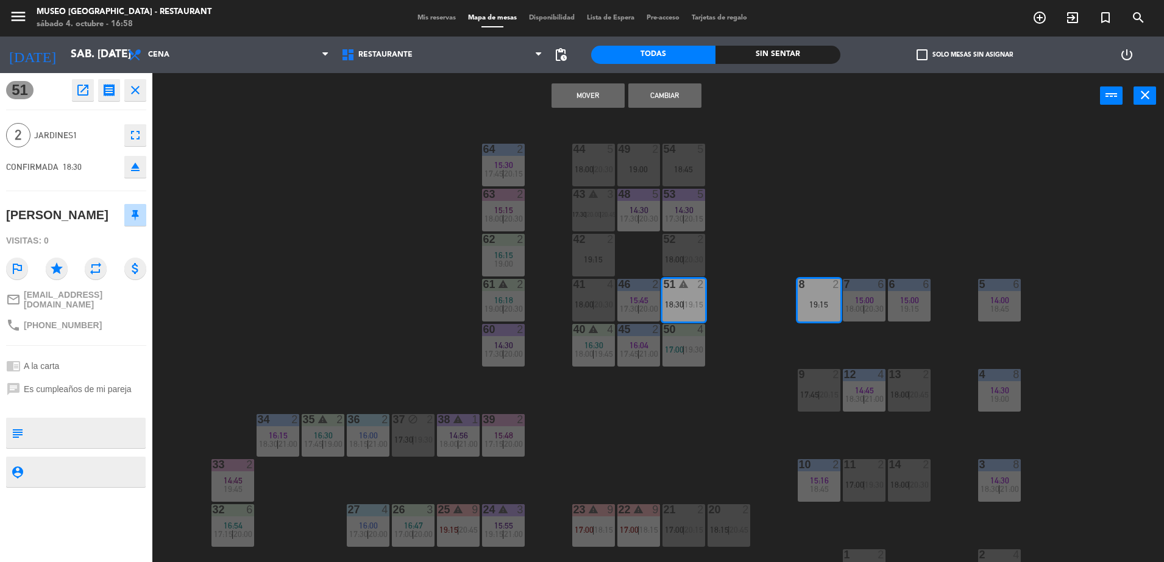
click at [609, 87] on button "Mover" at bounding box center [588, 95] width 73 height 24
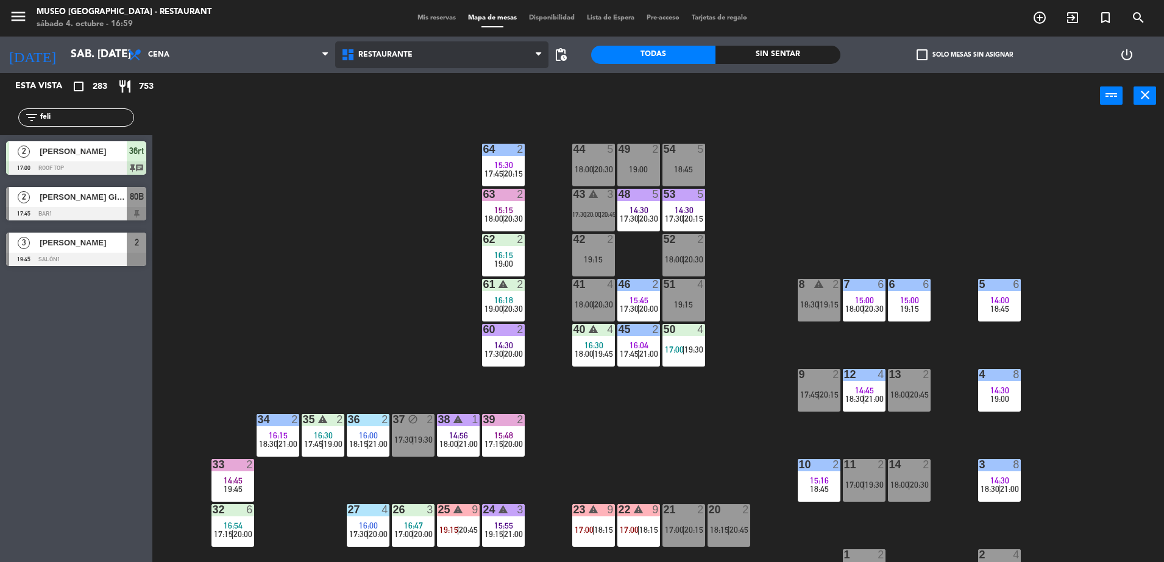
click at [416, 60] on span "Restaurante" at bounding box center [441, 54] width 213 height 27
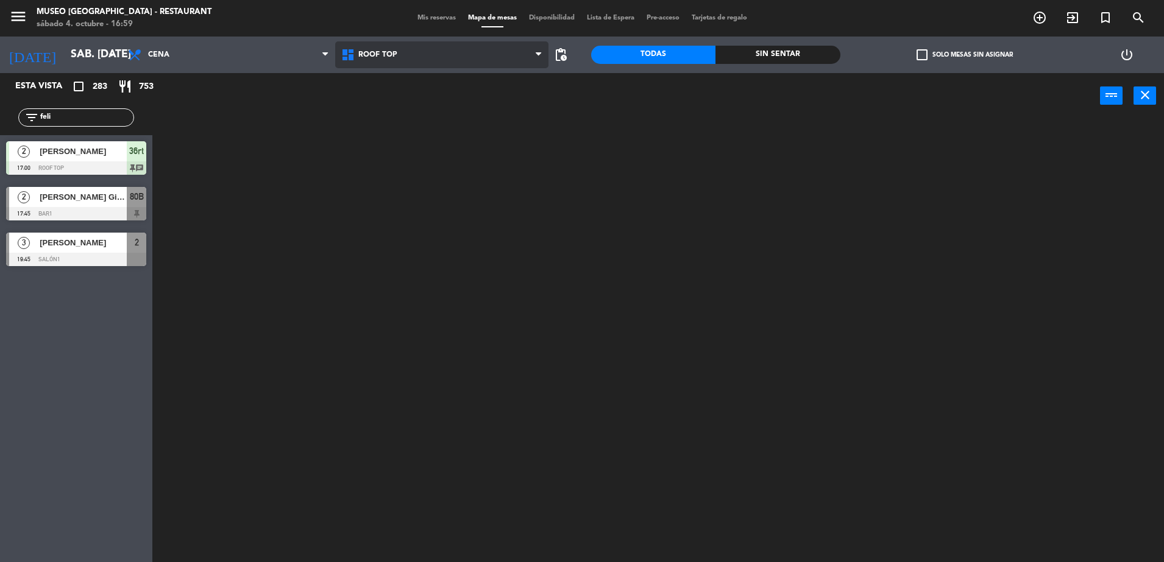
click at [450, 118] on ng-component "menu [GEOGRAPHIC_DATA] - Restaurant sábado 4. octubre - 16:59 Mis reservas Mapa…" at bounding box center [582, 283] width 1164 height 566
click at [118, 112] on input "feli" at bounding box center [86, 117] width 94 height 13
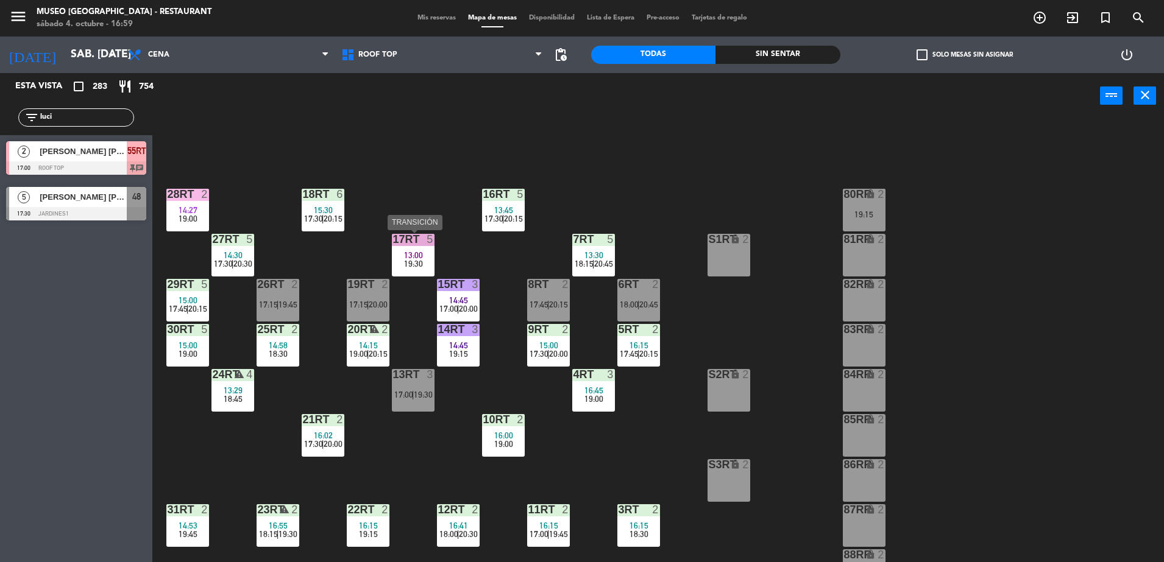
type input "luci"
click at [423, 242] on div "5" at bounding box center [433, 239] width 20 height 11
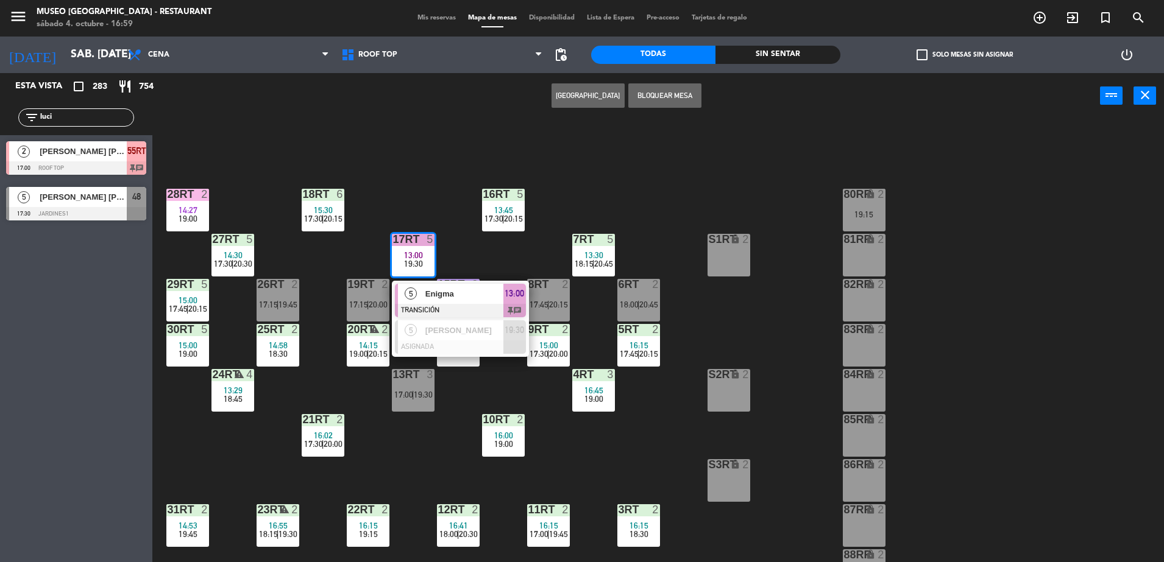
click at [468, 233] on div "18RT 6 15:30 17:30 | 20:15 16RT 5 13:45 17:30 | 20:15 28RT 2 14:27 19:00 80RR l…" at bounding box center [664, 344] width 1000 height 444
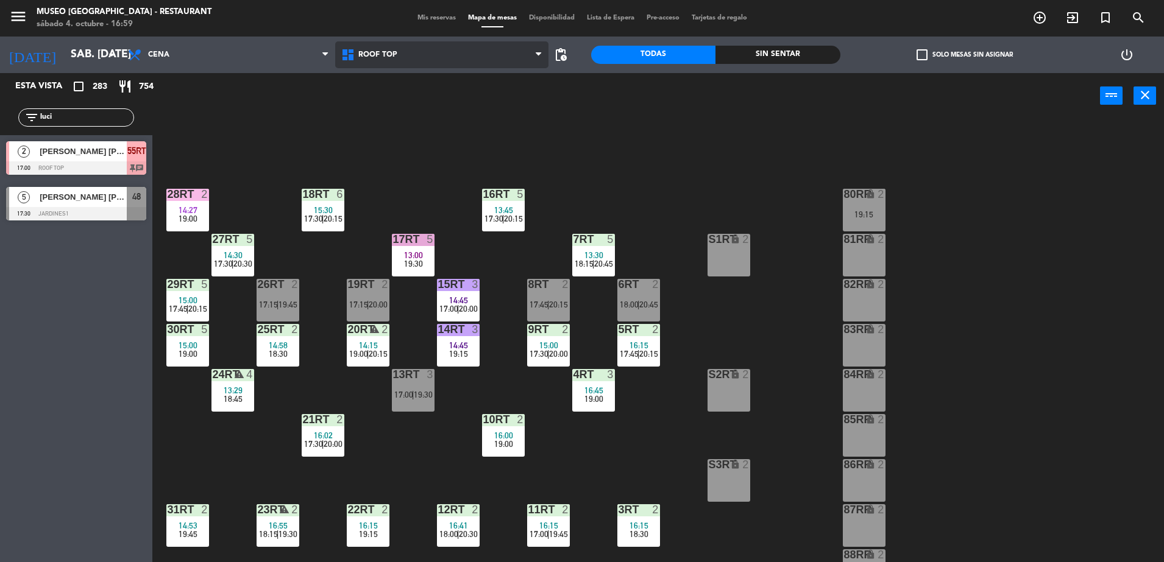
click at [492, 52] on span "Roof Top" at bounding box center [441, 54] width 213 height 27
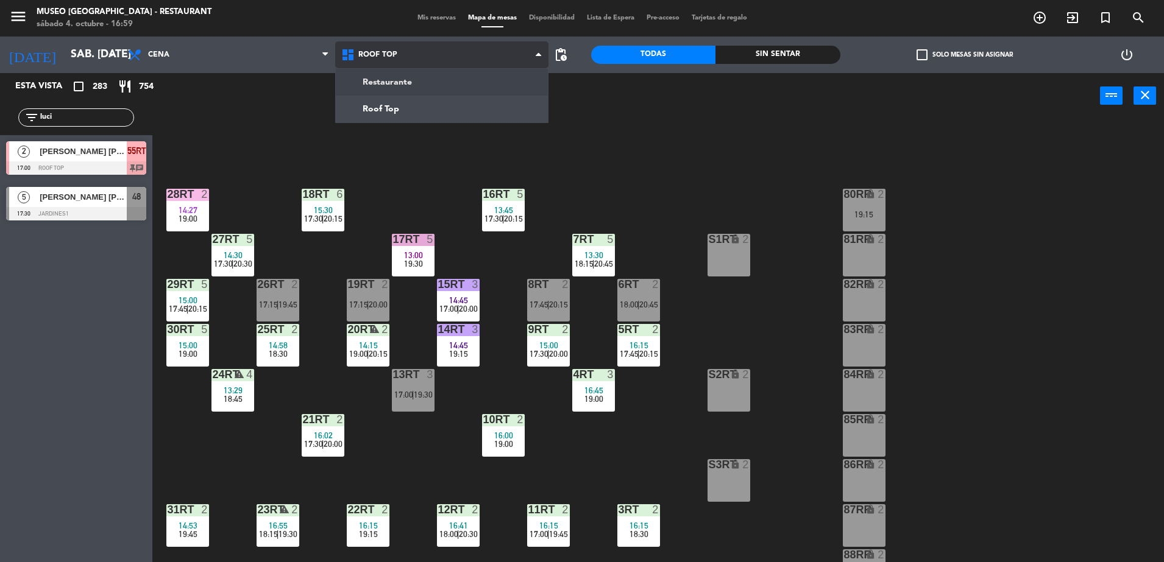
click at [498, 79] on ng-component "menu [GEOGRAPHIC_DATA] - Restaurant sábado 4. octubre - 16:59 Mis reservas Mapa…" at bounding box center [582, 283] width 1164 height 566
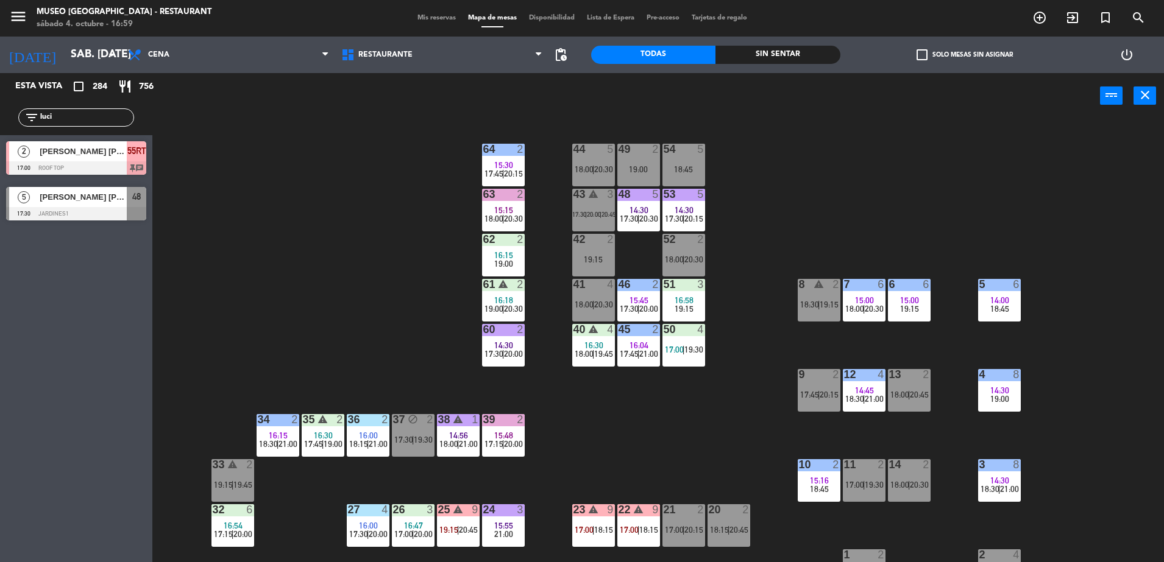
click at [71, 198] on span "[PERSON_NAME] [PERSON_NAME]" at bounding box center [83, 197] width 87 height 13
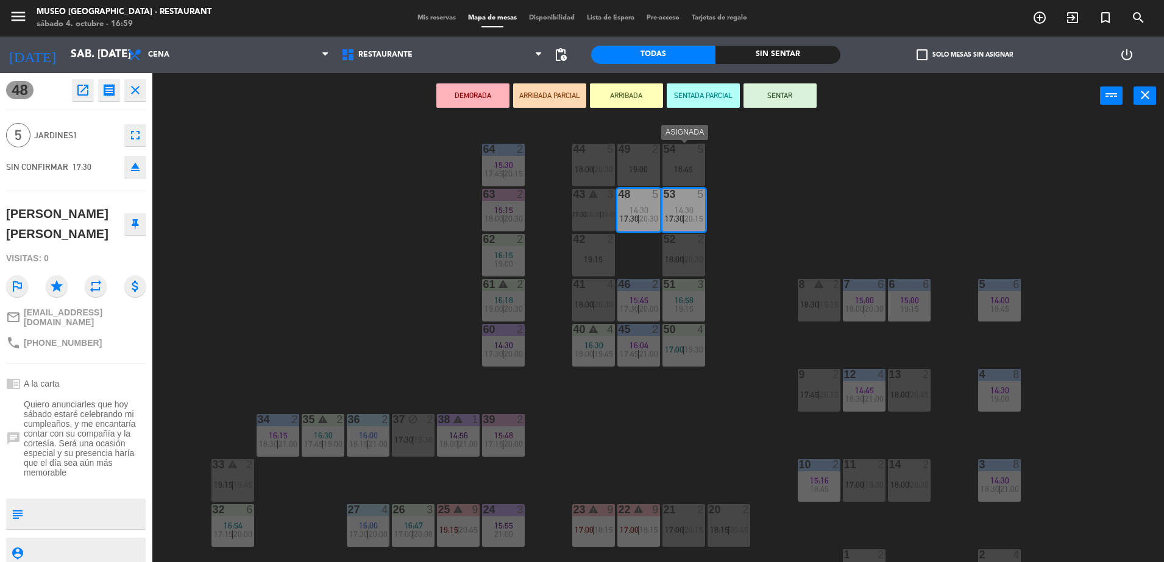
click at [674, 174] on div "18:45" at bounding box center [683, 169] width 43 height 9
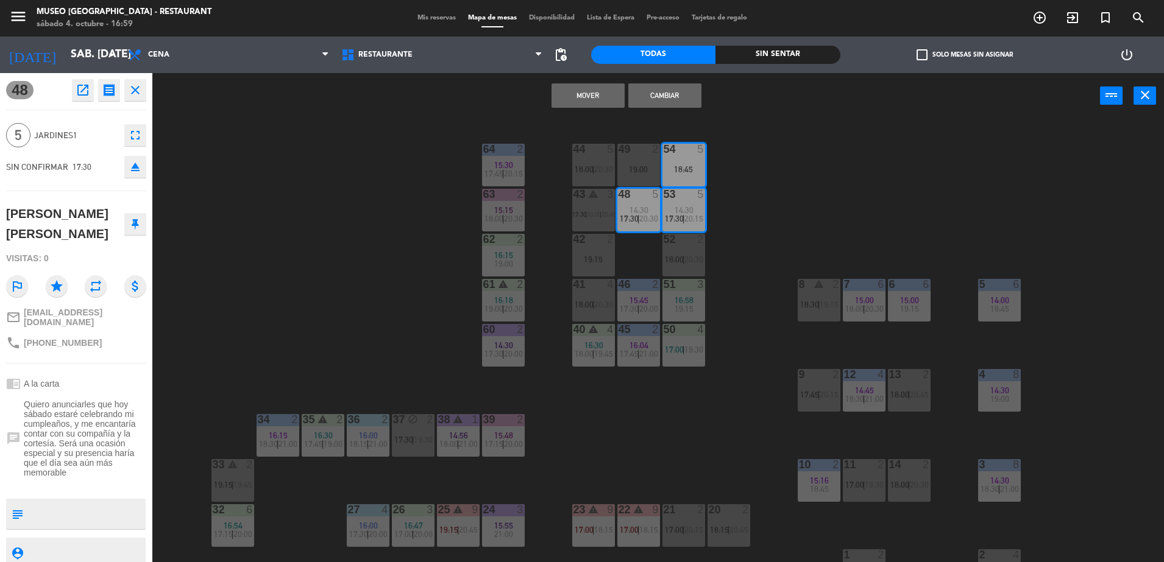
click at [611, 97] on button "Mover" at bounding box center [588, 95] width 73 height 24
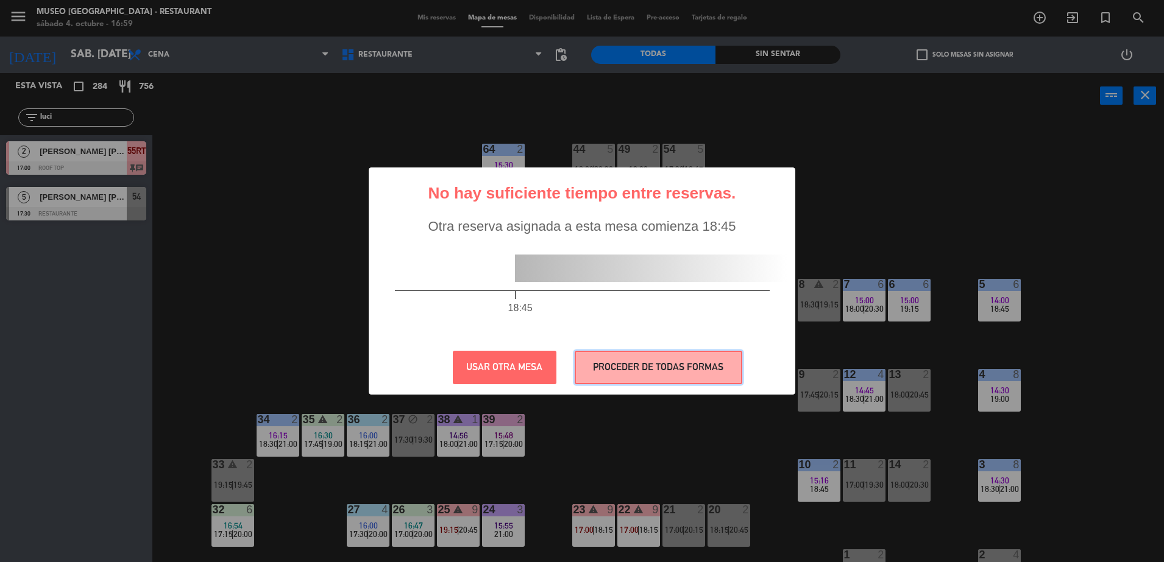
click at [679, 352] on button "PROCEDER DE TODAS FORMAS" at bounding box center [659, 368] width 168 height 34
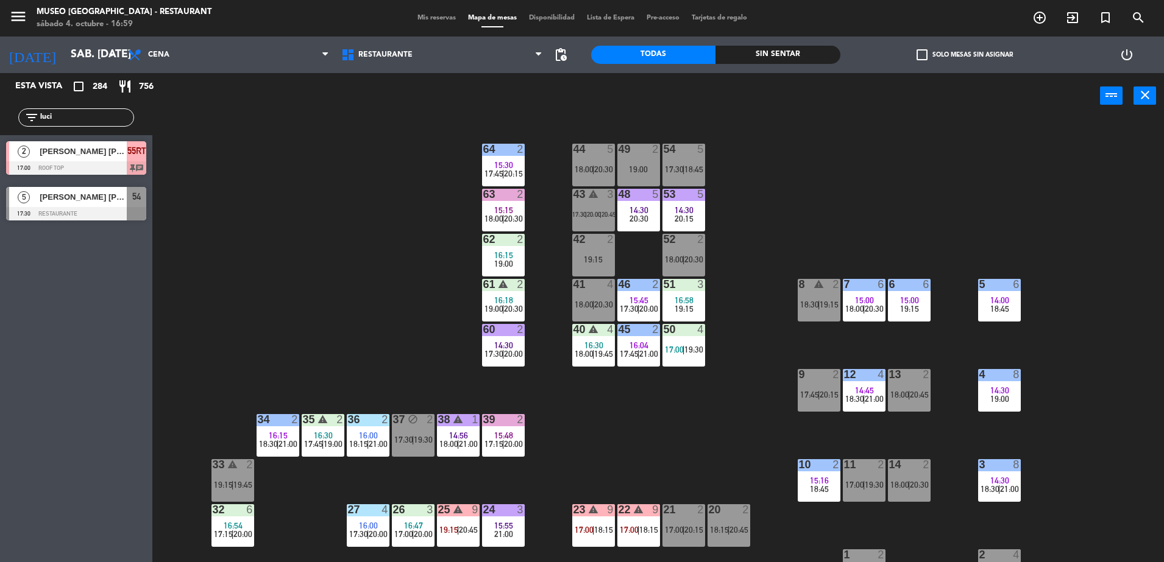
click at [110, 199] on span "[PERSON_NAME] [PERSON_NAME]" at bounding box center [83, 197] width 87 height 13
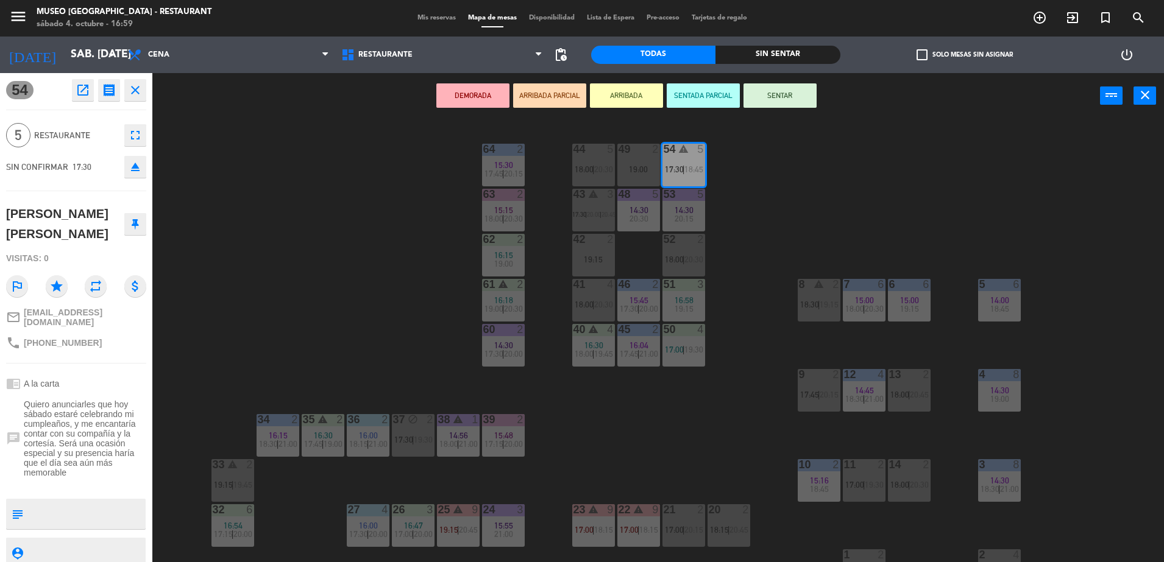
click at [104, 363] on div "54 open_in_new receipt 5:30 PM sáb., [DATE] 5 personas [PERSON_NAME] [PERSON_NA…" at bounding box center [76, 317] width 152 height 489
click at [571, 90] on button "ARRIBADA PARCIAL" at bounding box center [549, 95] width 73 height 24
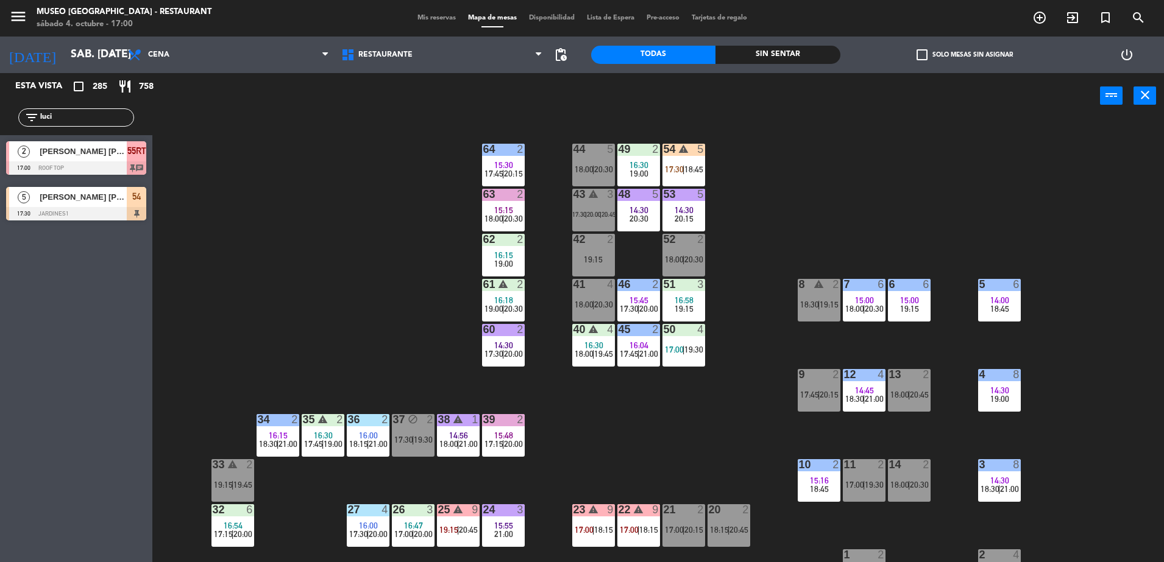
click at [140, 200] on span "54" at bounding box center [136, 197] width 9 height 15
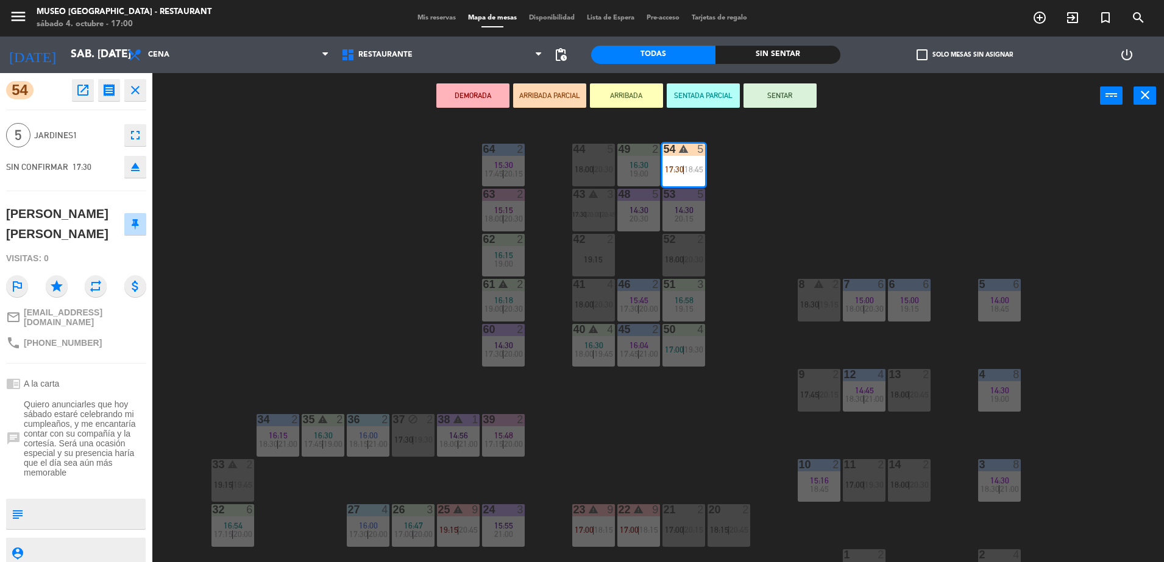
click at [350, 294] on div "44 5 18:00 | 20:30 49 2 16:30 19:00 54 warning 5 17:30 | 18:45 64 2 15:30 17:45…" at bounding box center [664, 344] width 1000 height 444
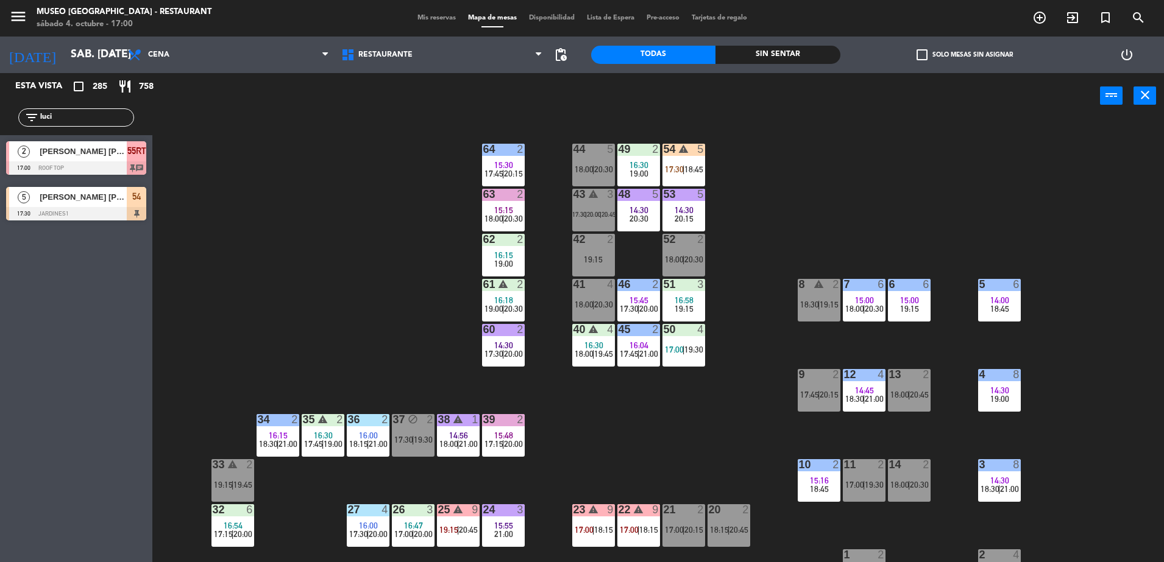
click at [104, 196] on span "[PERSON_NAME] [PERSON_NAME]" at bounding box center [83, 197] width 87 height 13
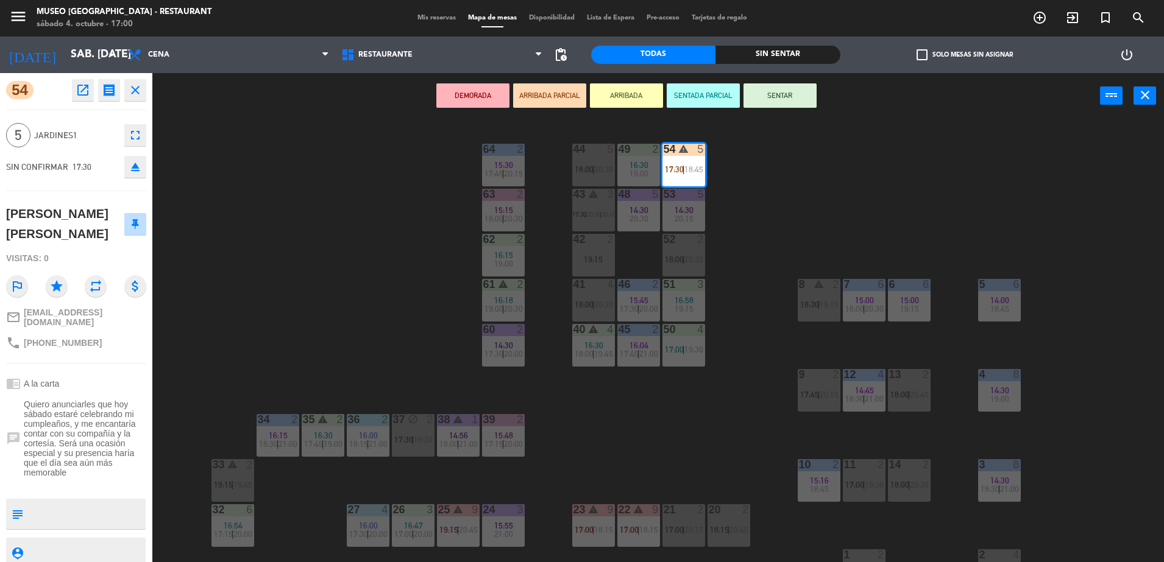
click at [349, 157] on div "44 5 18:00 | 20:30 49 2 16:30 19:00 54 warning 5 17:30 | 18:45 64 2 15:30 17:45…" at bounding box center [664, 344] width 1000 height 444
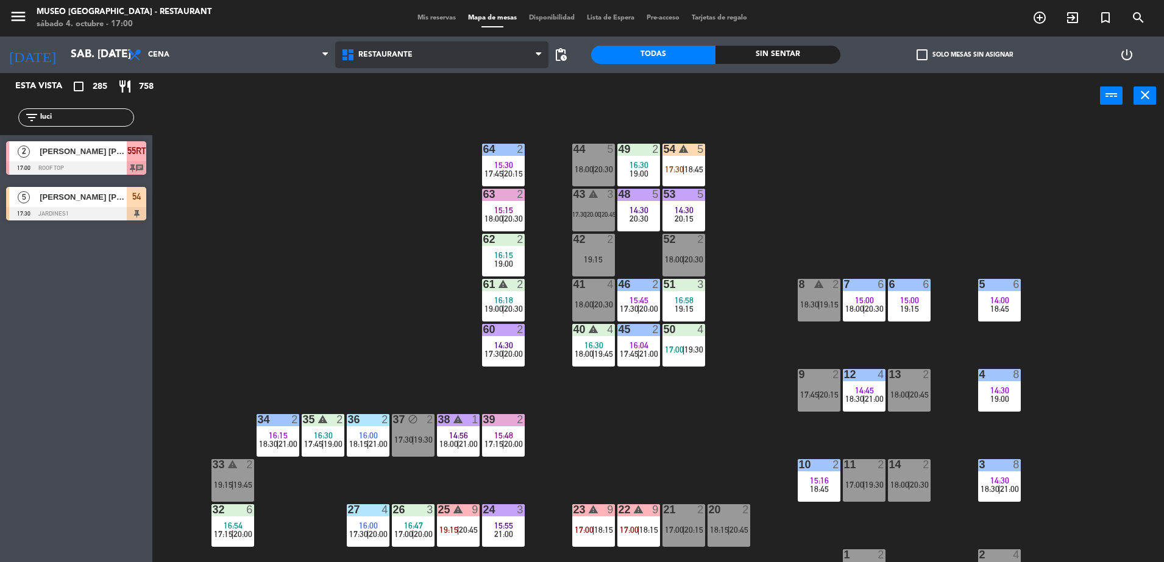
click at [406, 44] on span "Restaurante" at bounding box center [441, 54] width 213 height 27
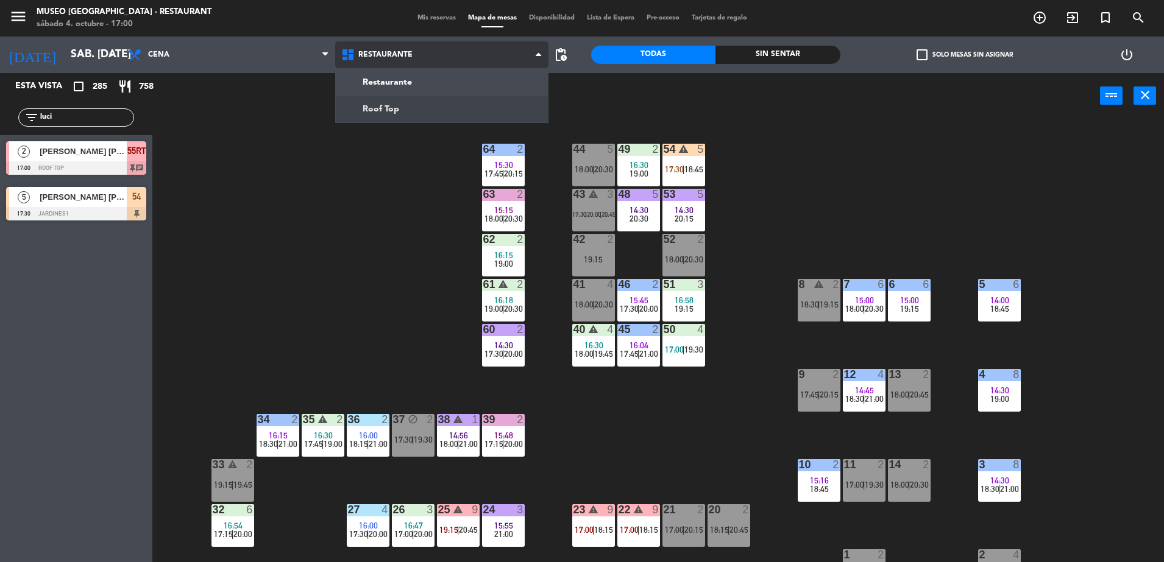
click at [439, 116] on ng-component "menu [GEOGRAPHIC_DATA] - Restaurant sábado 4. octubre - 17:00 Mis reservas Mapa…" at bounding box center [582, 283] width 1164 height 566
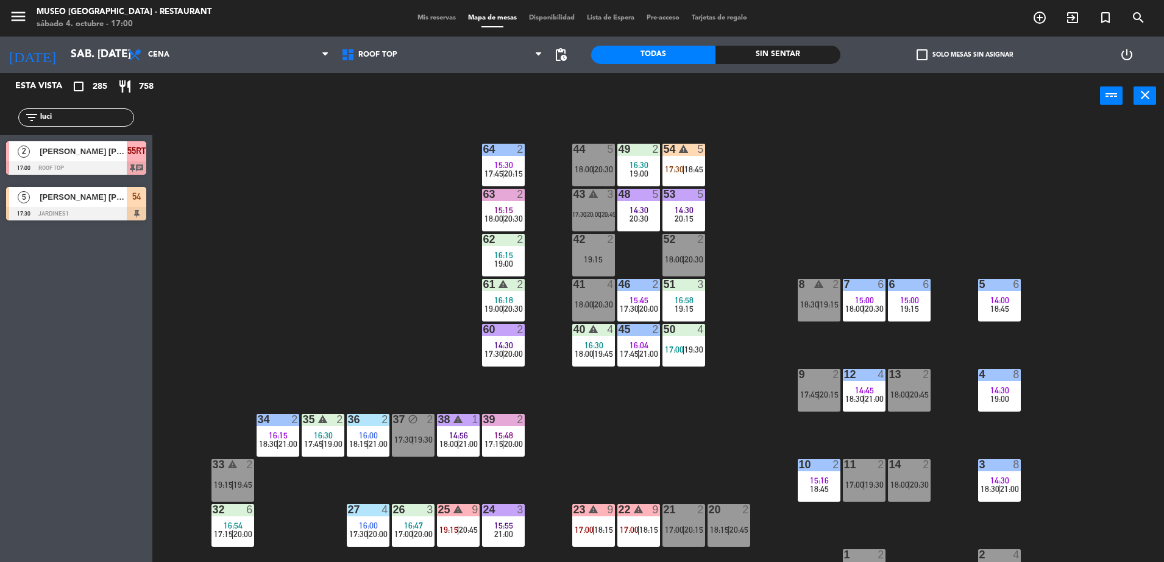
click at [378, 238] on div "44 5 18:00 | 20:30 49 2 16:30 19:00 54 warning 5 17:30 | 18:45 64 2 15:30 17:45…" at bounding box center [664, 344] width 1000 height 444
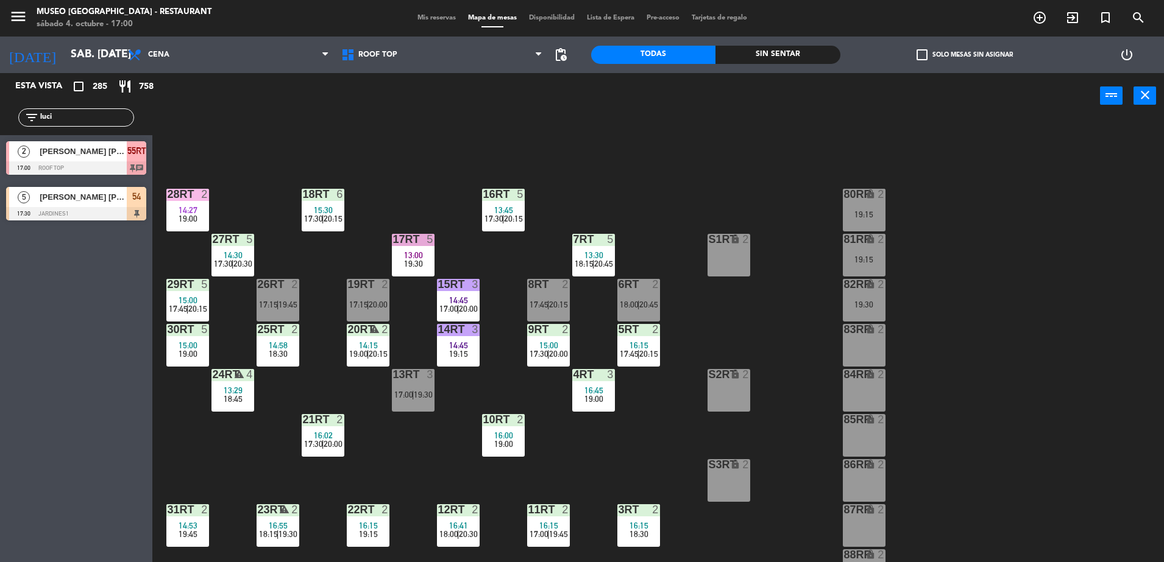
click at [564, 160] on div "18RT 6 15:30 17:30 | 20:15 16RT 5 13:45 17:30 | 20:15 28RT 2 14:27 19:00 80RR l…" at bounding box center [664, 344] width 1000 height 444
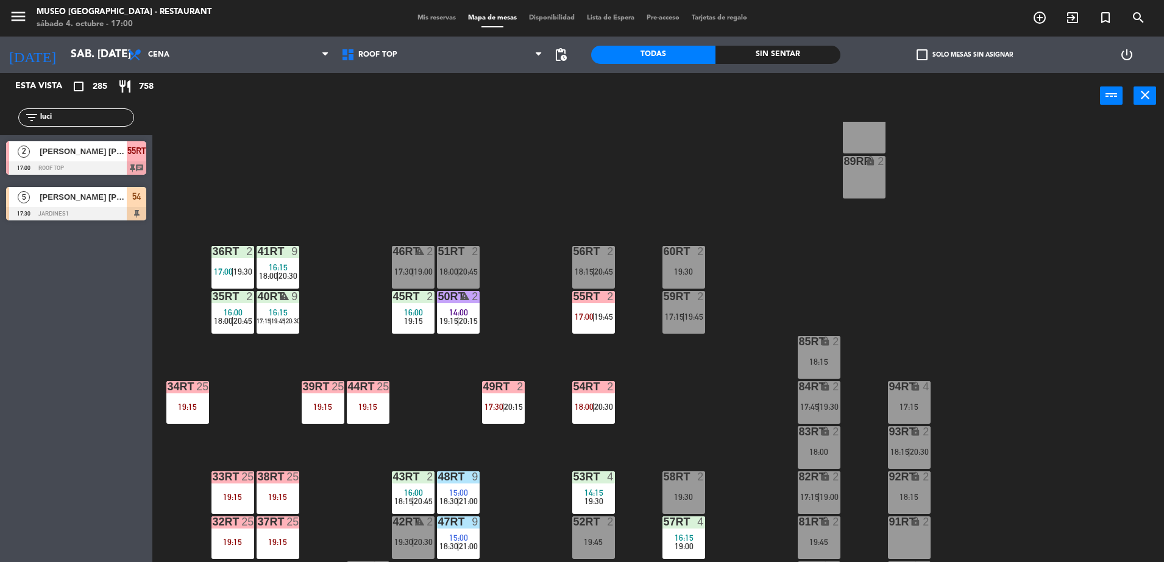
scroll to position [441, 0]
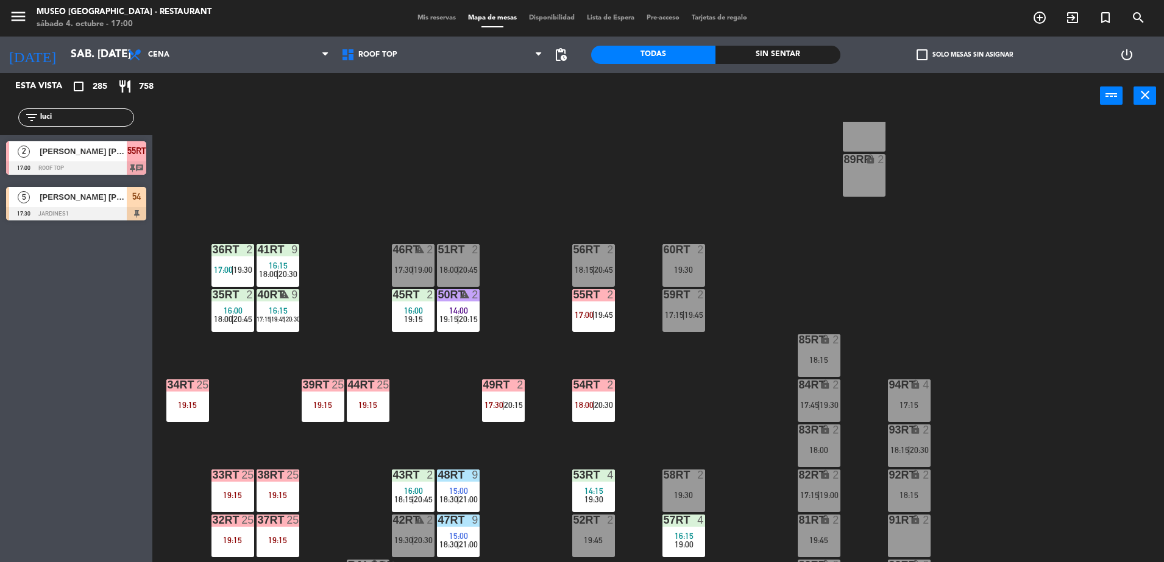
click at [687, 262] on div "60RT 2 19:30" at bounding box center [683, 265] width 43 height 43
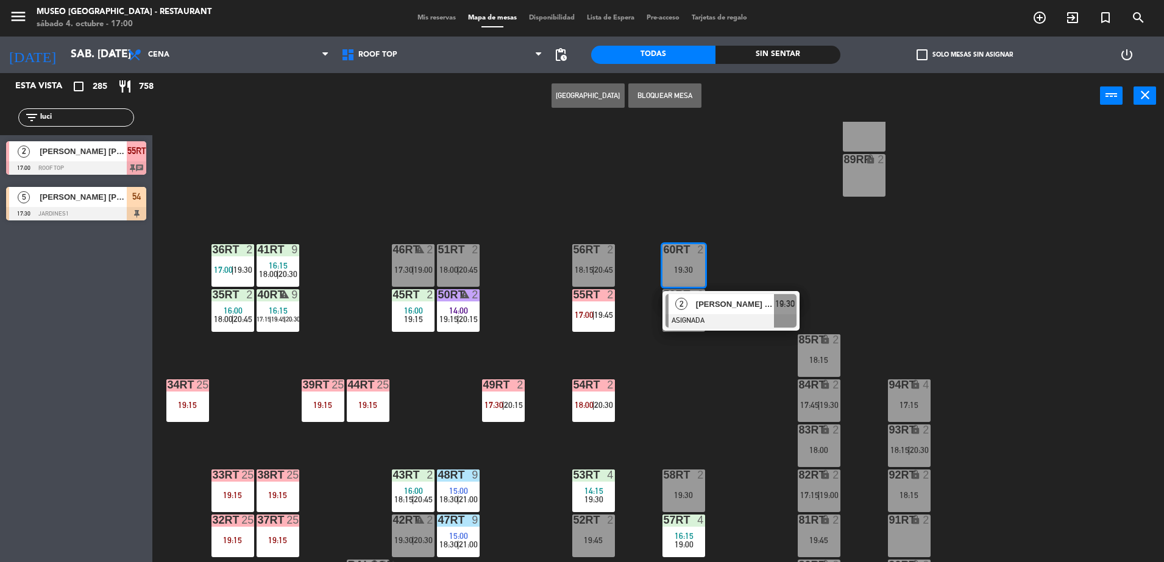
click at [628, 191] on div "18RT 6 15:30 17:30 | 20:15 16RT 5 13:45 17:30 | 20:15 28RT 2 14:27 19:00 80RR l…" at bounding box center [664, 344] width 1000 height 444
